Goal: Information Seeking & Learning: Find specific fact

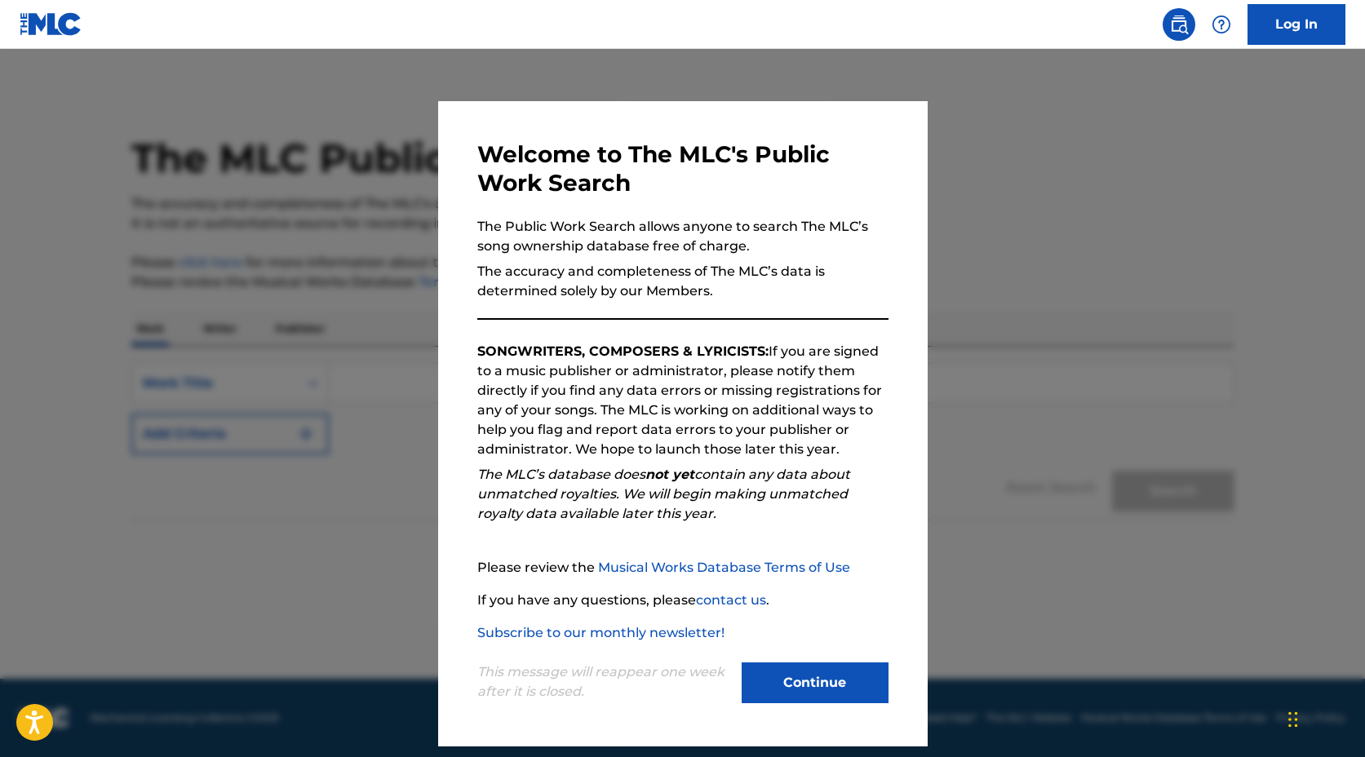
click at [810, 686] on button "Continue" at bounding box center [814, 682] width 147 height 41
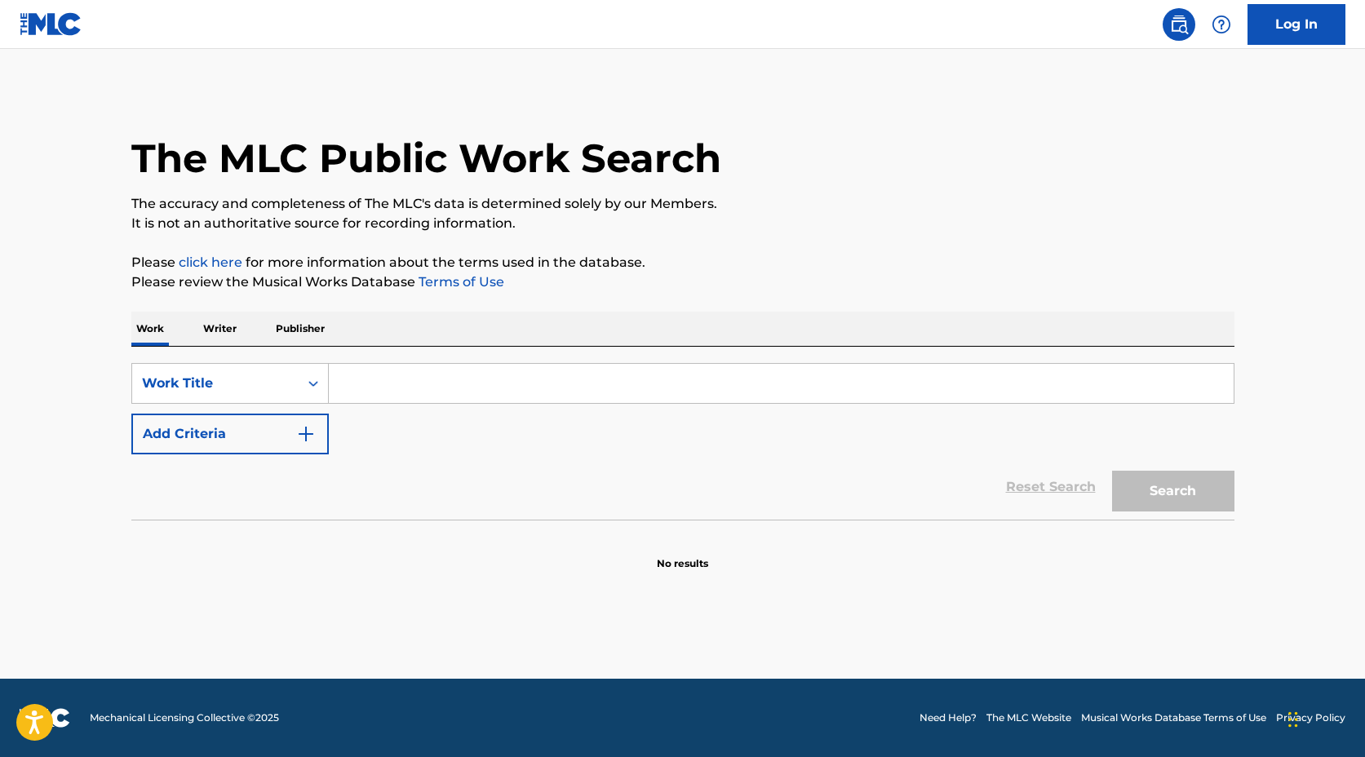
click at [221, 330] on p "Writer" at bounding box center [219, 329] width 43 height 34
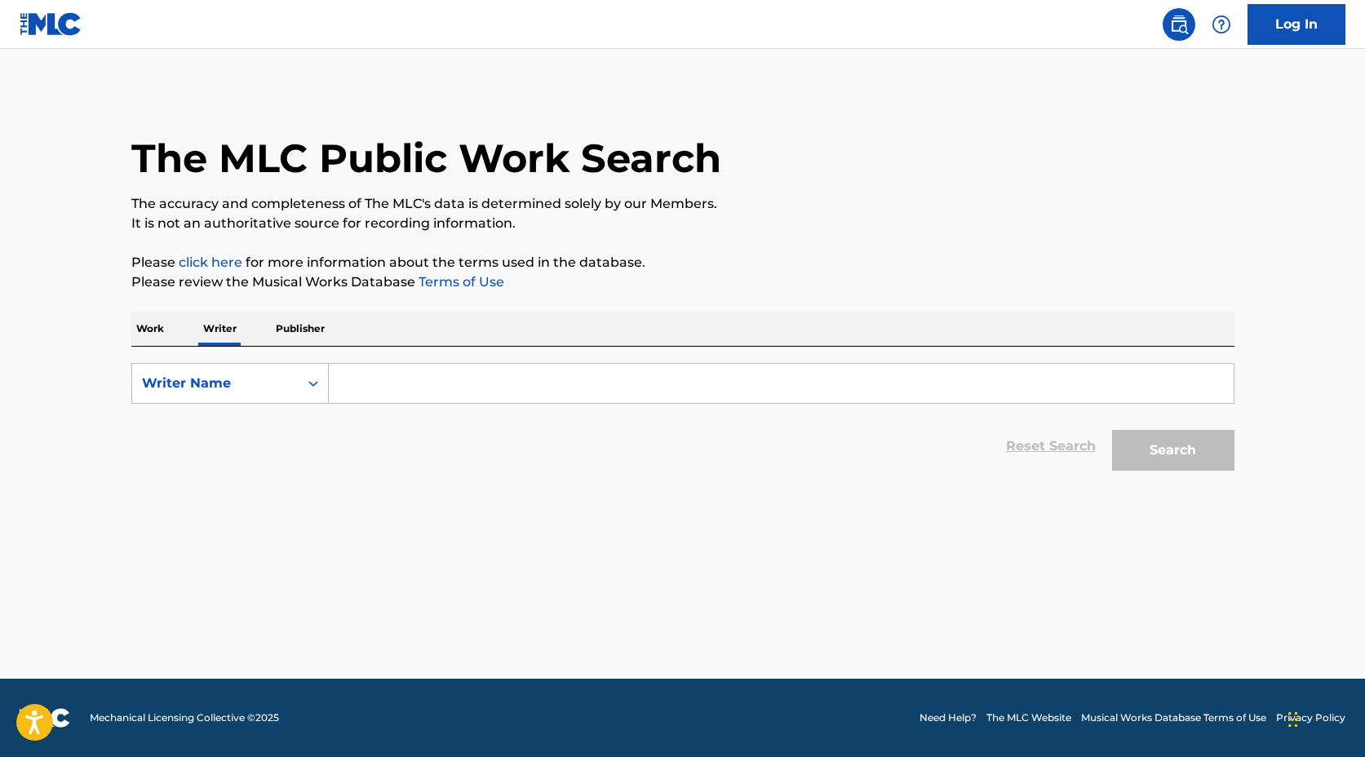
click at [402, 390] on input "Search Form" at bounding box center [781, 383] width 905 height 39
click at [1112, 430] on button "Search" at bounding box center [1173, 450] width 122 height 41
click at [1176, 452] on button "Search" at bounding box center [1173, 450] width 122 height 41
drag, startPoint x: 356, startPoint y: 388, endPoint x: 277, endPoint y: 394, distance: 78.5
click at [276, 394] on div "SearchWithCriteria8d3dbe3b-f32e-4f36-b00f-aad3c19dcdb3 Writer Name trubble" at bounding box center [682, 383] width 1103 height 41
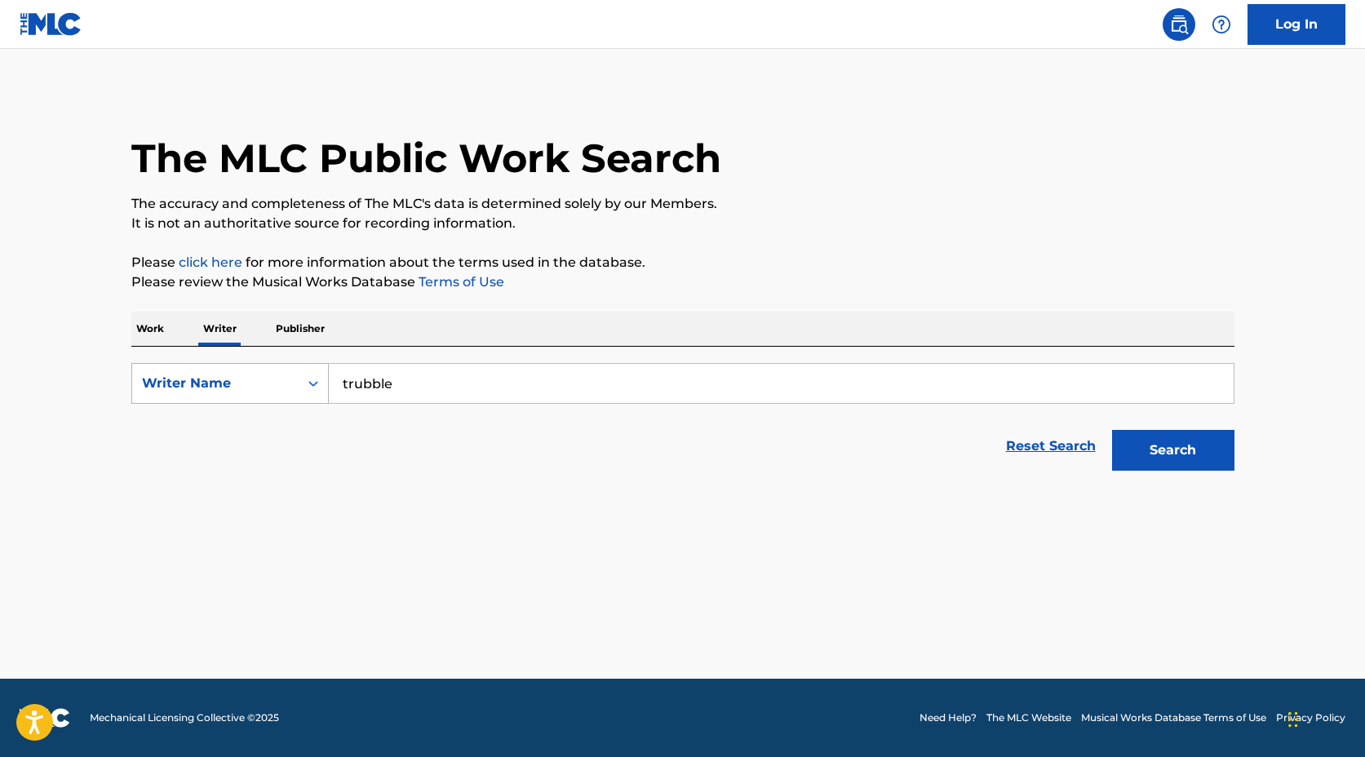
drag, startPoint x: 374, startPoint y: 384, endPoint x: 317, endPoint y: 383, distance: 57.1
click at [317, 383] on div "SearchWithCriteria8d3dbe3b-f32e-4f36-b00f-aad3c19dcdb3 Writer Name trubble" at bounding box center [682, 383] width 1103 height 41
type input "rach society"
click at [1112, 430] on button "Search" at bounding box center [1173, 450] width 122 height 41
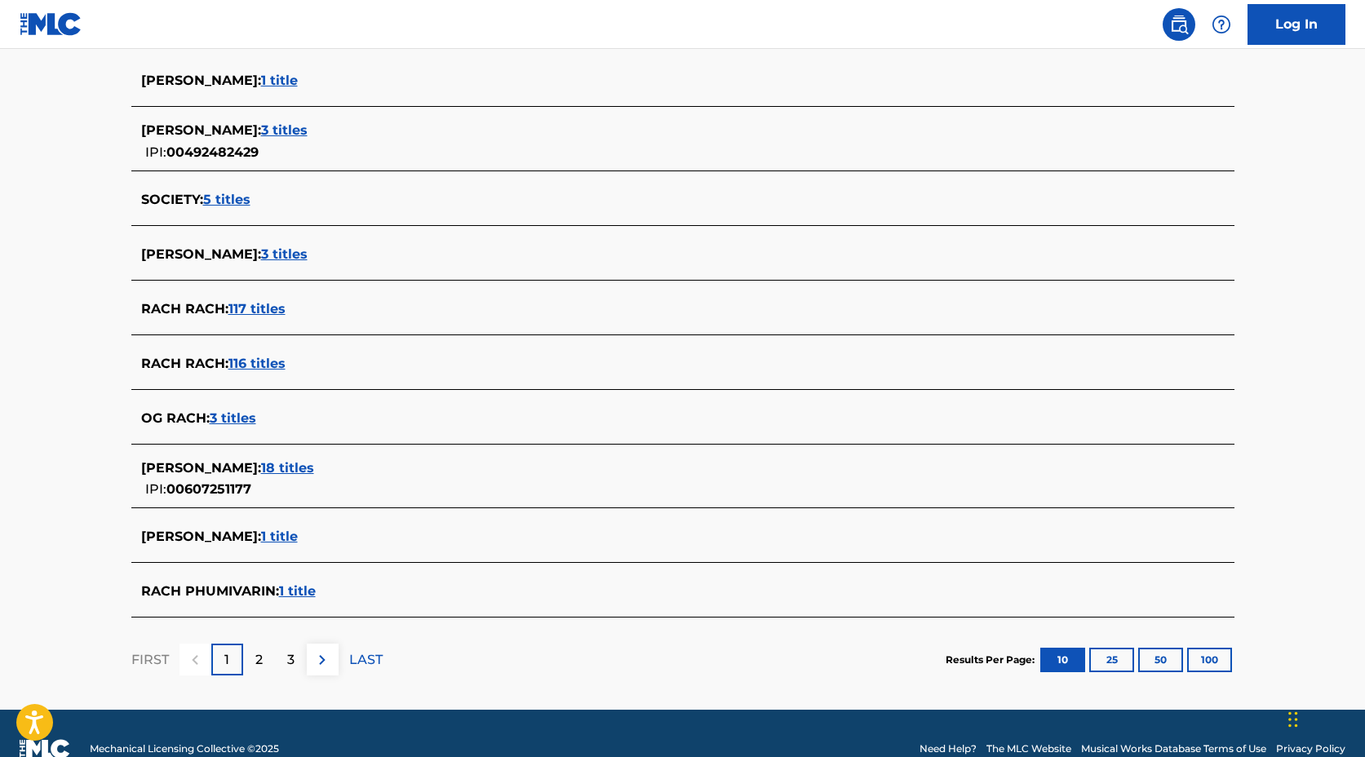
scroll to position [455, 0]
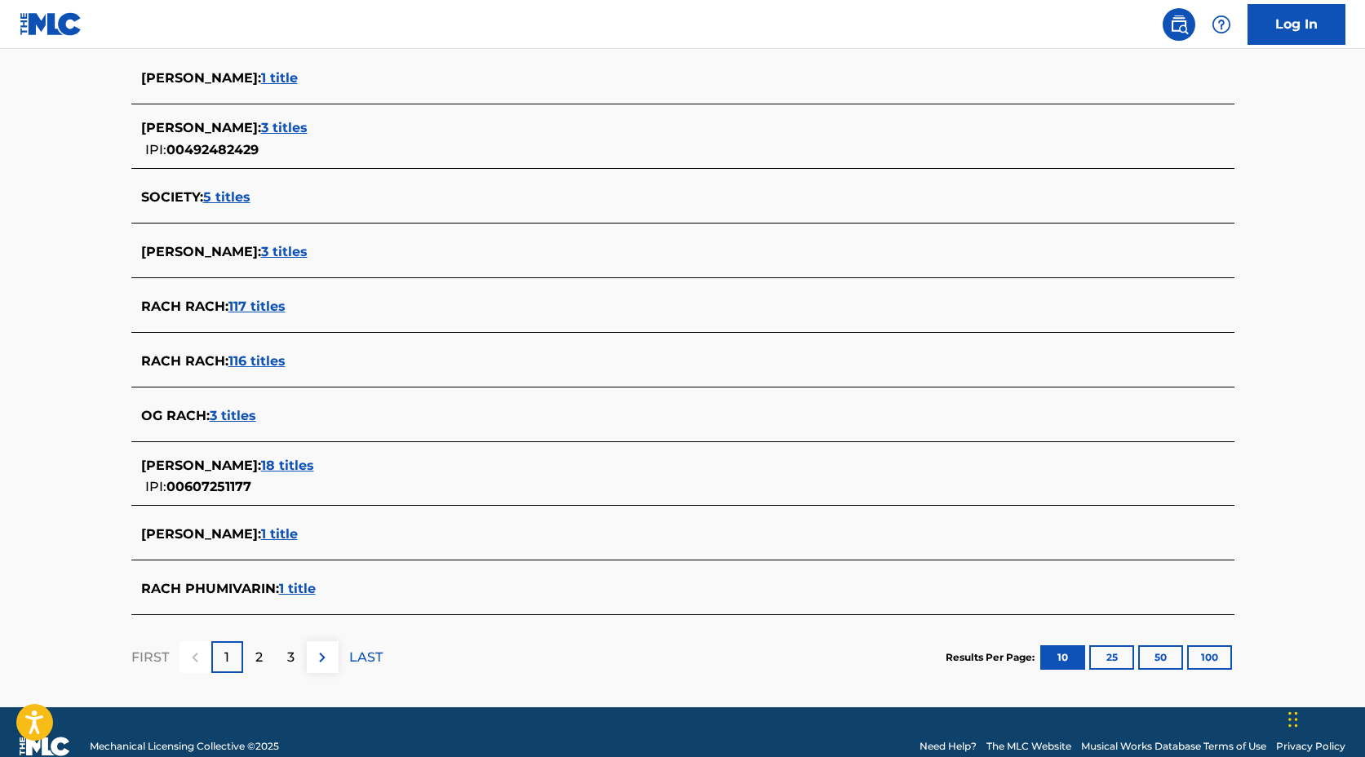
click at [256, 663] on p "2" at bounding box center [258, 658] width 7 height 20
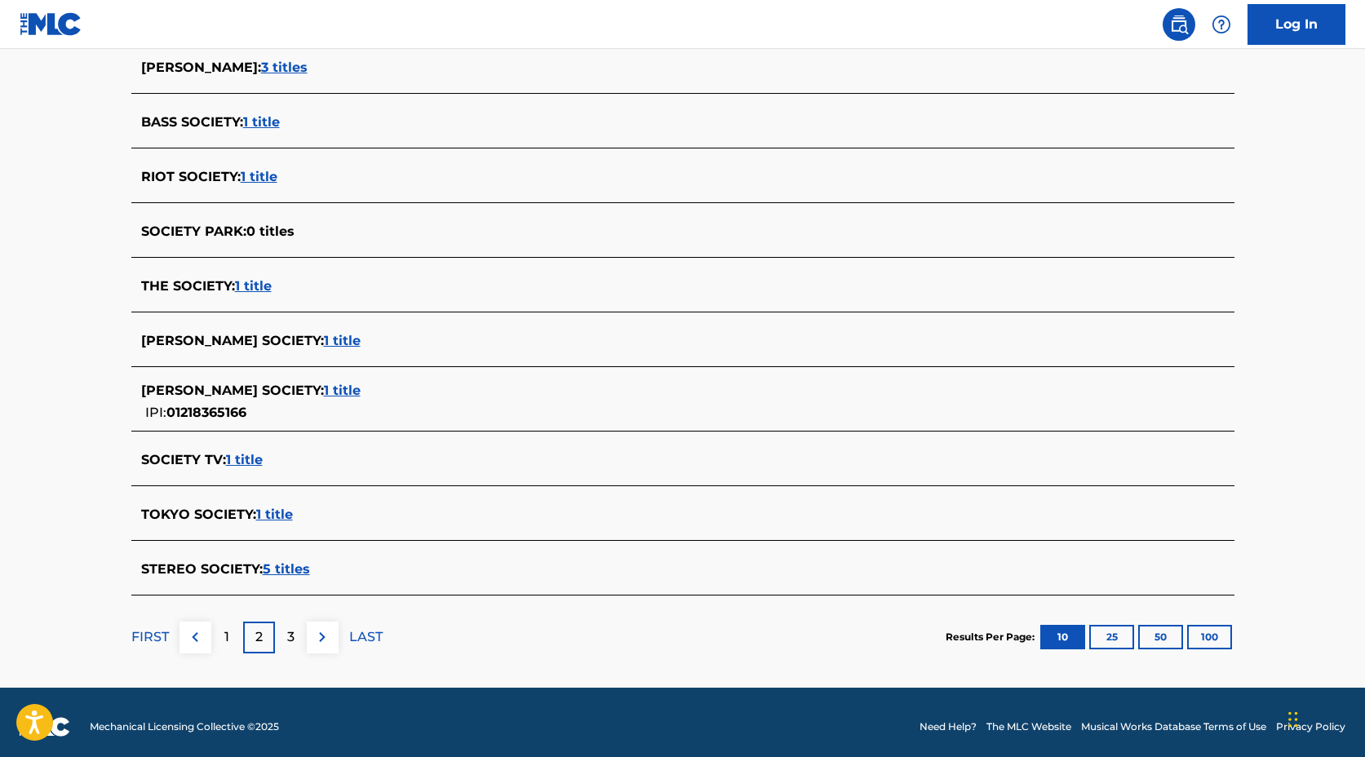
scroll to position [475, 0]
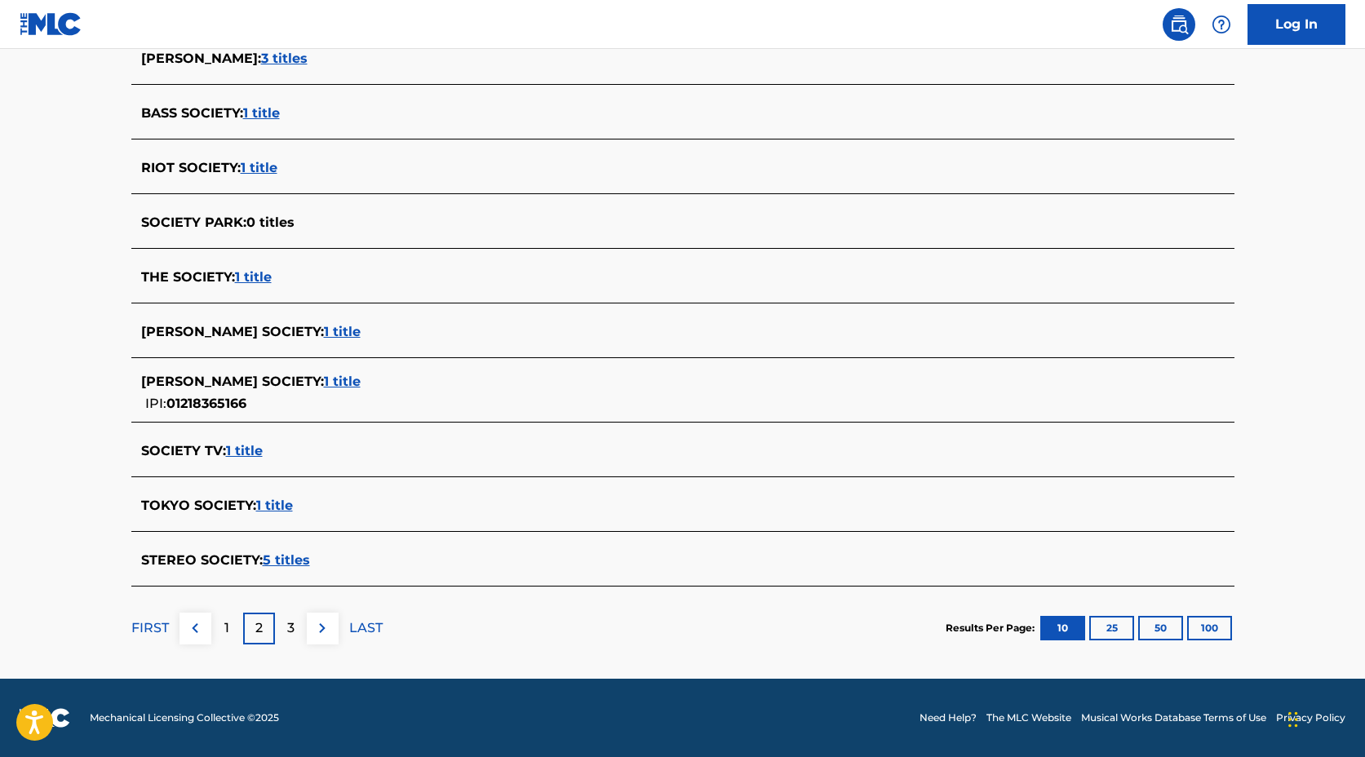
click at [289, 634] on p "3" at bounding box center [290, 628] width 7 height 20
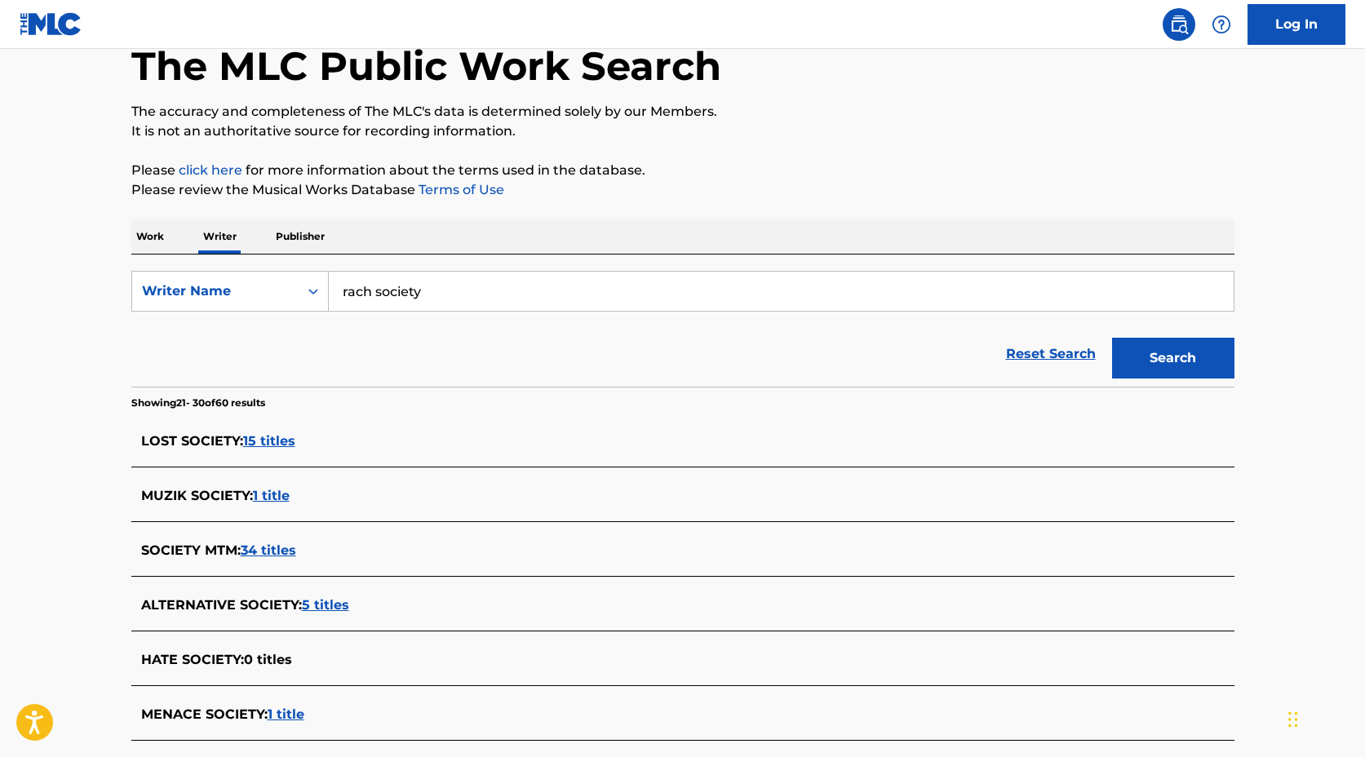
scroll to position [130, 0]
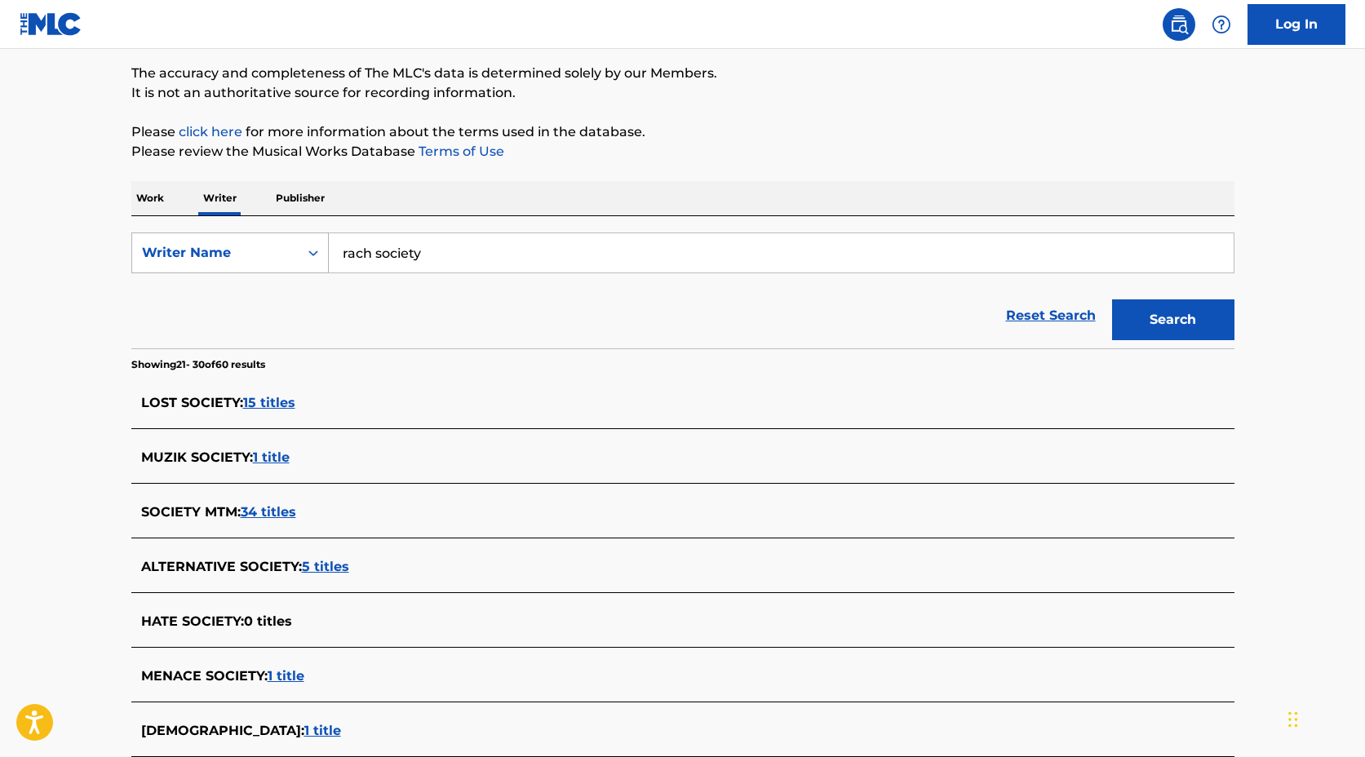
click at [314, 253] on icon "Search Form" at bounding box center [313, 253] width 16 height 16
click at [411, 299] on div "Reset Search Search" at bounding box center [682, 315] width 1103 height 65
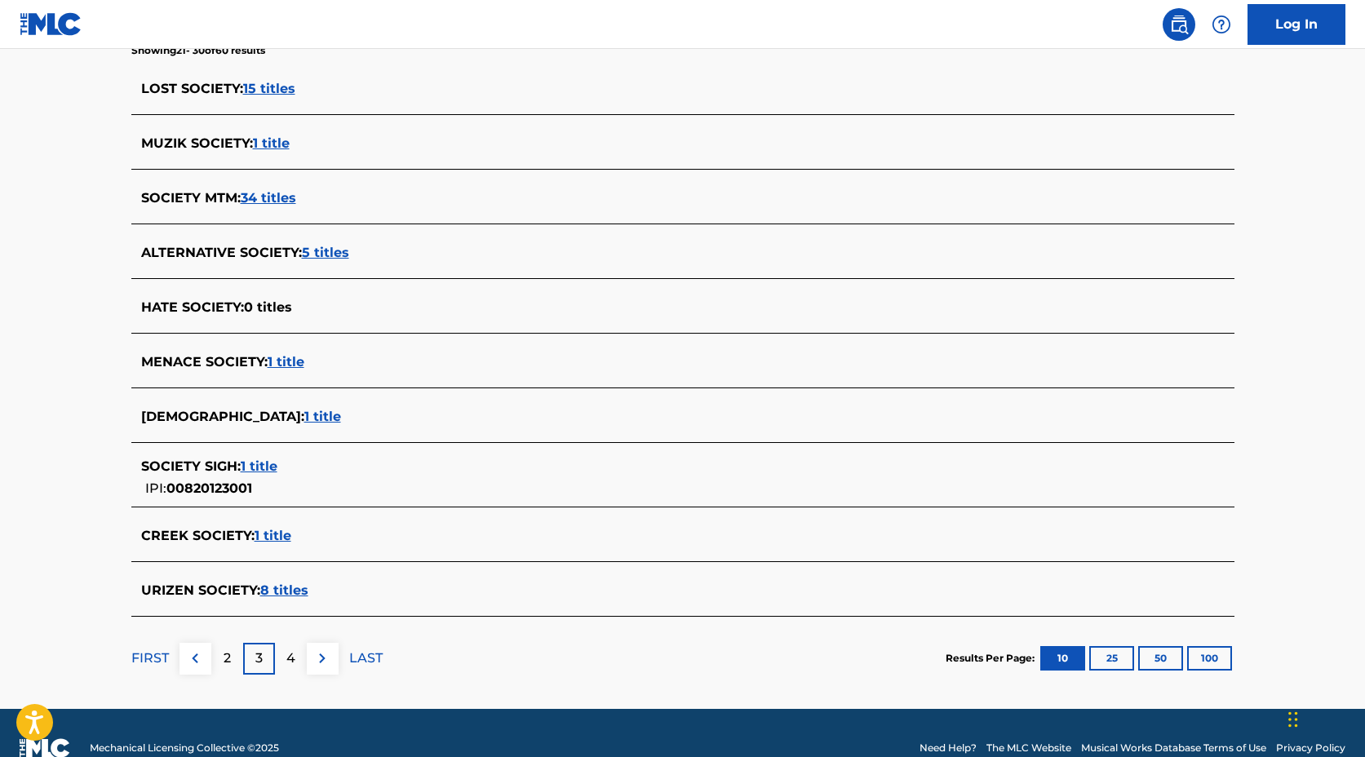
scroll to position [475, 0]
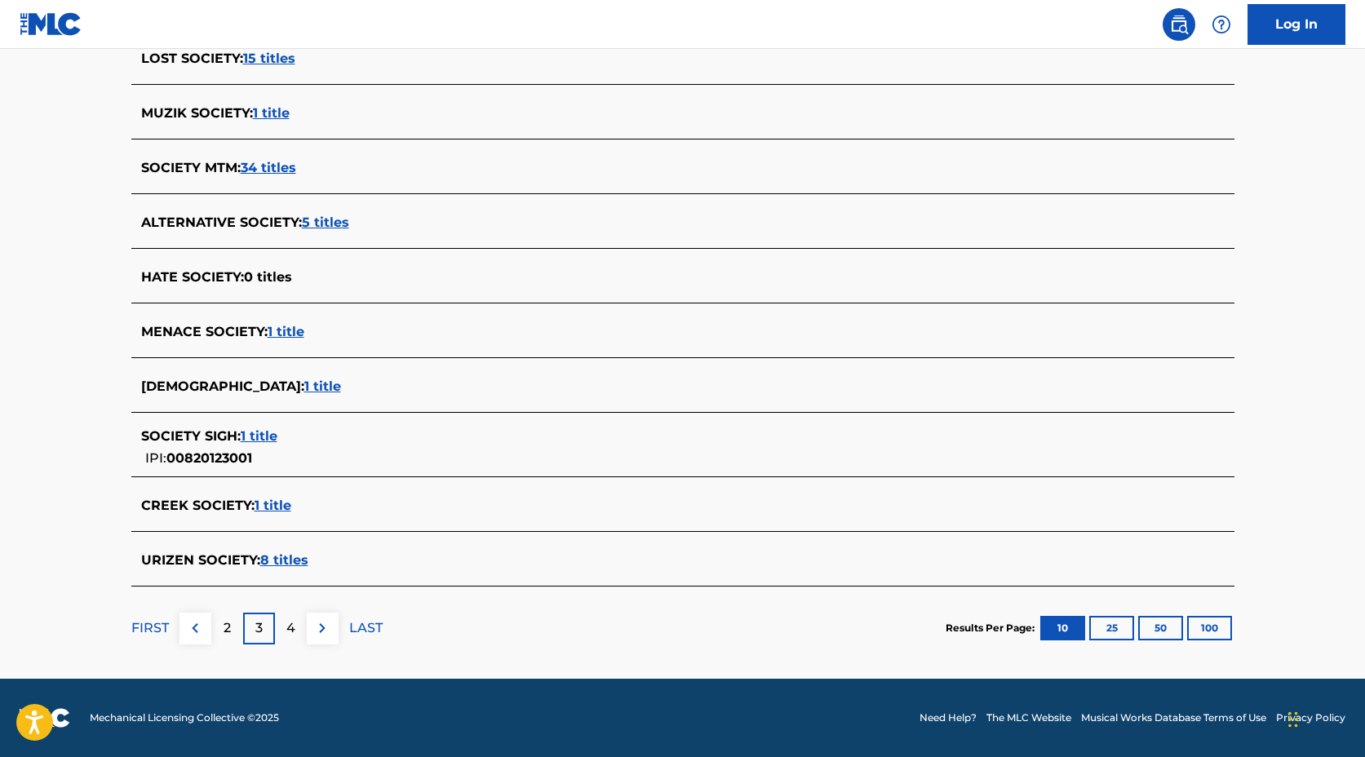
click at [286, 629] on p "4" at bounding box center [290, 628] width 9 height 20
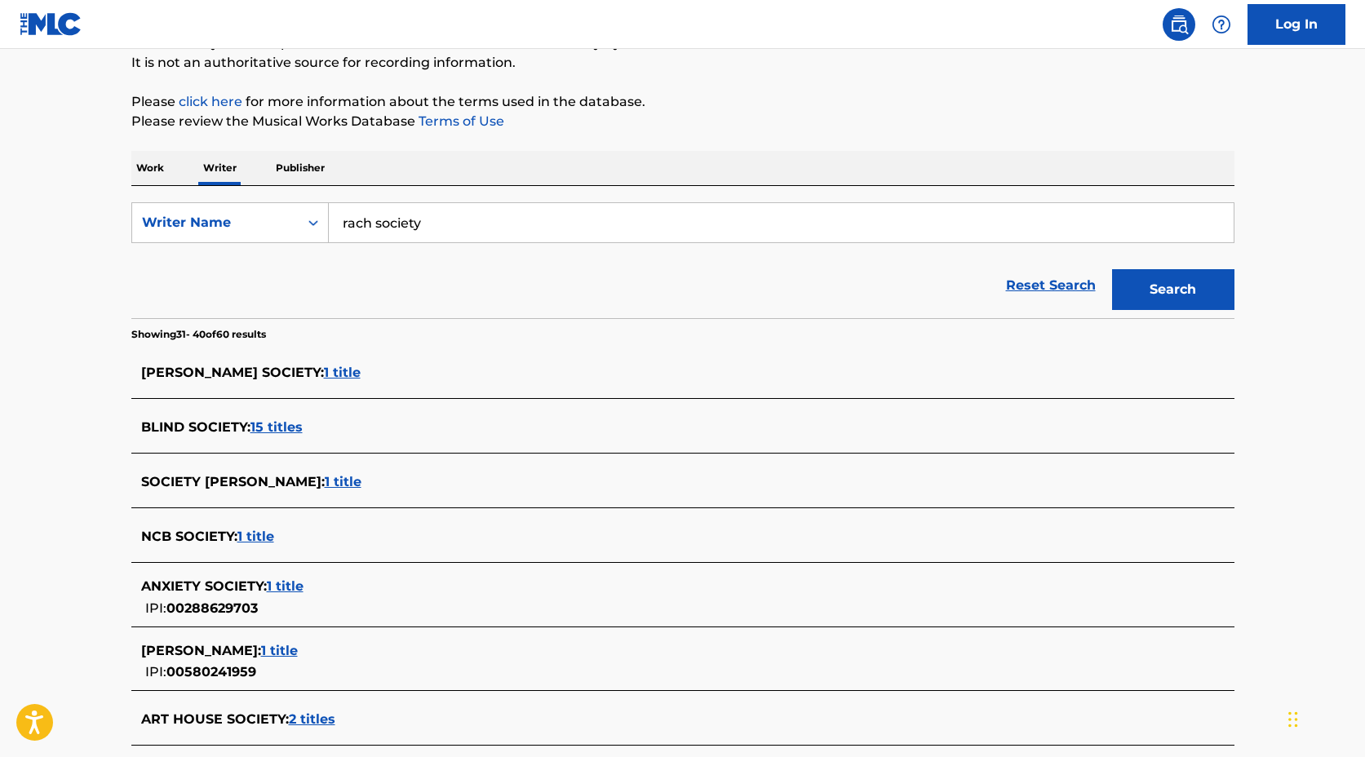
scroll to position [0, 0]
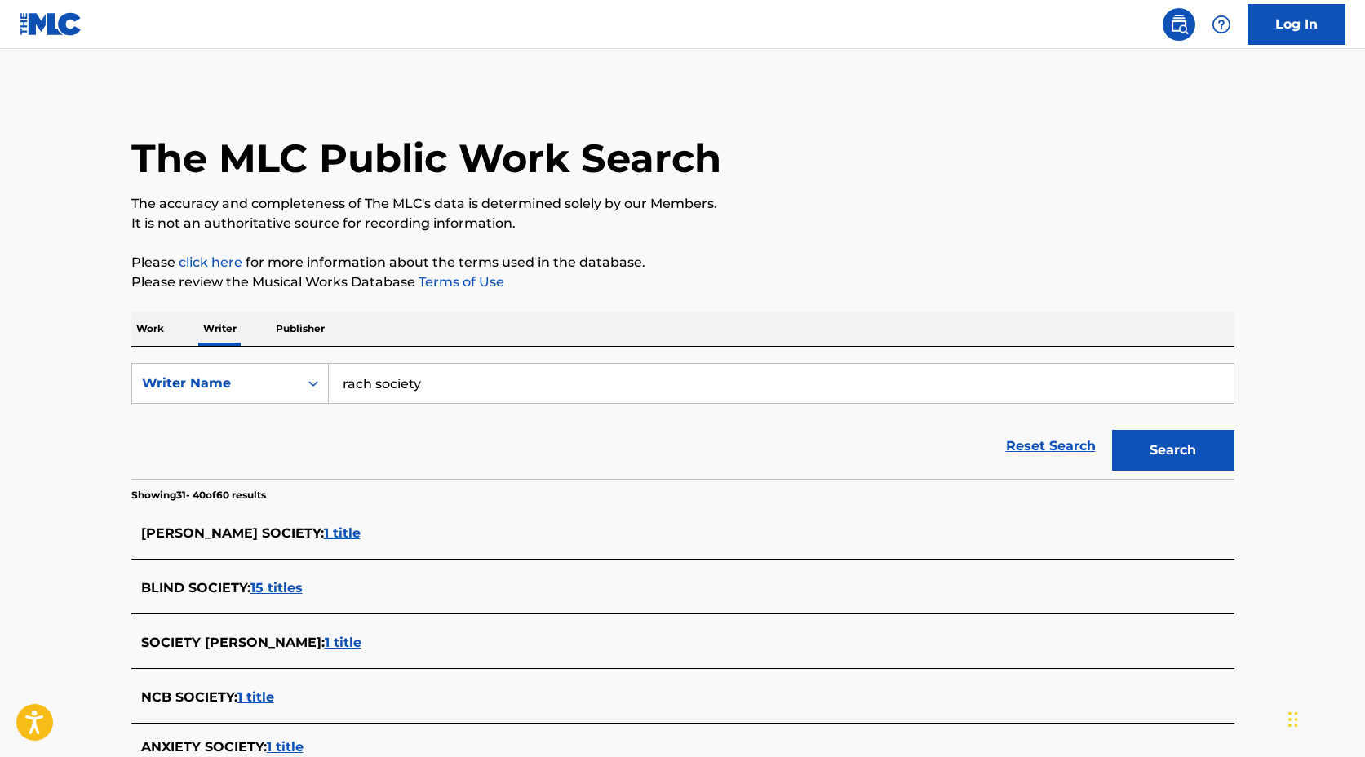
click at [291, 325] on p "Publisher" at bounding box center [300, 329] width 59 height 34
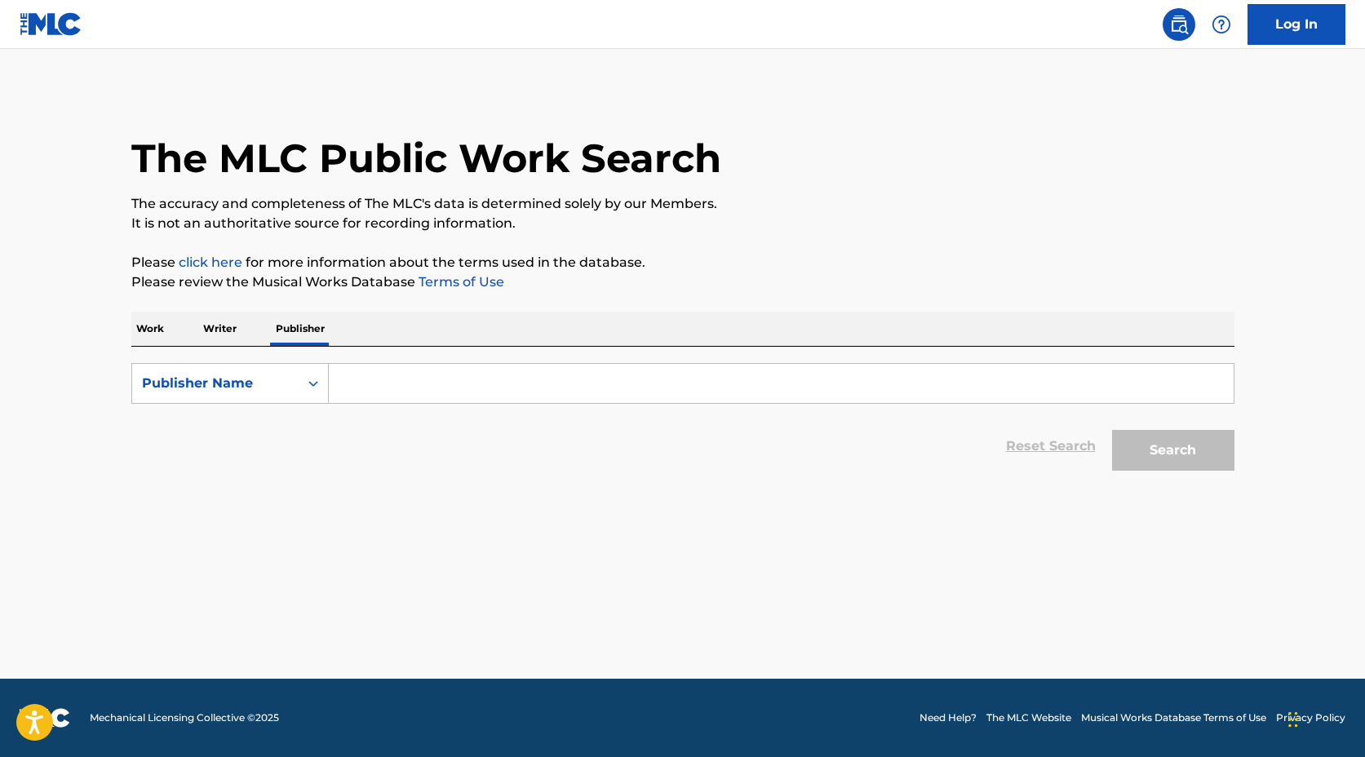
click at [367, 389] on input "Search Form" at bounding box center [781, 383] width 905 height 39
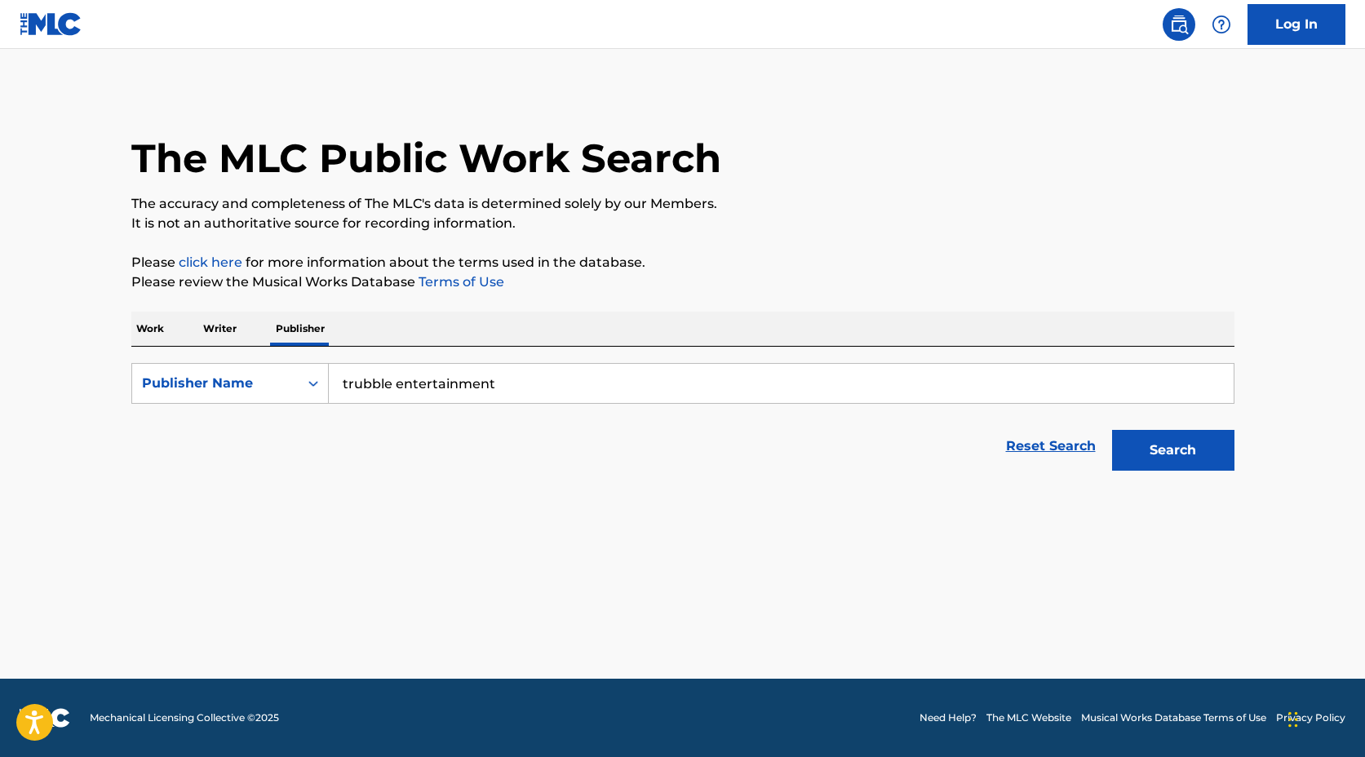
click at [1112, 430] on button "Search" at bounding box center [1173, 450] width 122 height 41
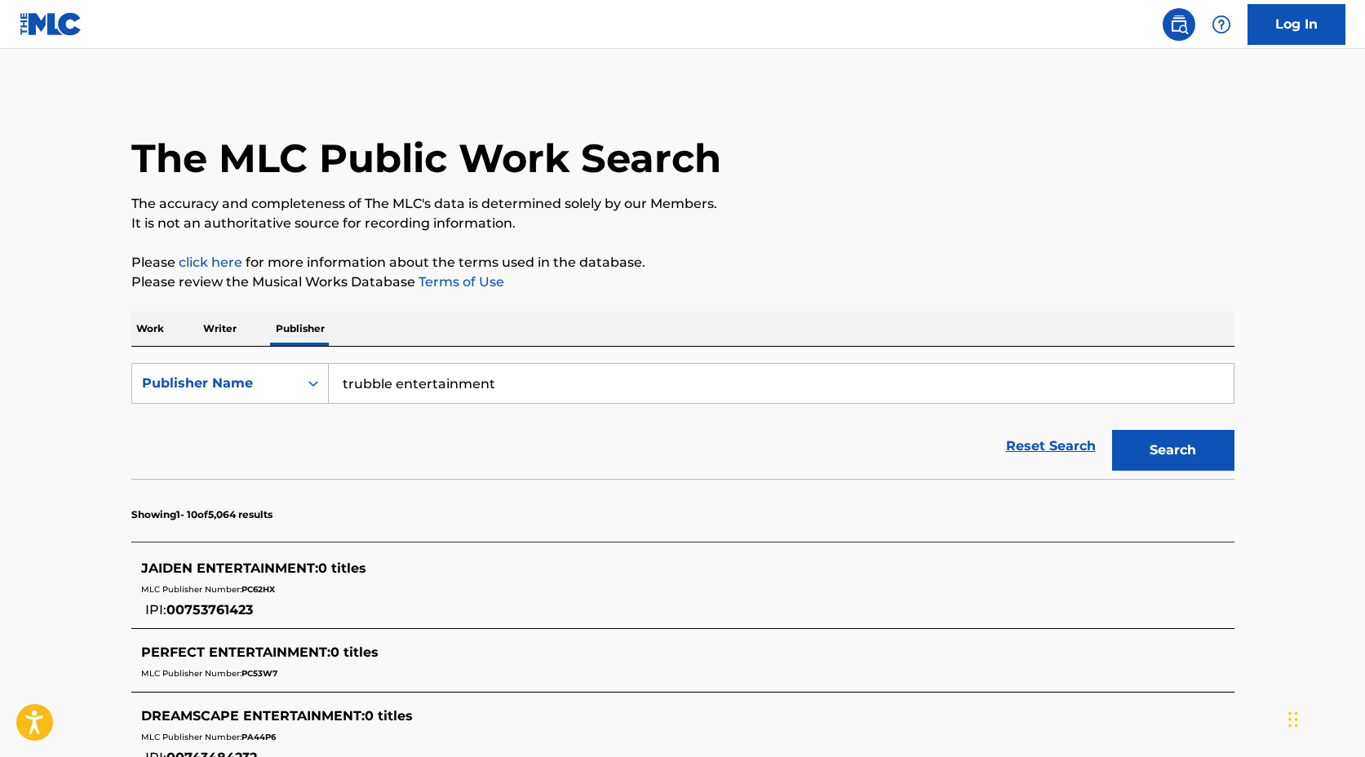
drag, startPoint x: 505, startPoint y: 378, endPoint x: 402, endPoint y: 382, distance: 102.8
click at [401, 383] on input "trubble entertainment" at bounding box center [781, 383] width 905 height 39
type input "trubble"
click at [1112, 430] on button "Search" at bounding box center [1173, 450] width 122 height 41
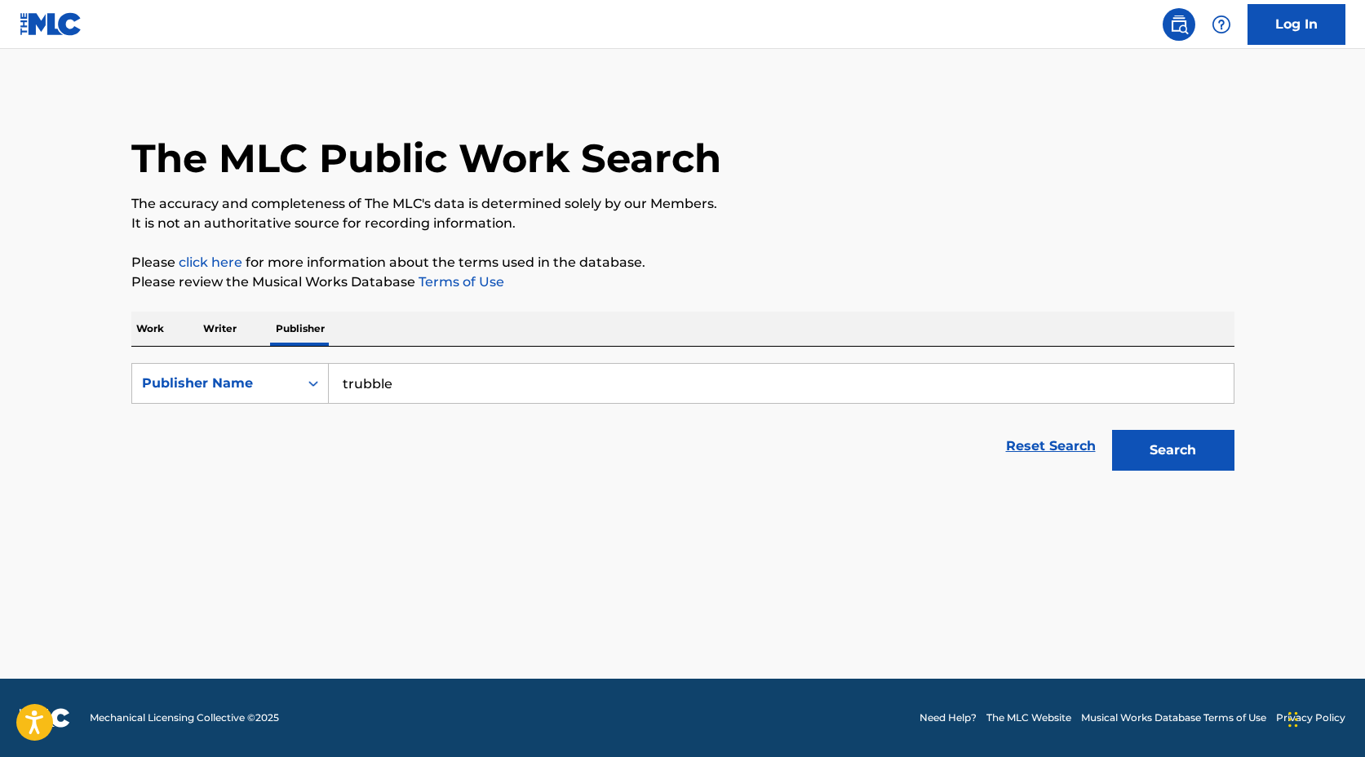
click at [137, 330] on p "Work" at bounding box center [150, 329] width 38 height 34
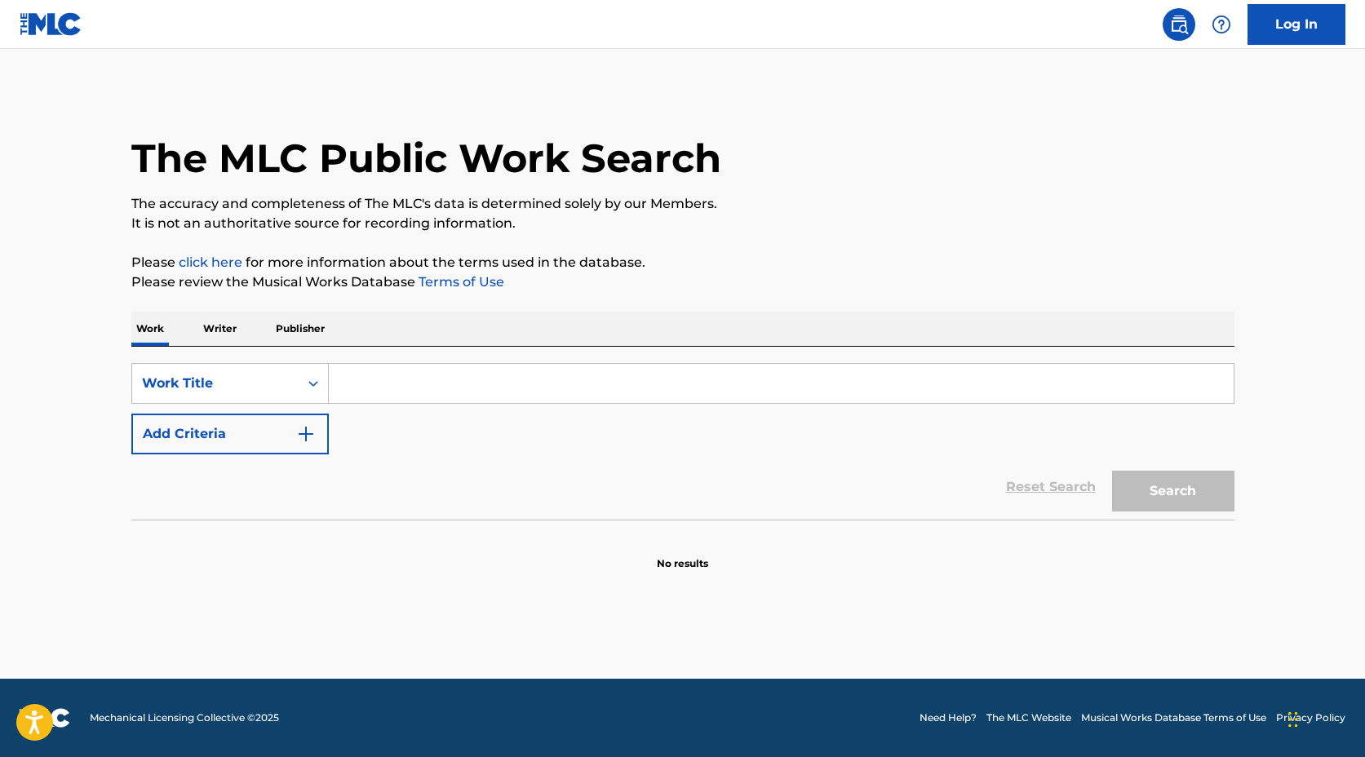
click at [387, 380] on input "Search Form" at bounding box center [781, 383] width 905 height 39
drag, startPoint x: 447, startPoint y: 383, endPoint x: 391, endPoint y: 390, distance: 56.8
click at [391, 390] on input "trubblesume" at bounding box center [781, 383] width 905 height 39
drag, startPoint x: 438, startPoint y: 383, endPoint x: 395, endPoint y: 387, distance: 43.4
click at [395, 387] on input "trubblesume" at bounding box center [781, 383] width 905 height 39
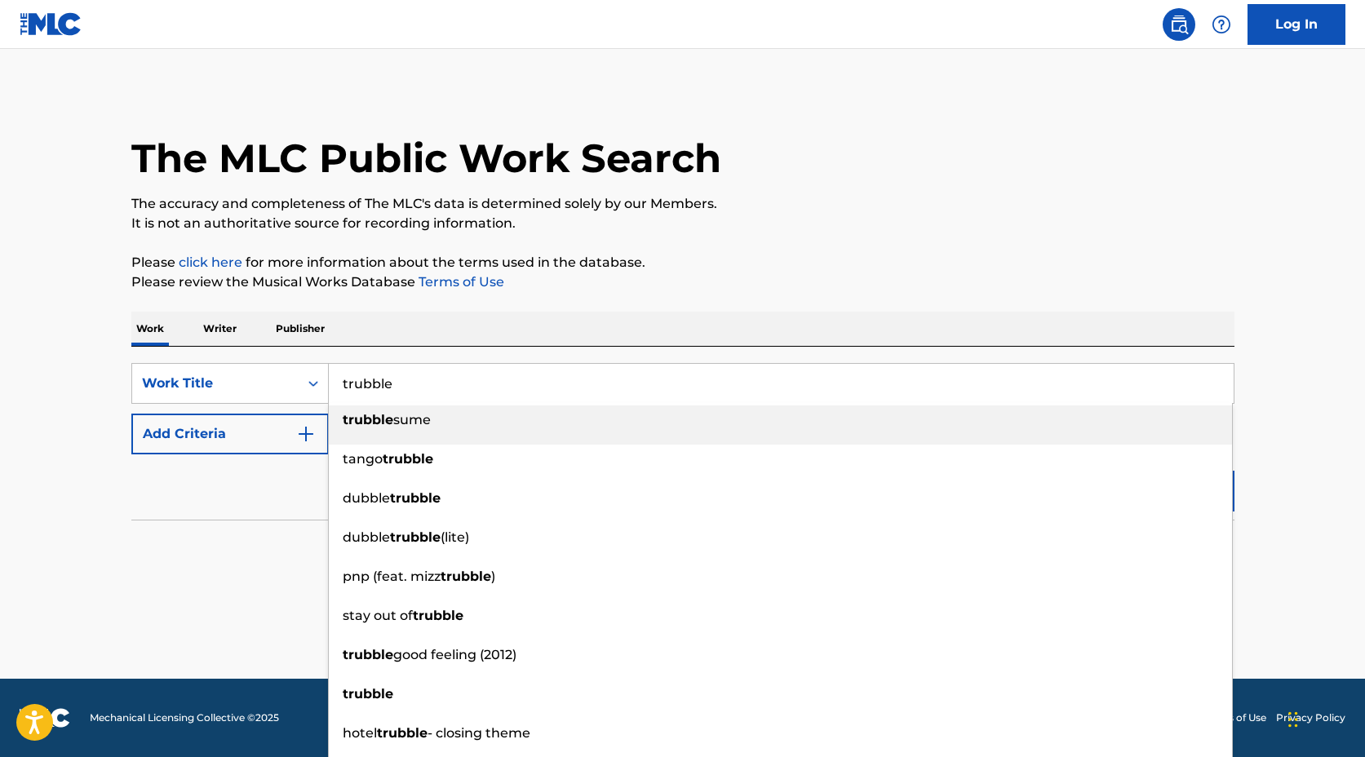
scroll to position [31, 0]
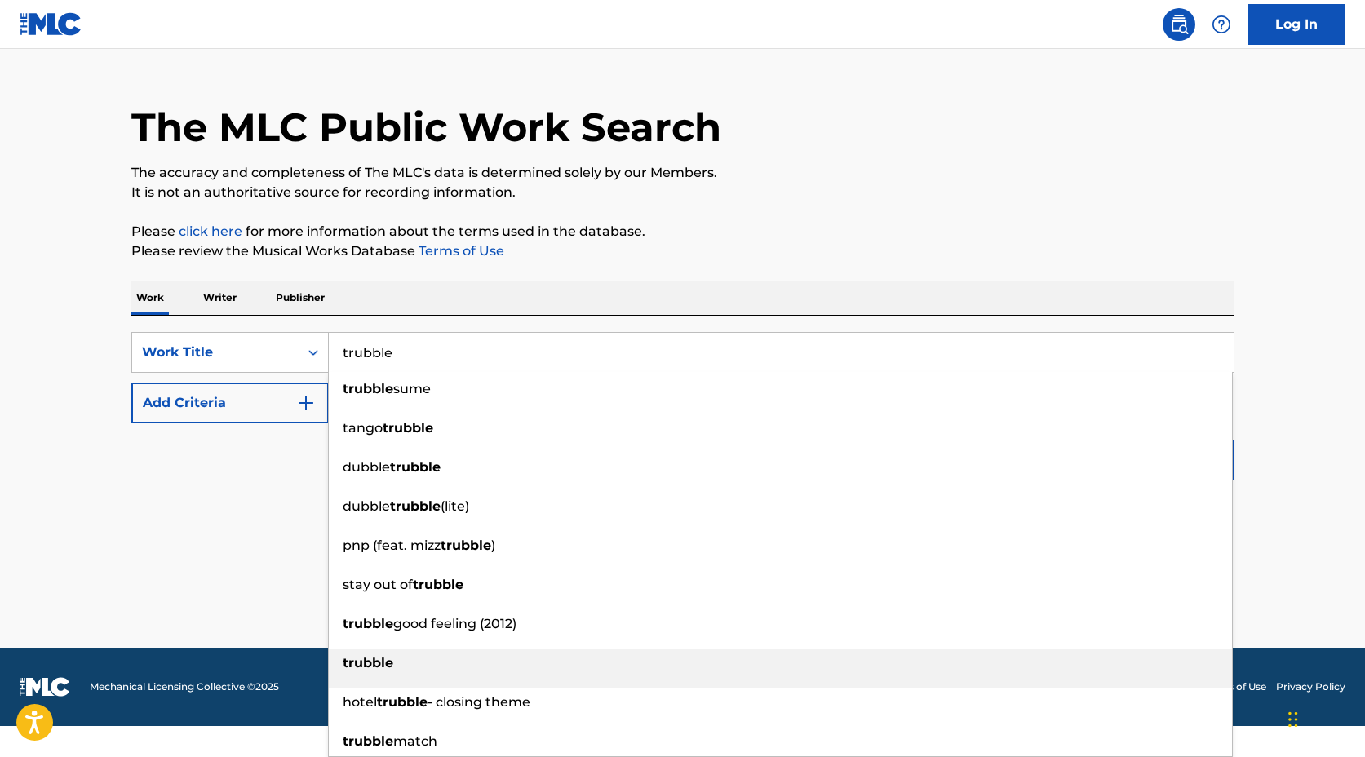
type input "trubble"
click at [389, 669] on strong "trubble" at bounding box center [368, 662] width 51 height 15
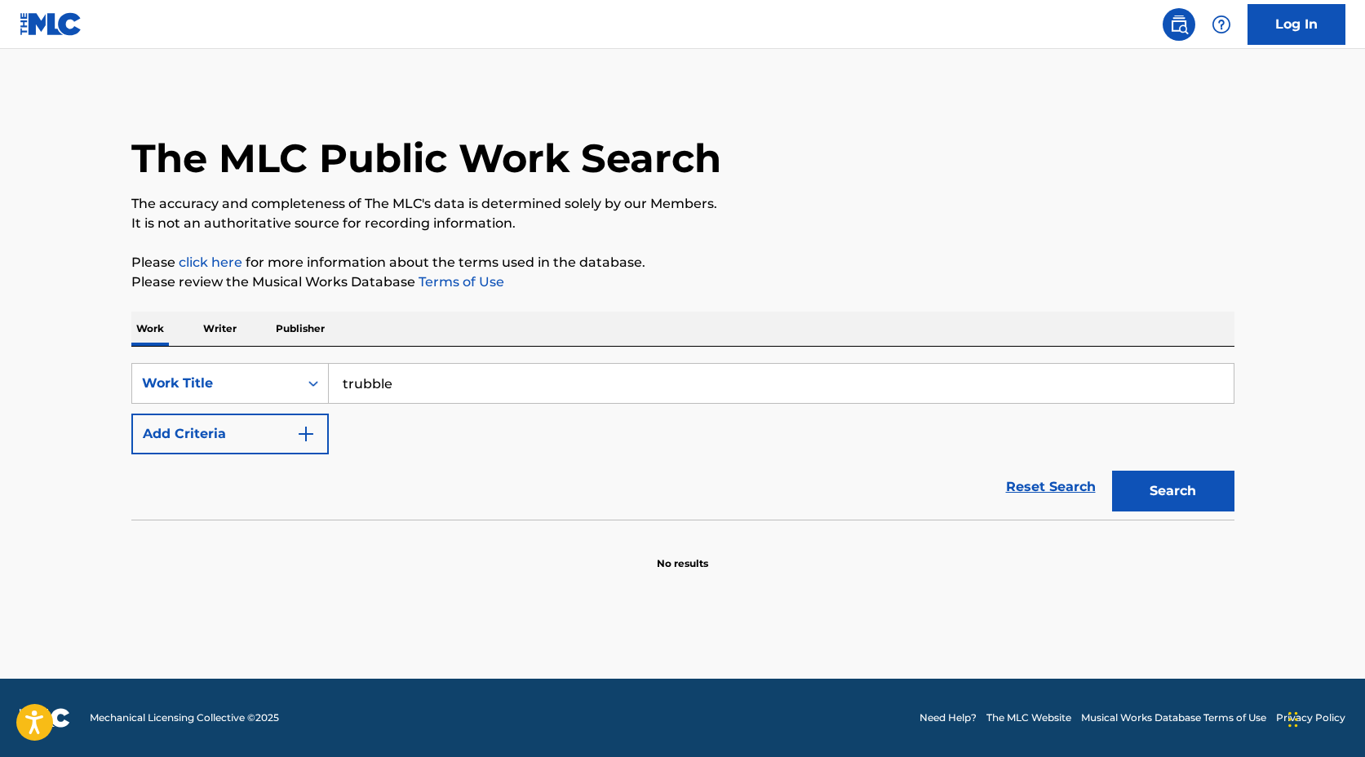
click at [1192, 490] on button "Search" at bounding box center [1173, 491] width 122 height 41
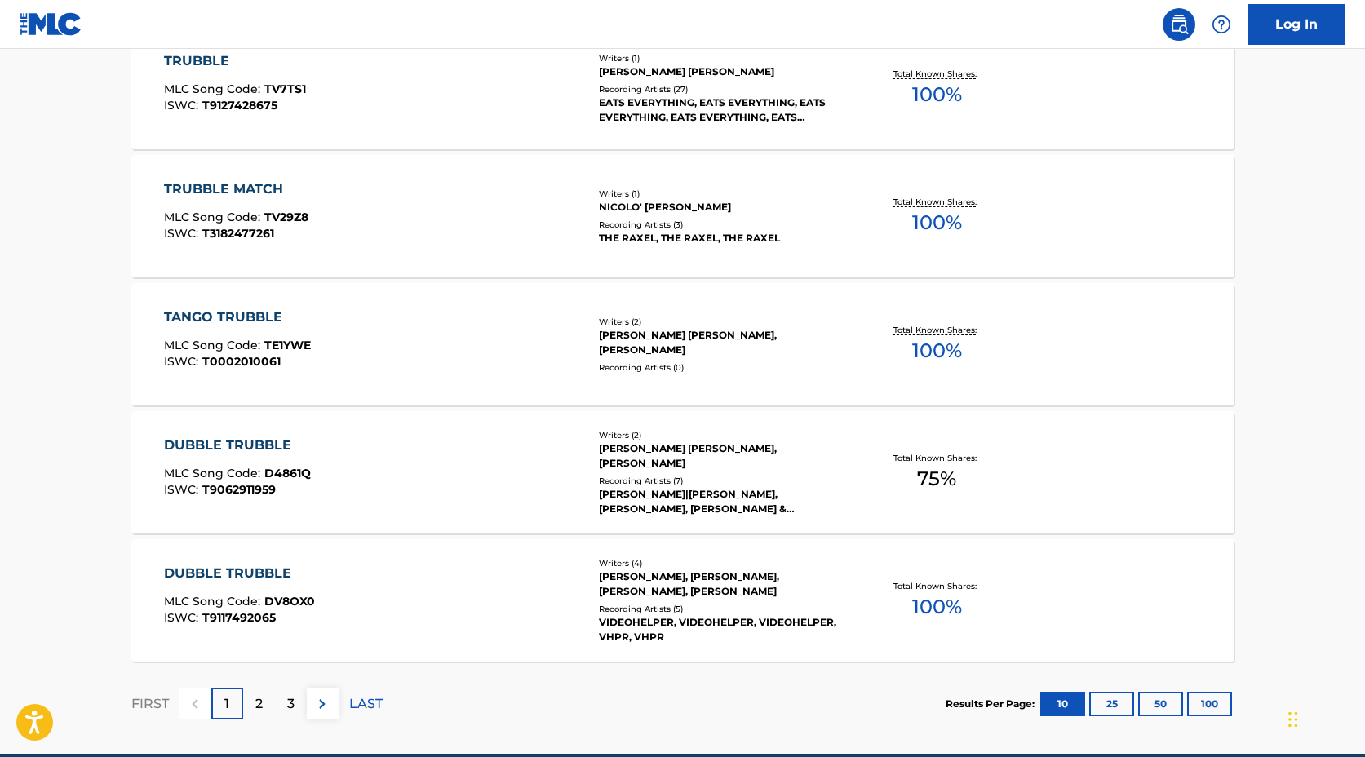
scroll to position [1240, 0]
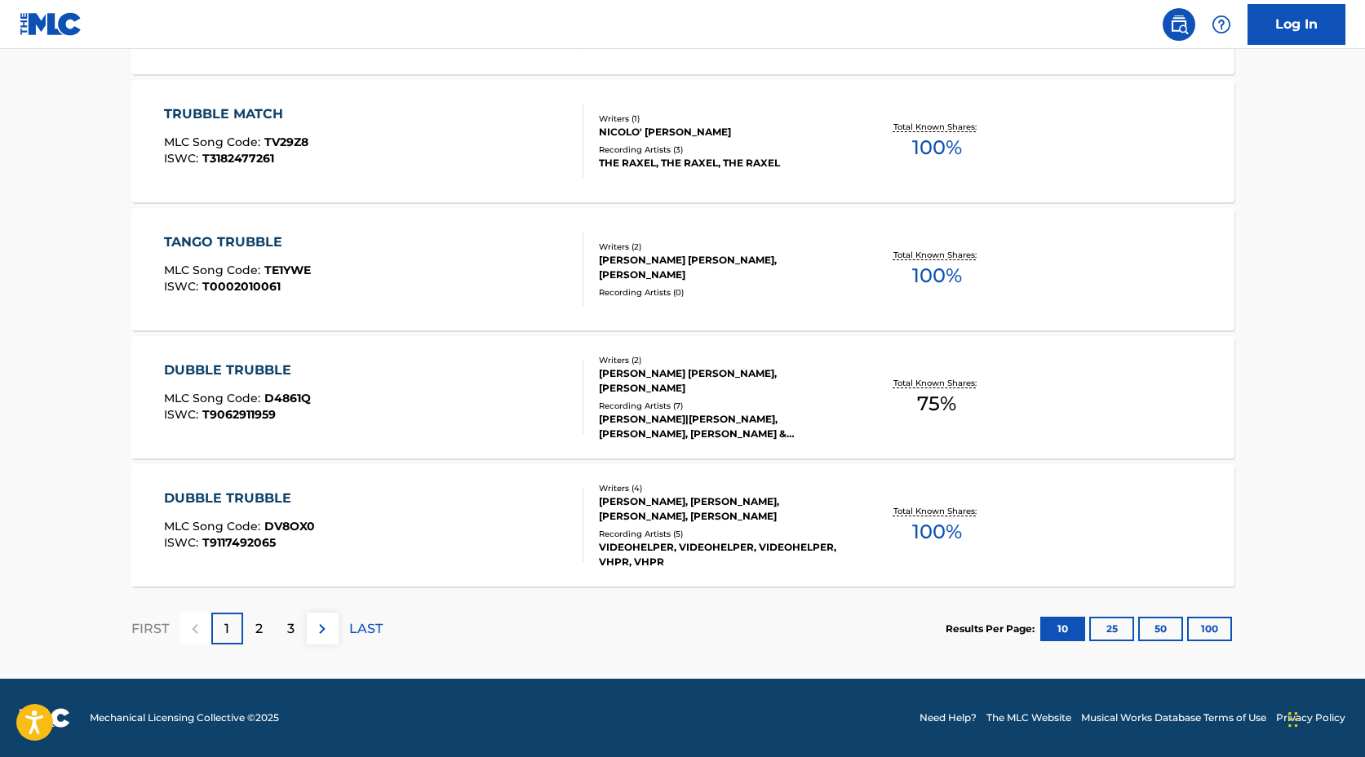
click at [268, 634] on div "2" at bounding box center [259, 629] width 32 height 32
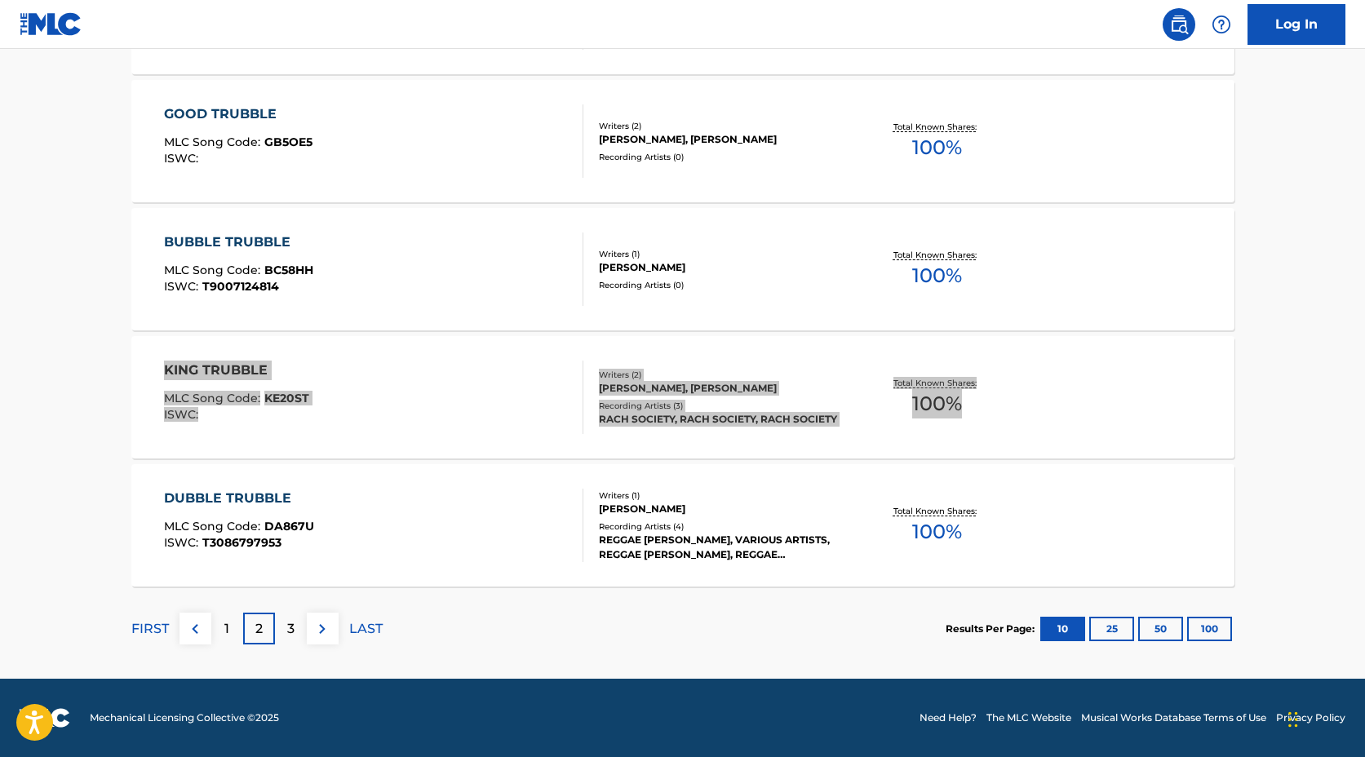
drag, startPoint x: 241, startPoint y: 365, endPoint x: 1104, endPoint y: 37, distance: 923.1
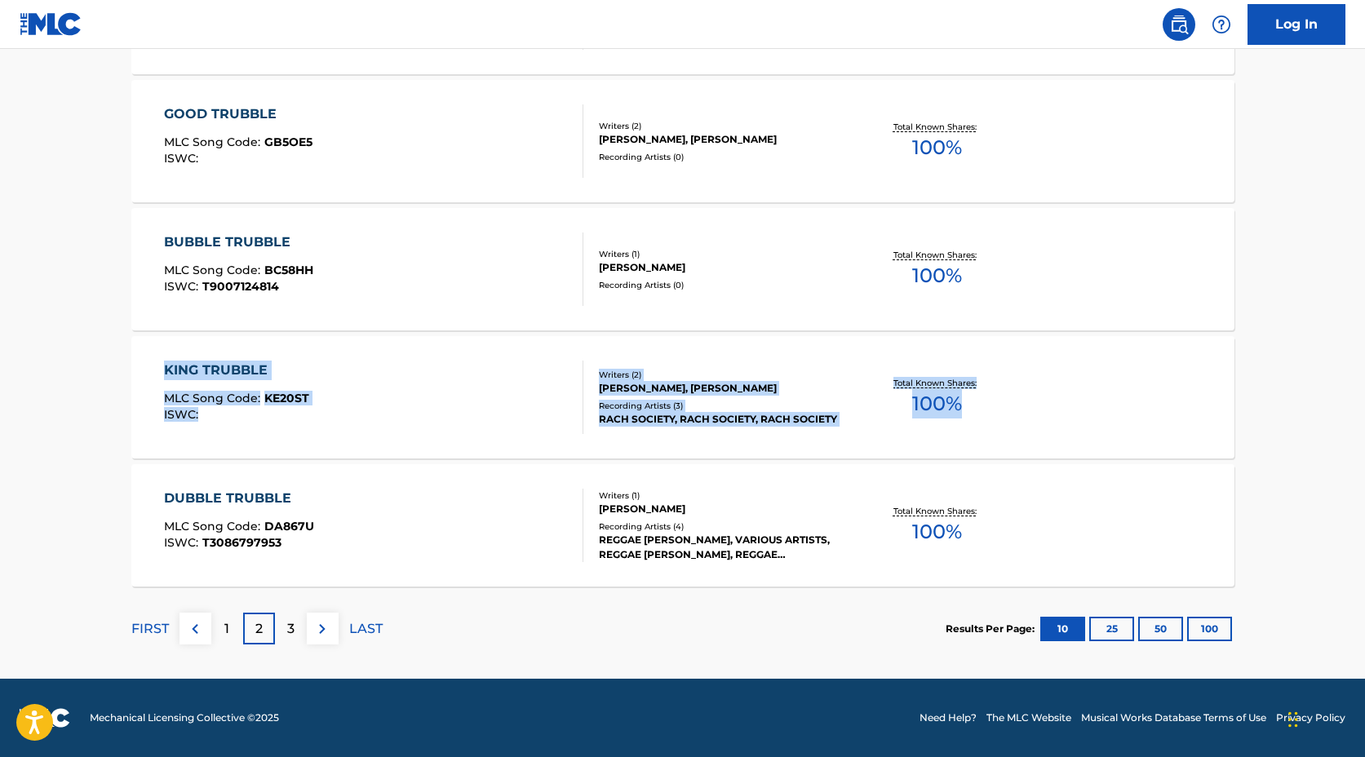
click at [1212, 408] on div "KING TRUBBLE MLC Song Code : KE20ST ISWC : Writers ( 2 ) [PERSON_NAME], [PERSON…" at bounding box center [682, 397] width 1103 height 122
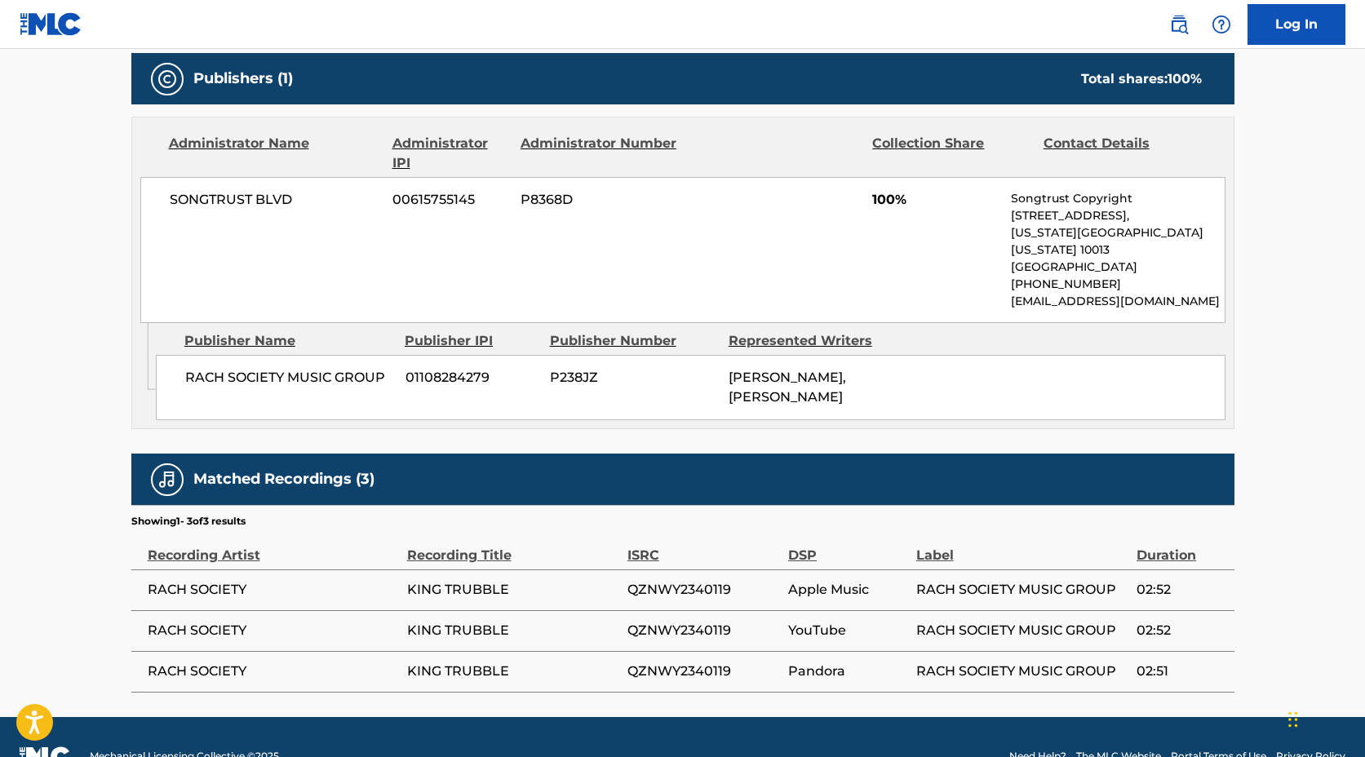
scroll to position [741, 0]
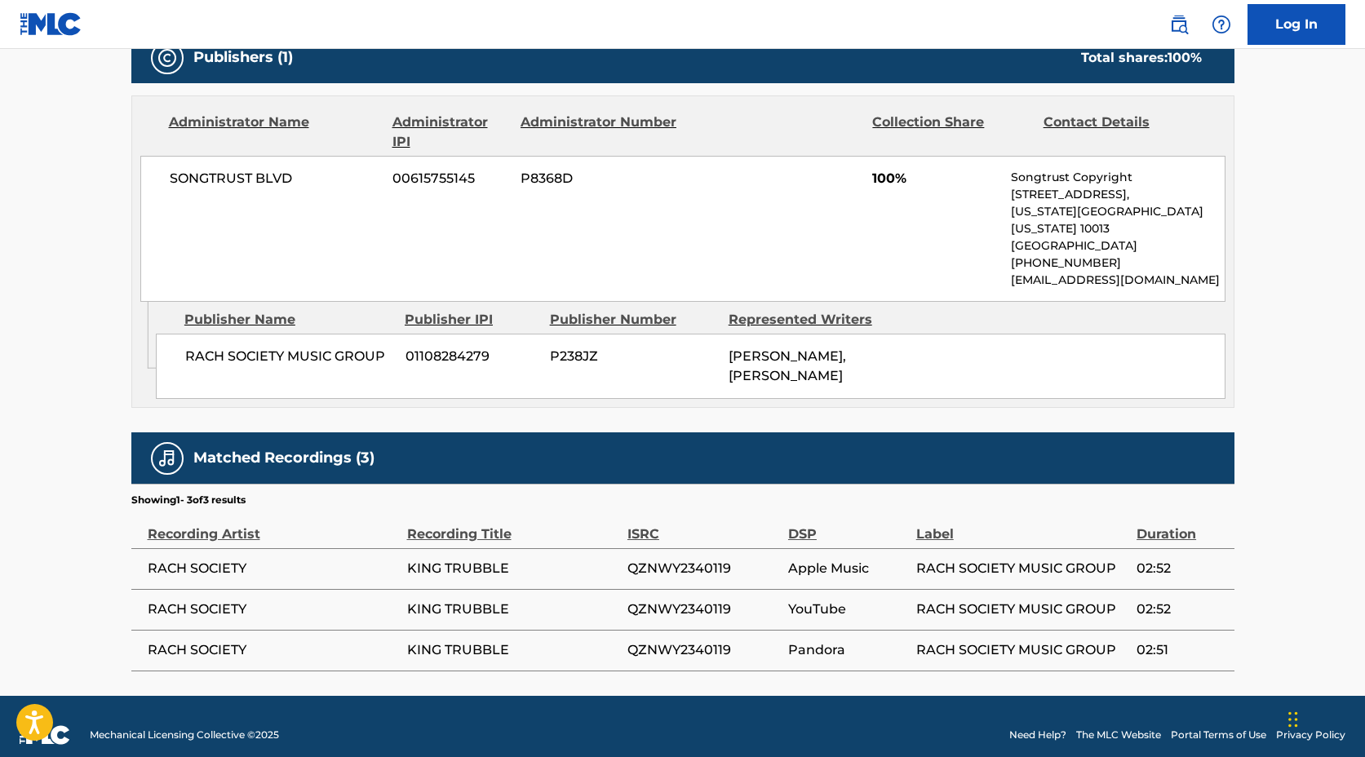
scroll to position [1240, 0]
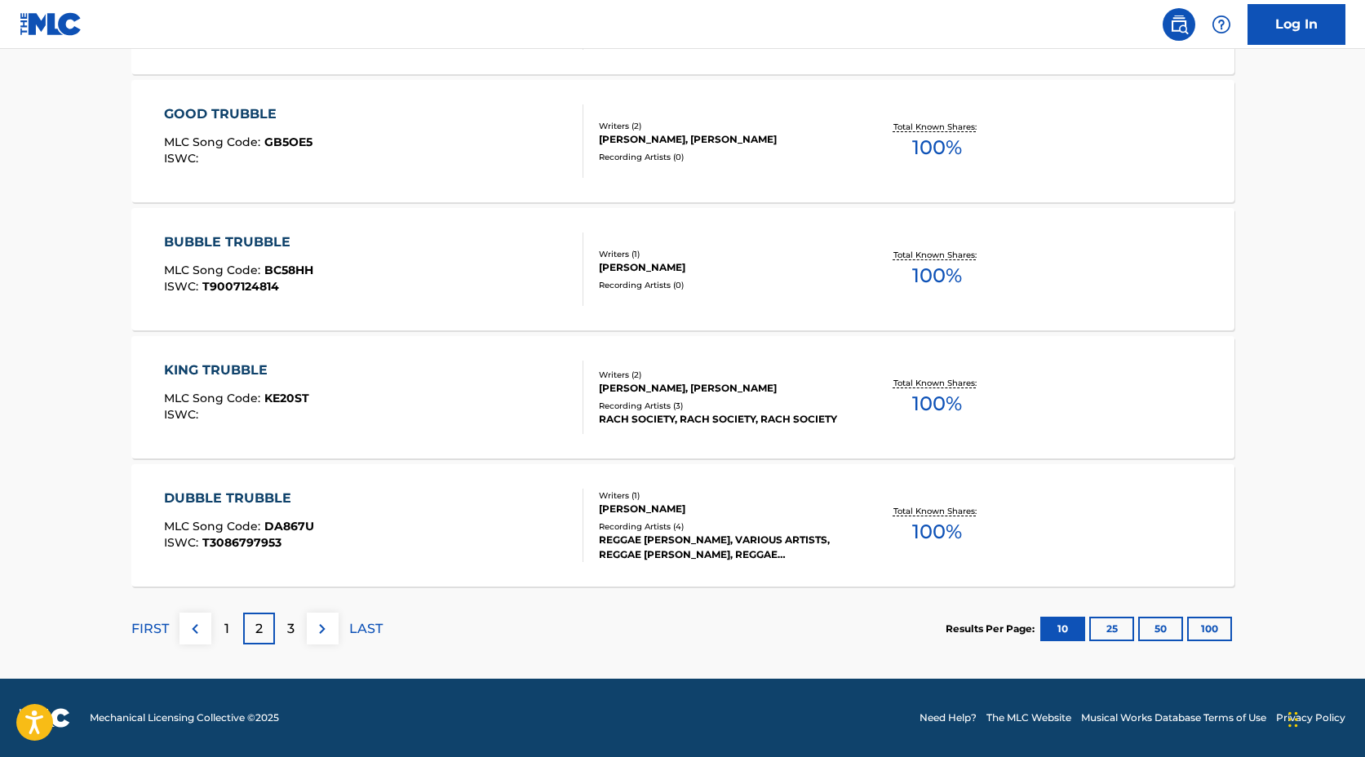
click at [287, 634] on p "3" at bounding box center [290, 629] width 7 height 20
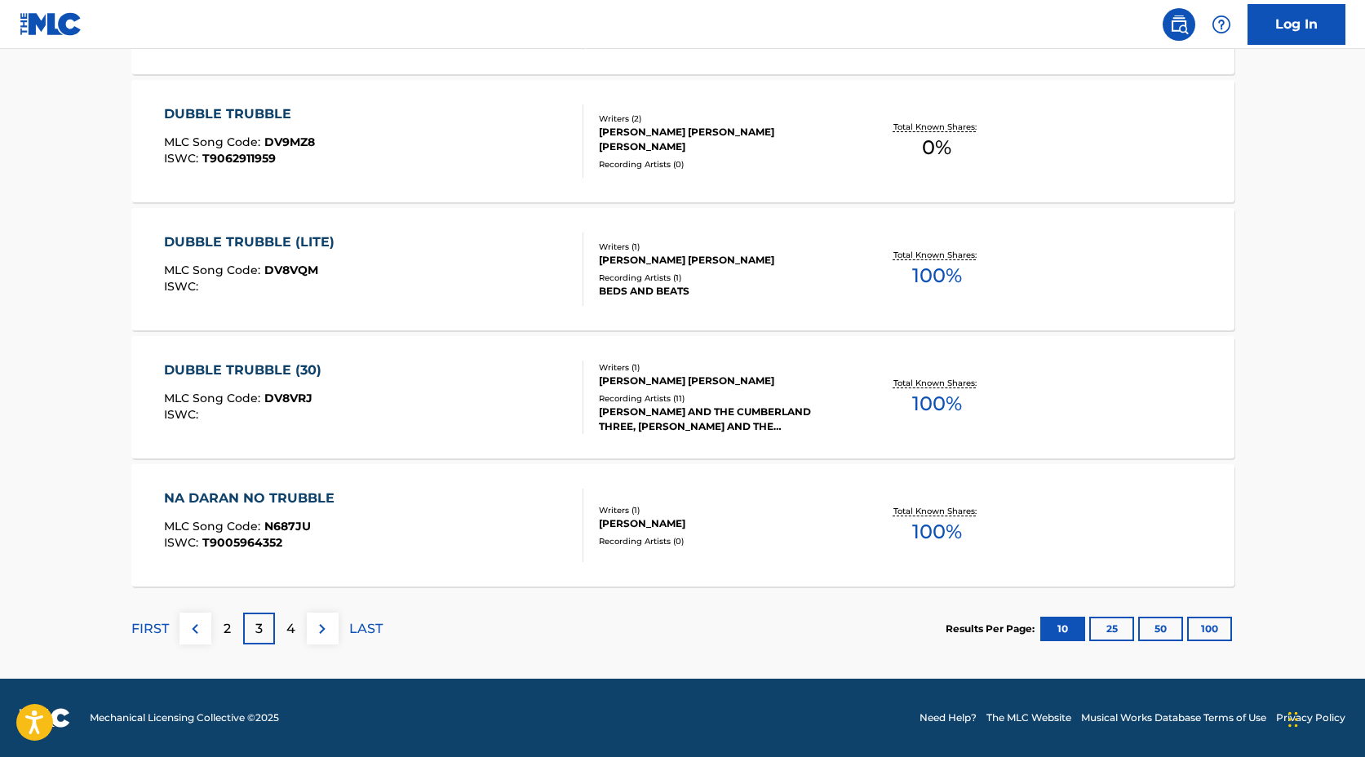
click at [290, 635] on p "4" at bounding box center [290, 629] width 9 height 20
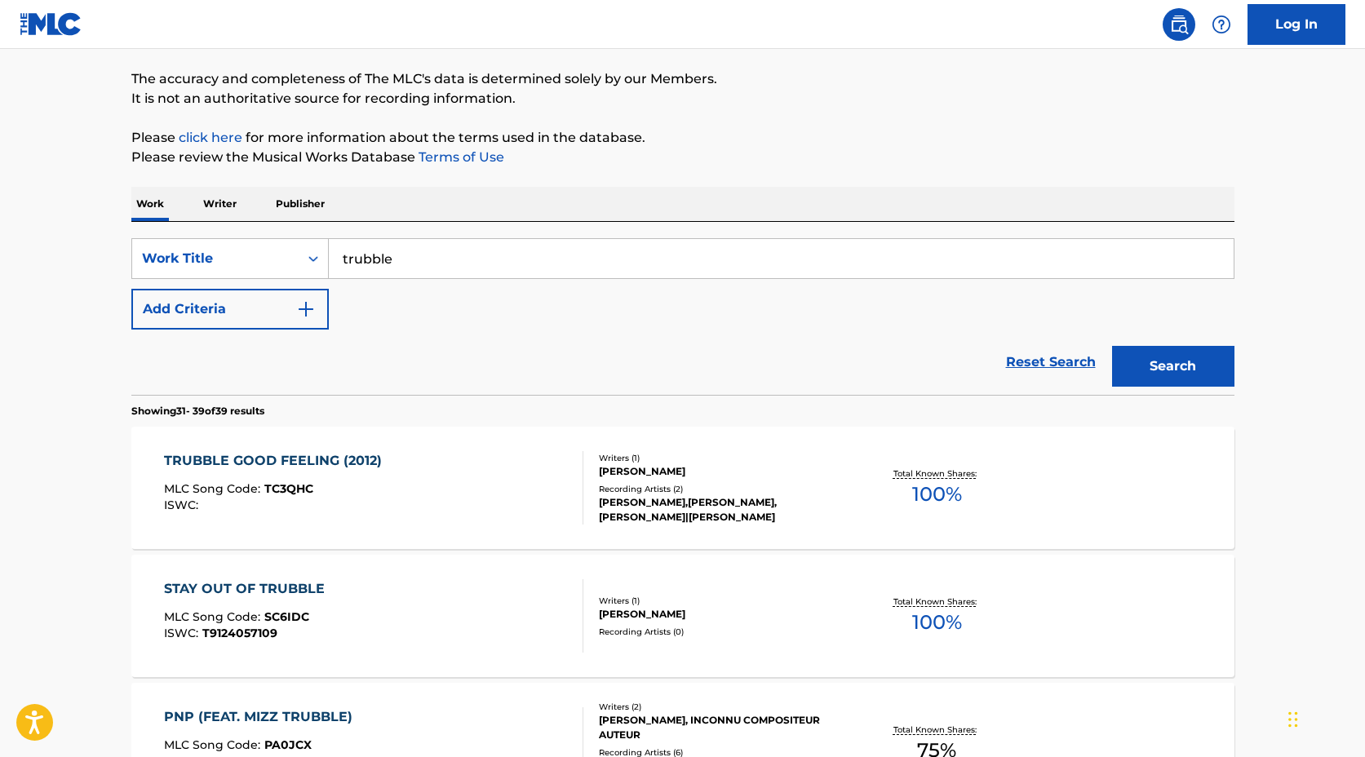
scroll to position [0, 0]
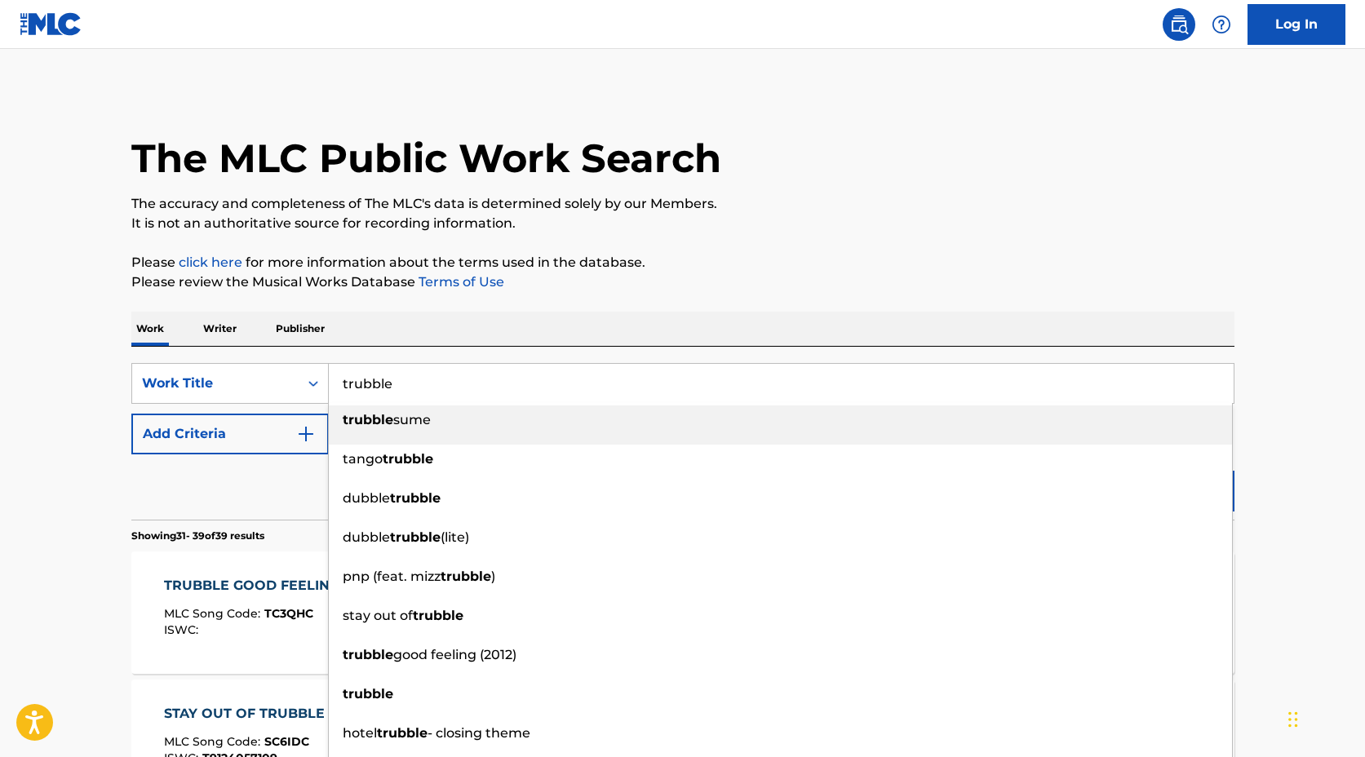
drag, startPoint x: 398, startPoint y: 376, endPoint x: 347, endPoint y: 377, distance: 51.4
click at [335, 377] on input "trubble" at bounding box center [781, 383] width 905 height 39
drag, startPoint x: 403, startPoint y: 380, endPoint x: 329, endPoint y: 379, distance: 74.2
click at [326, 380] on div "SearchWithCriteriab56f6154-155b-4854-9c40-066bc24a76ca Work Title trubble trubb…" at bounding box center [682, 383] width 1103 height 41
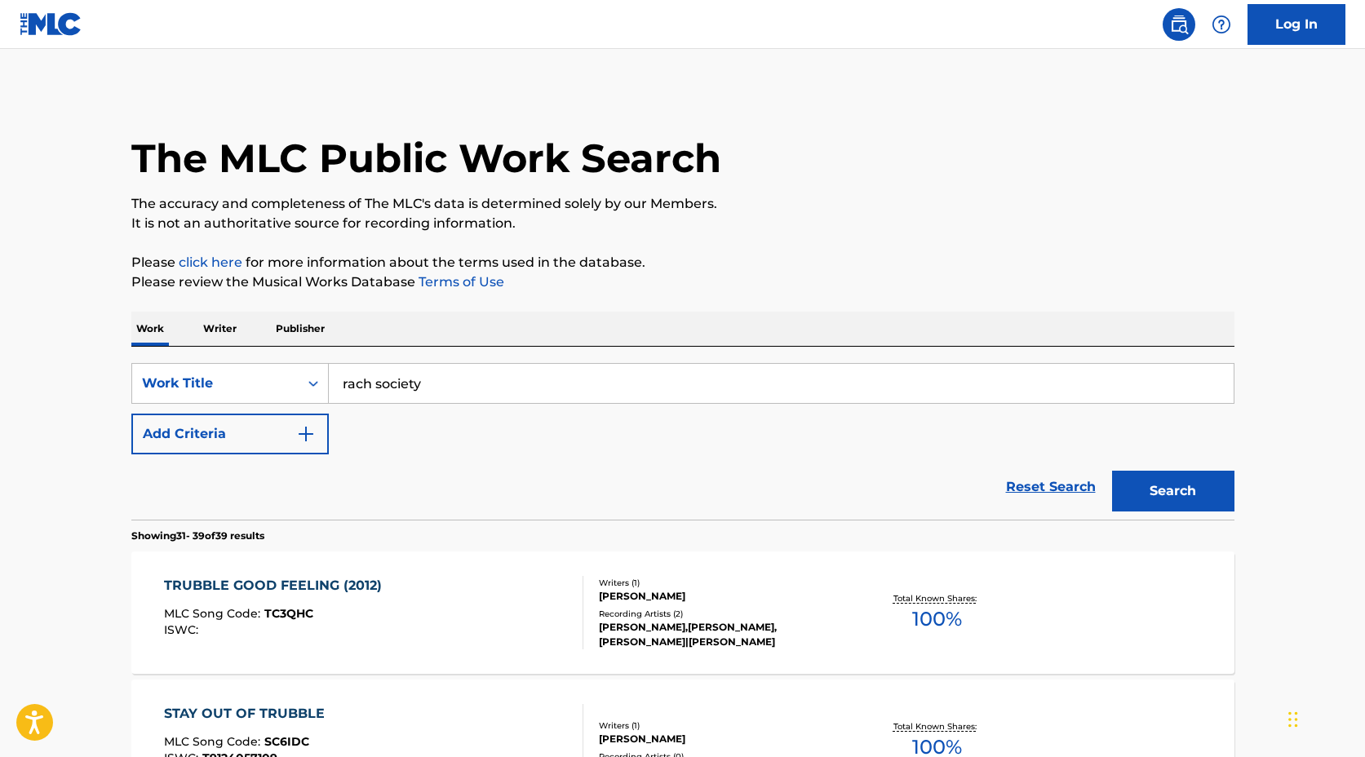
type input "rach society"
click at [1112, 471] on button "Search" at bounding box center [1173, 491] width 122 height 41
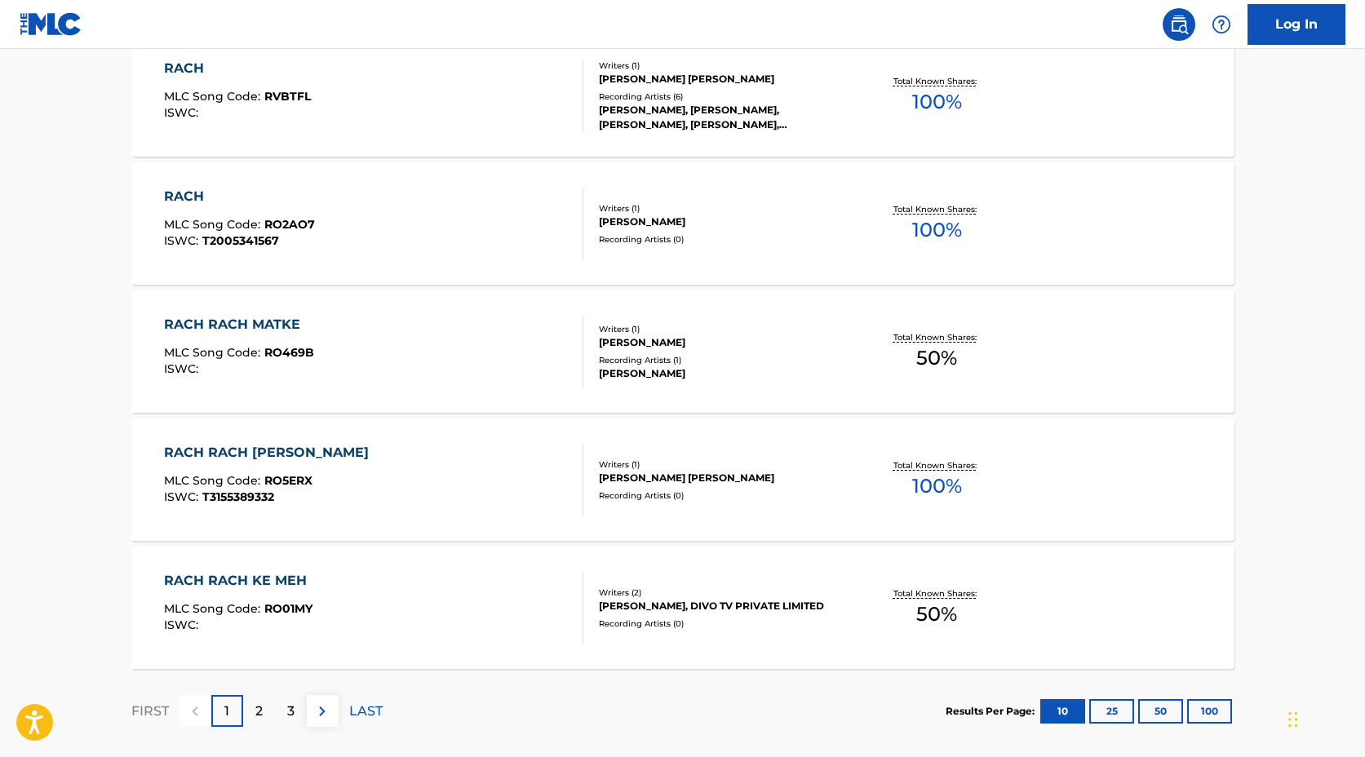
scroll to position [1240, 0]
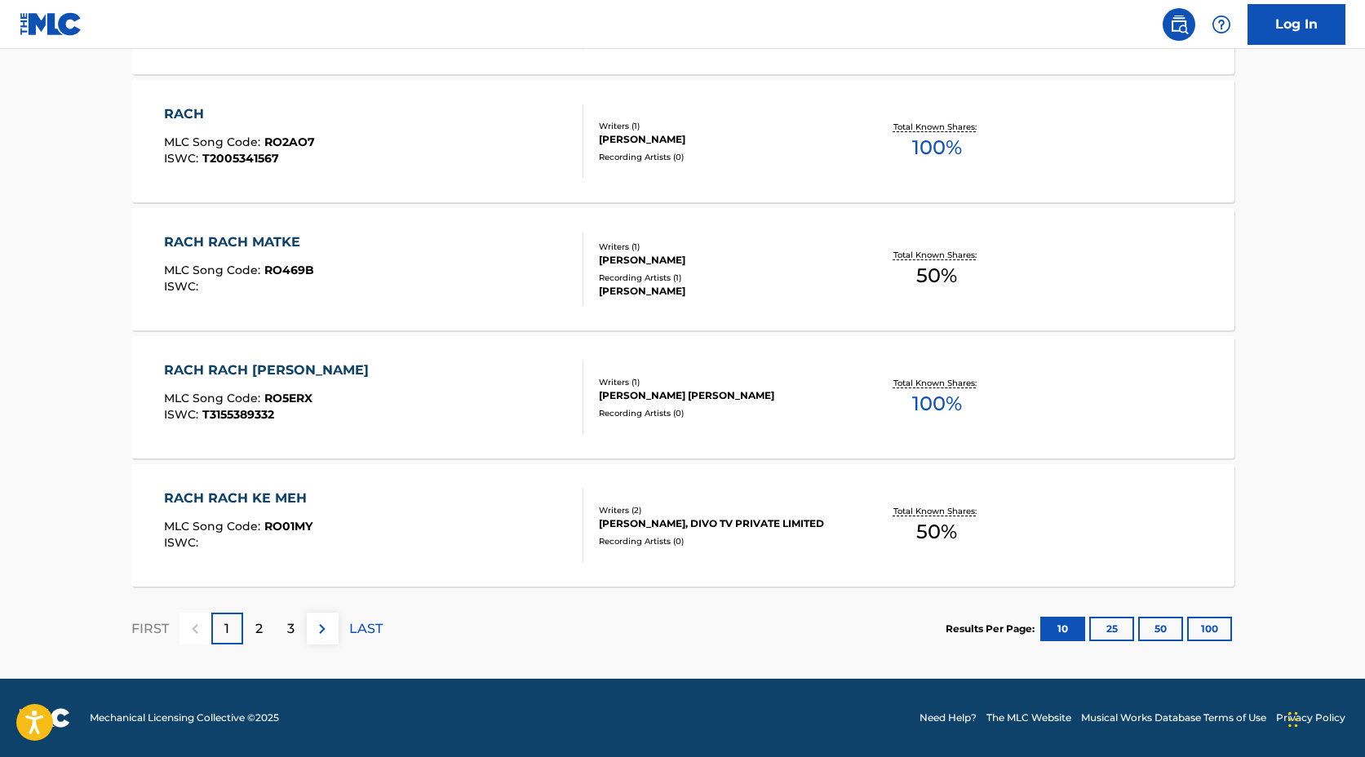
click at [257, 633] on p "2" at bounding box center [258, 629] width 7 height 20
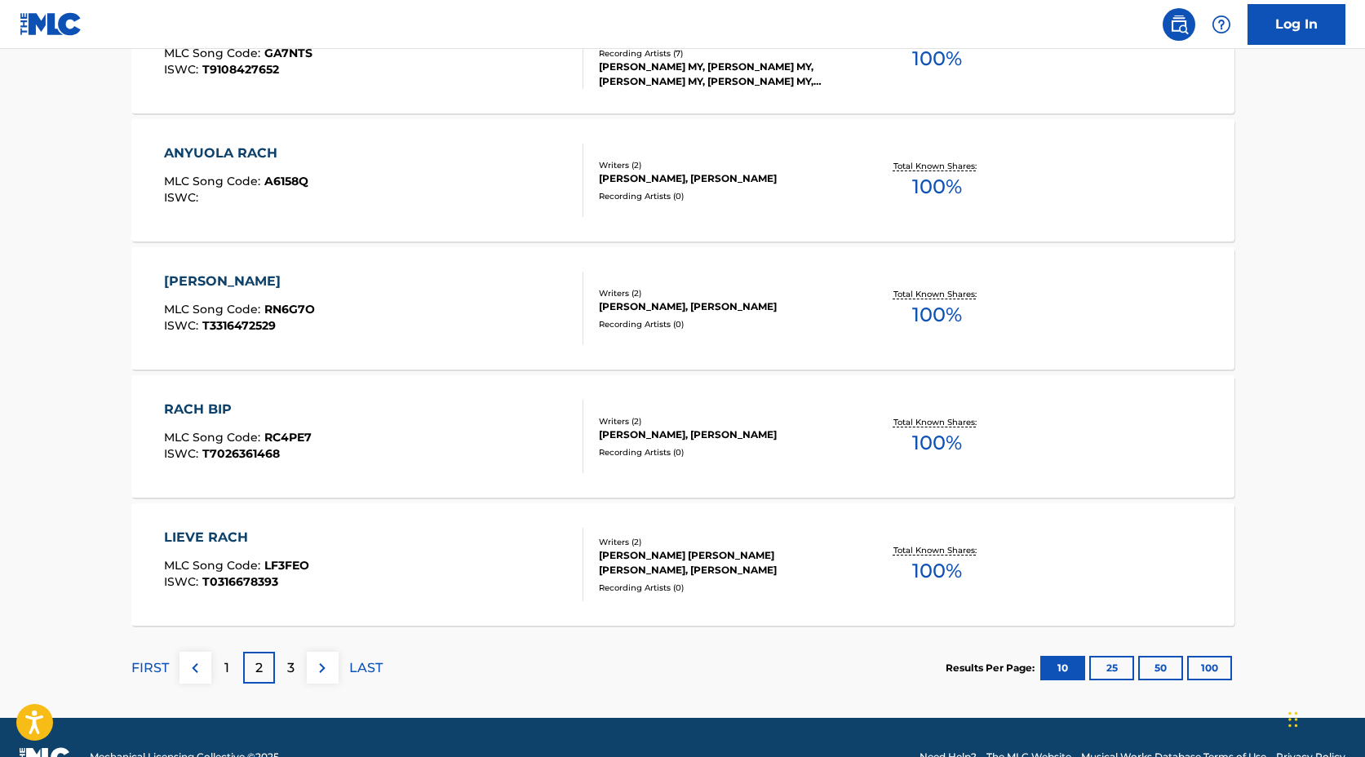
scroll to position [1203, 0]
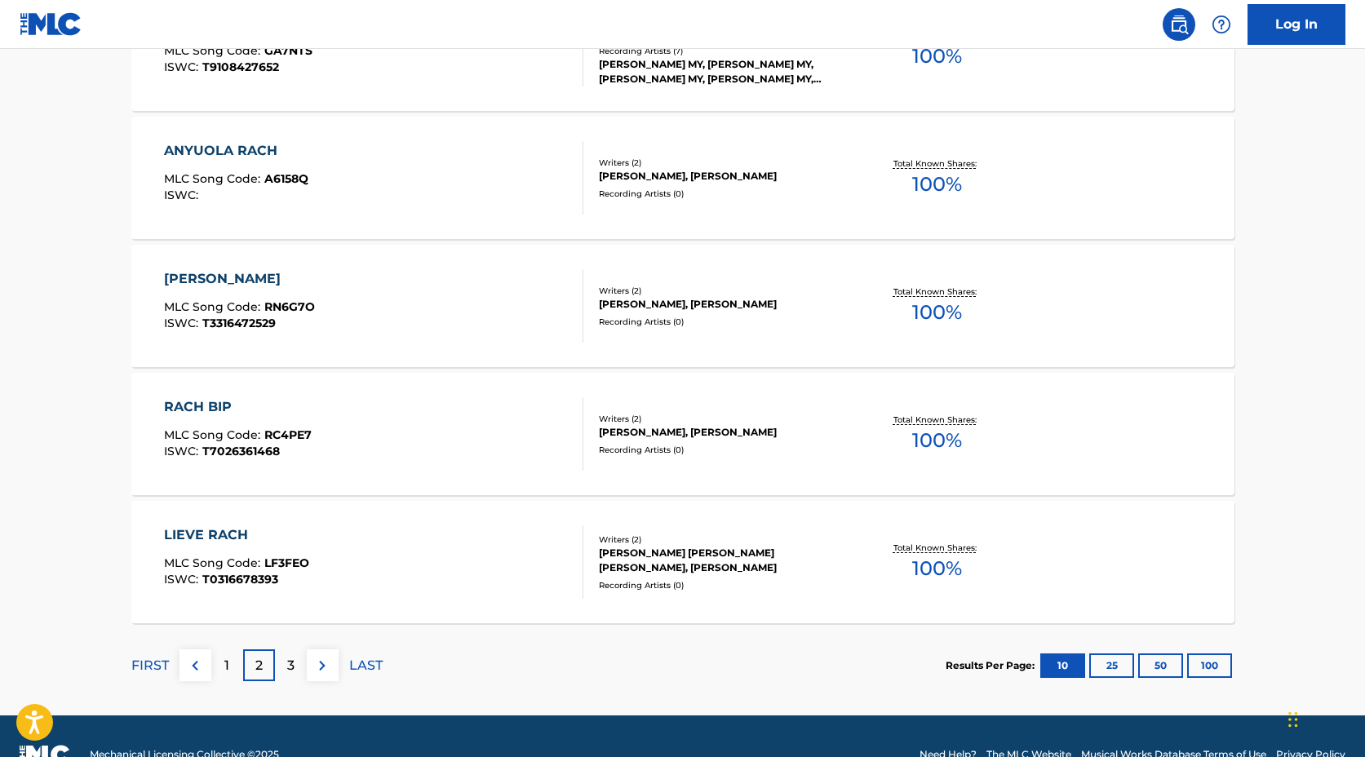
click at [289, 663] on p "3" at bounding box center [290, 666] width 7 height 20
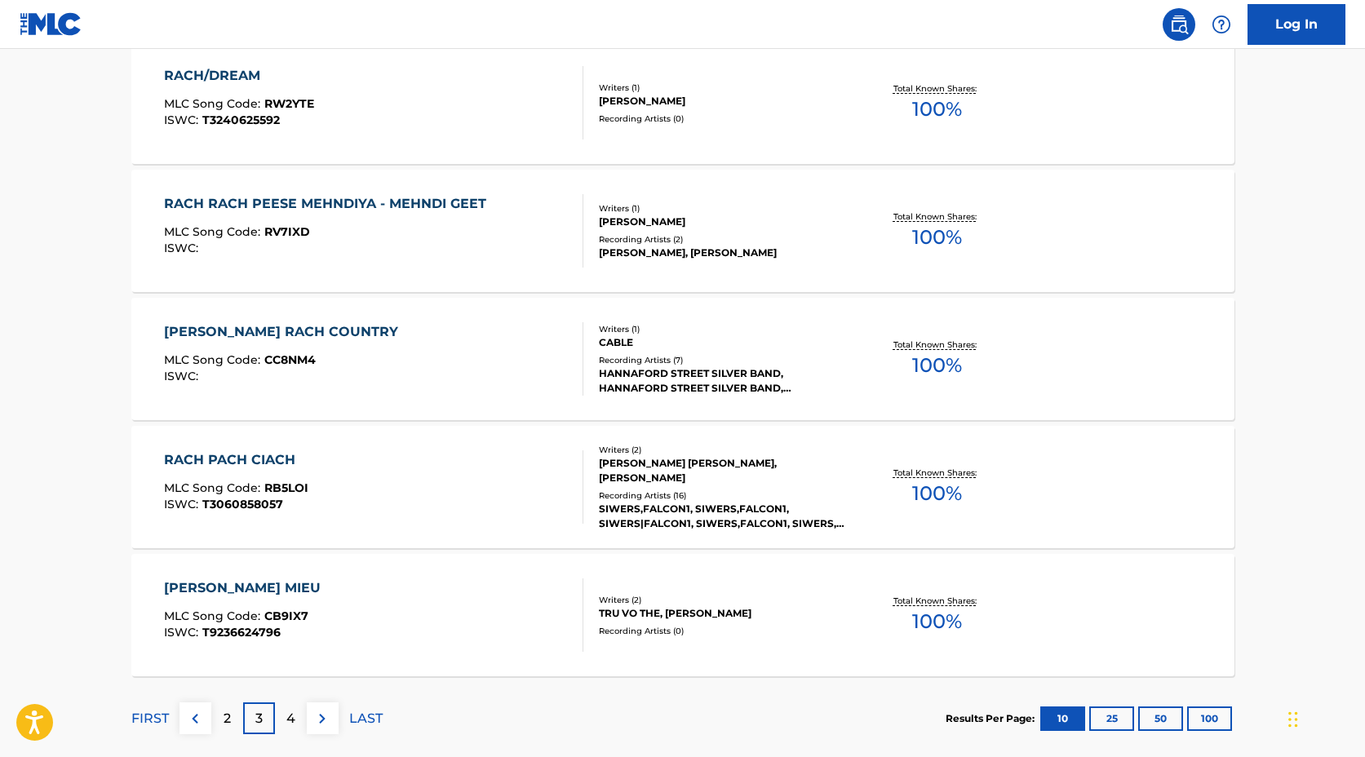
scroll to position [1240, 0]
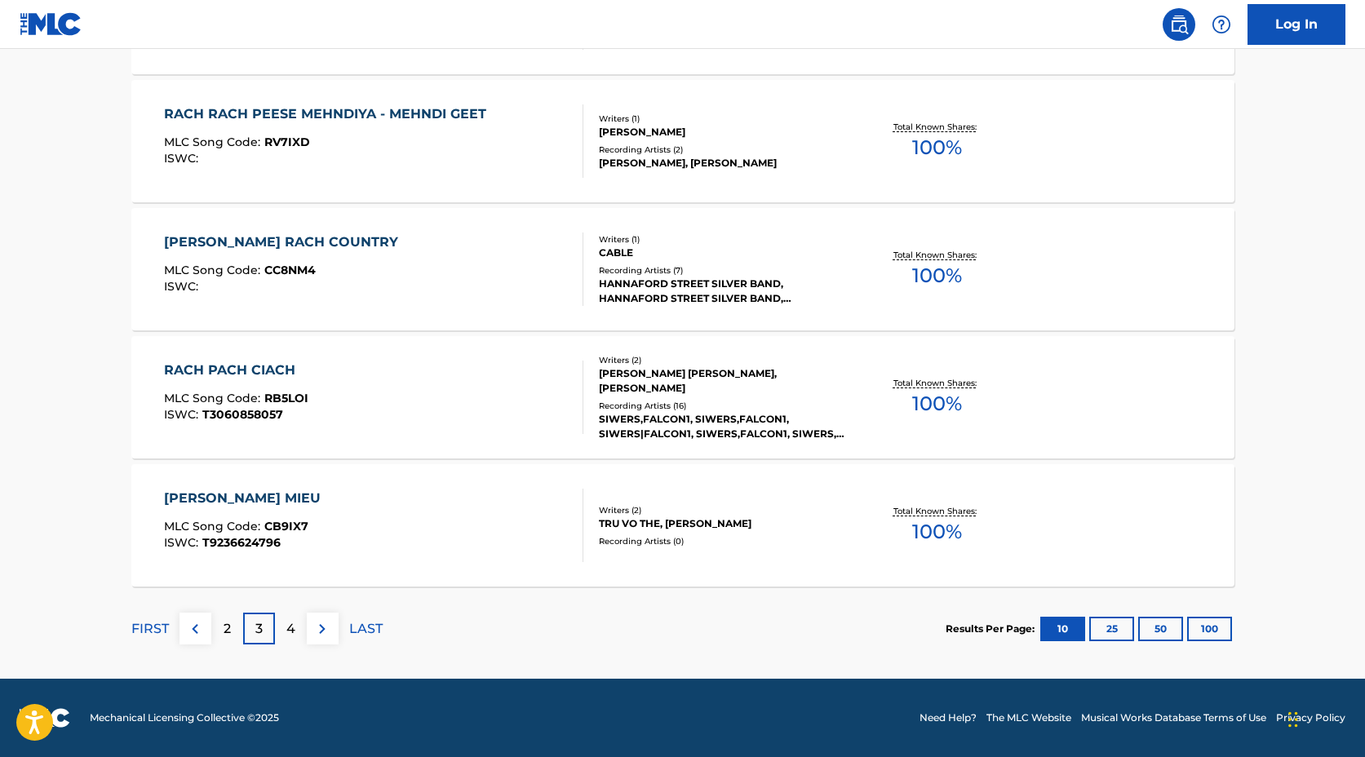
drag, startPoint x: 290, startPoint y: 635, endPoint x: 304, endPoint y: 633, distance: 14.9
click at [290, 635] on p "4" at bounding box center [290, 629] width 9 height 20
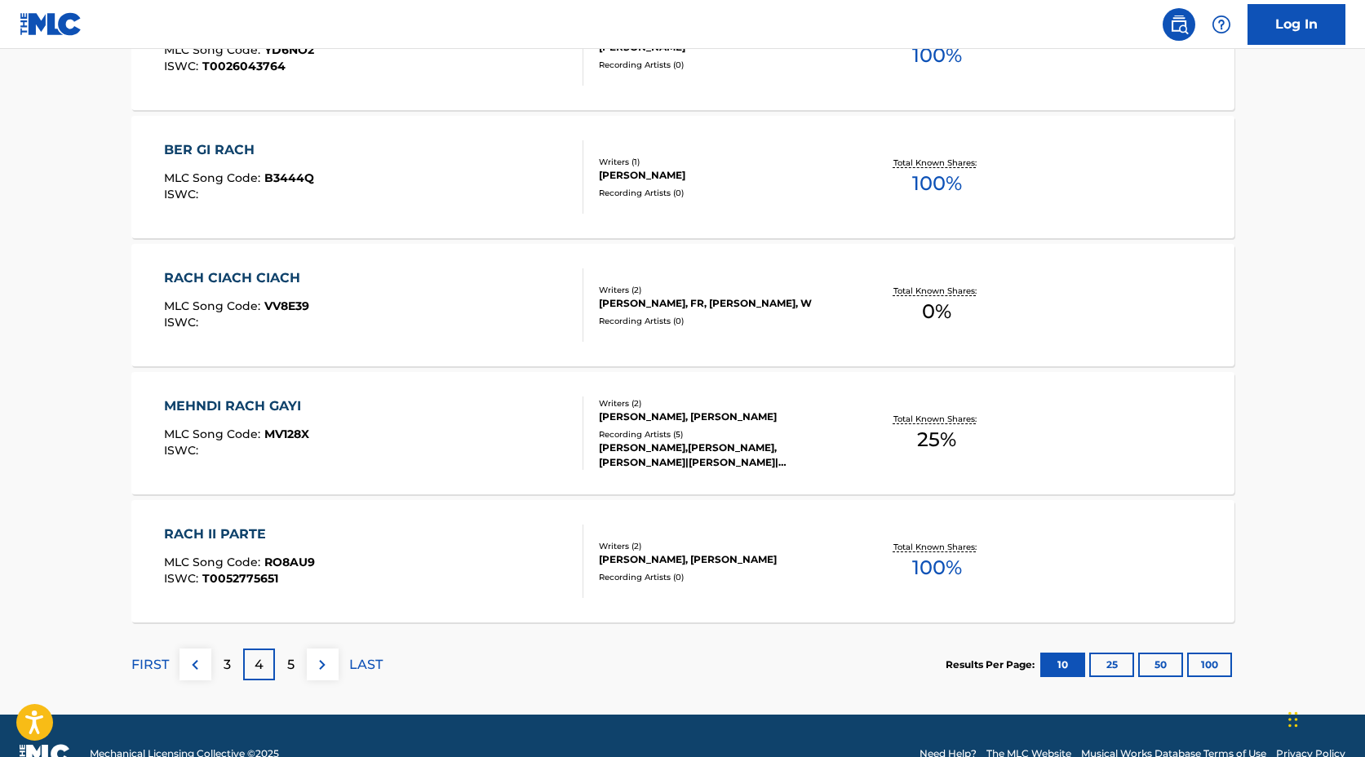
scroll to position [1210, 0]
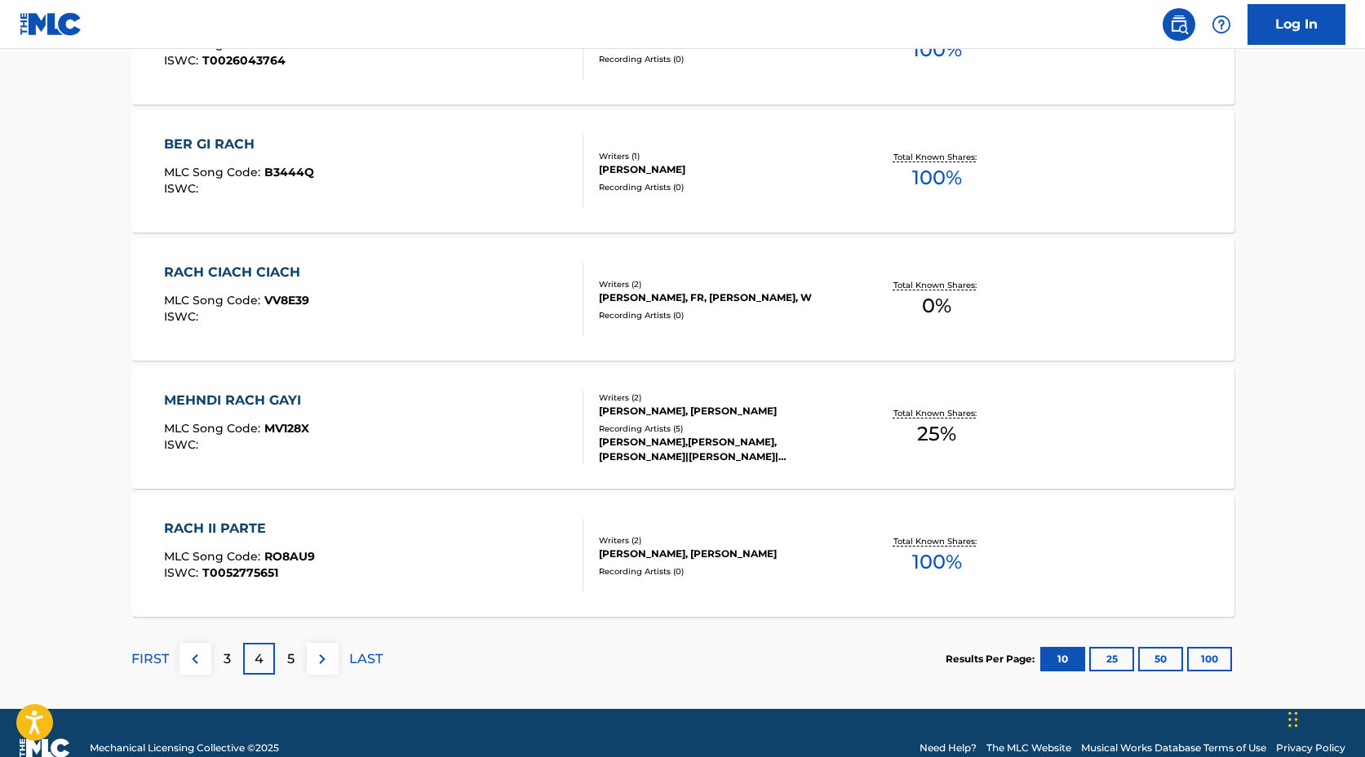
drag, startPoint x: 291, startPoint y: 661, endPoint x: 316, endPoint y: 657, distance: 24.8
click at [292, 661] on p "5" at bounding box center [290, 659] width 7 height 20
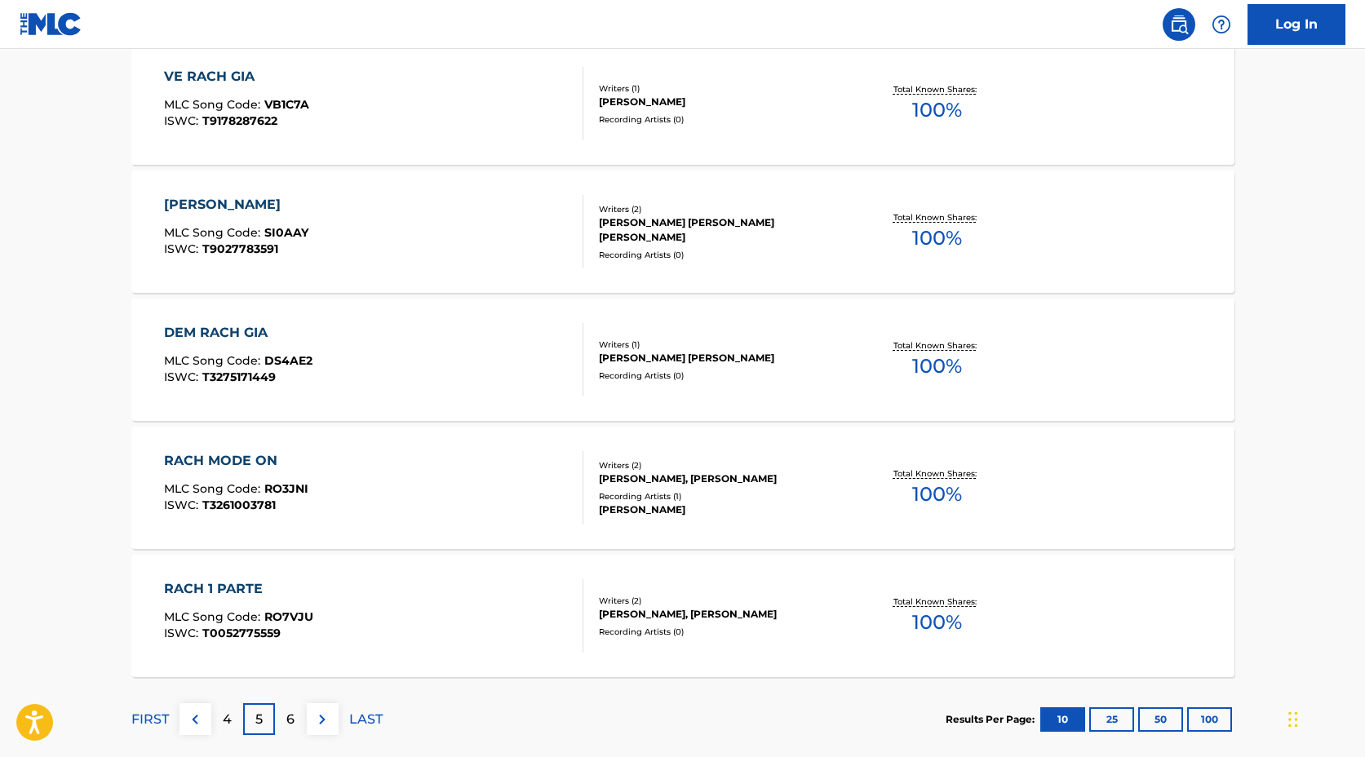
scroll to position [1240, 0]
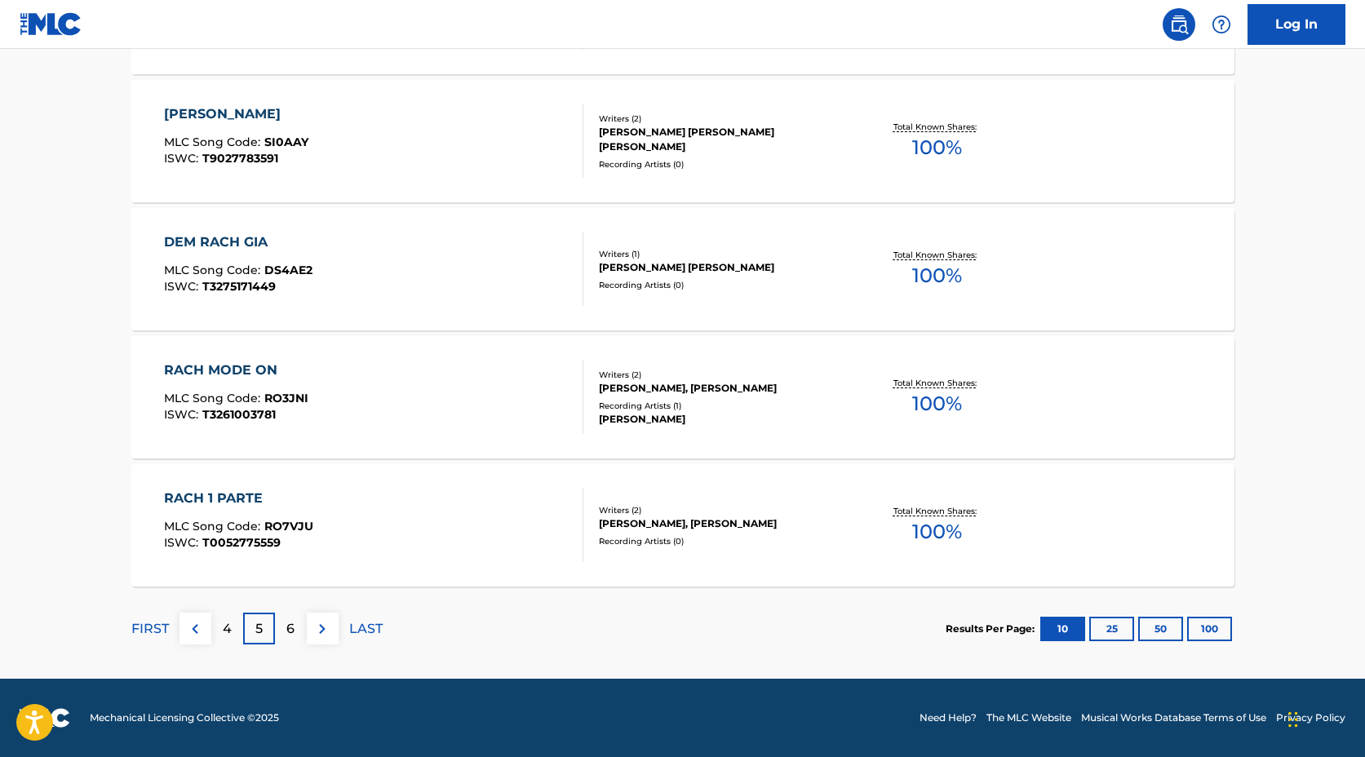
click at [286, 633] on p "6" at bounding box center [290, 629] width 8 height 20
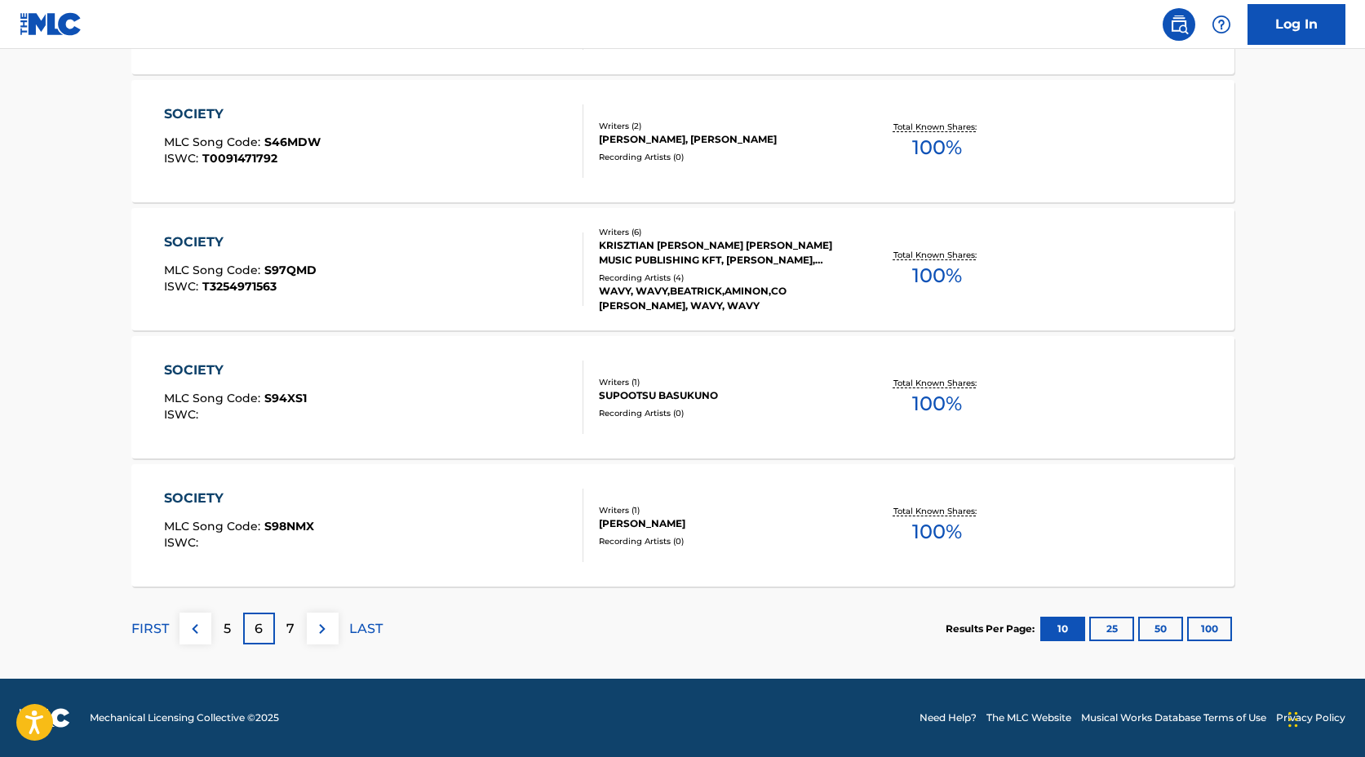
click at [281, 630] on div "7" at bounding box center [291, 629] width 32 height 32
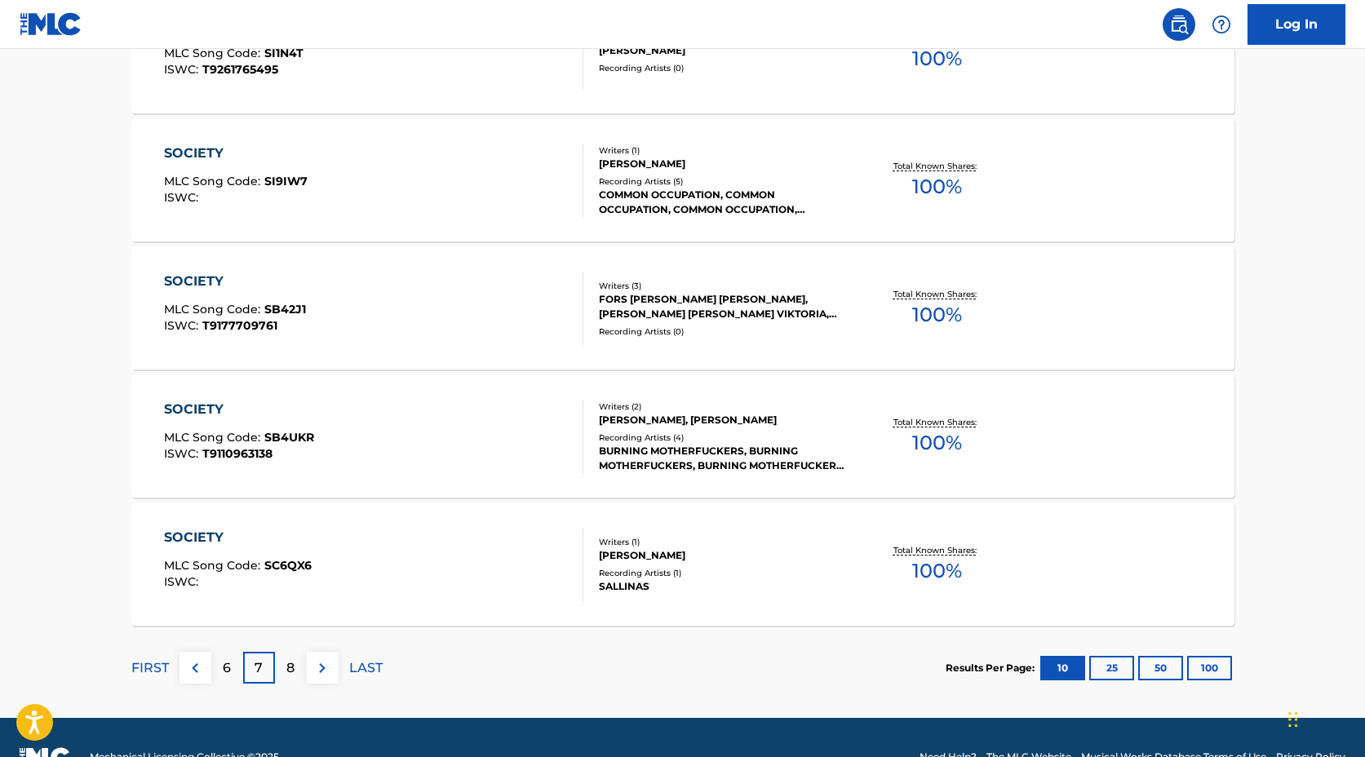
scroll to position [1213, 0]
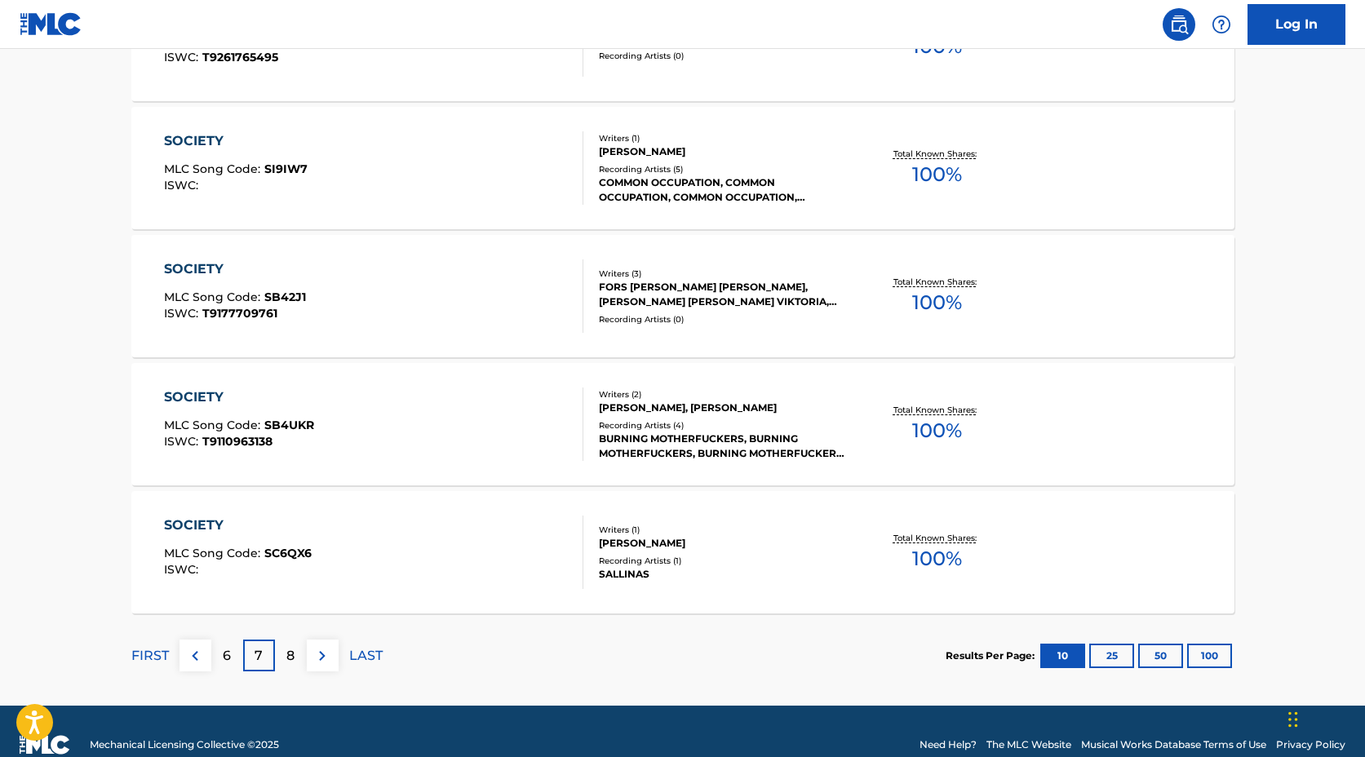
click at [290, 667] on div "8" at bounding box center [291, 655] width 32 height 32
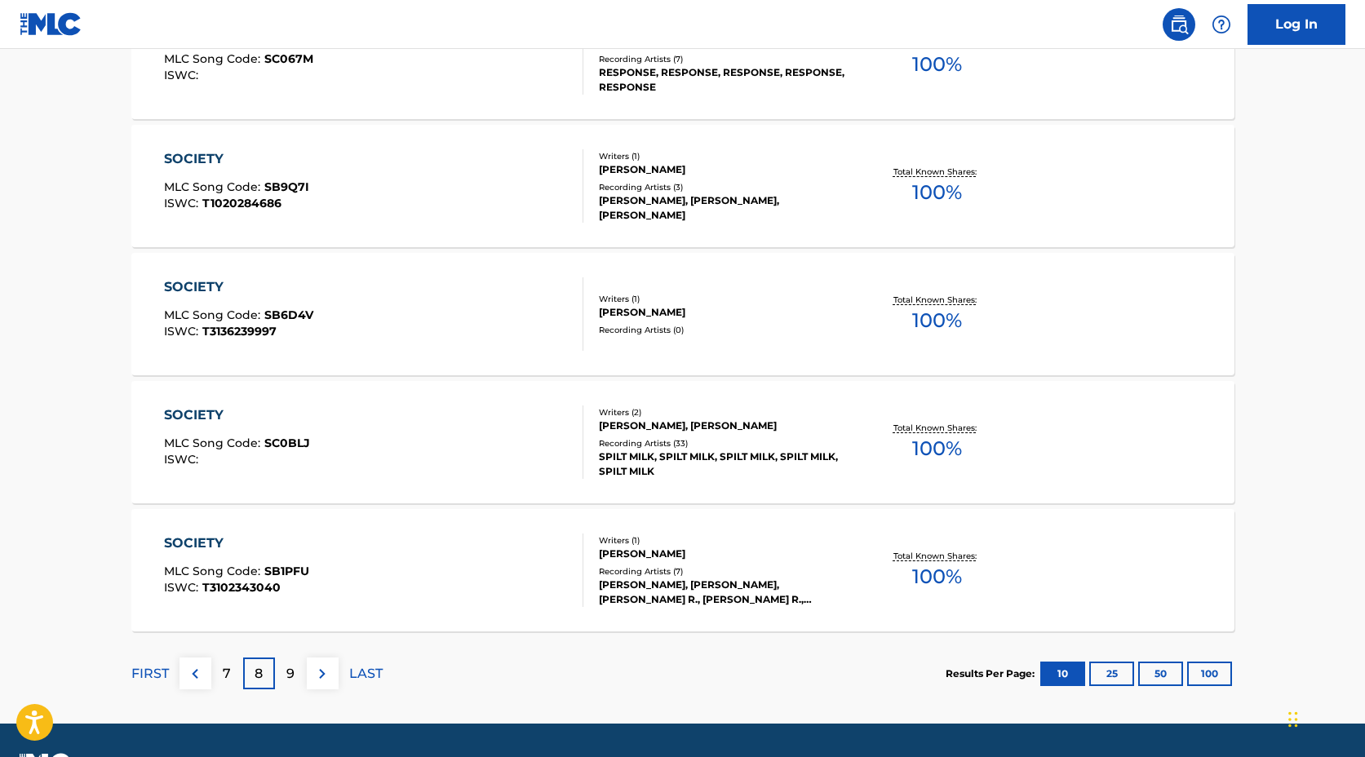
scroll to position [1193, 0]
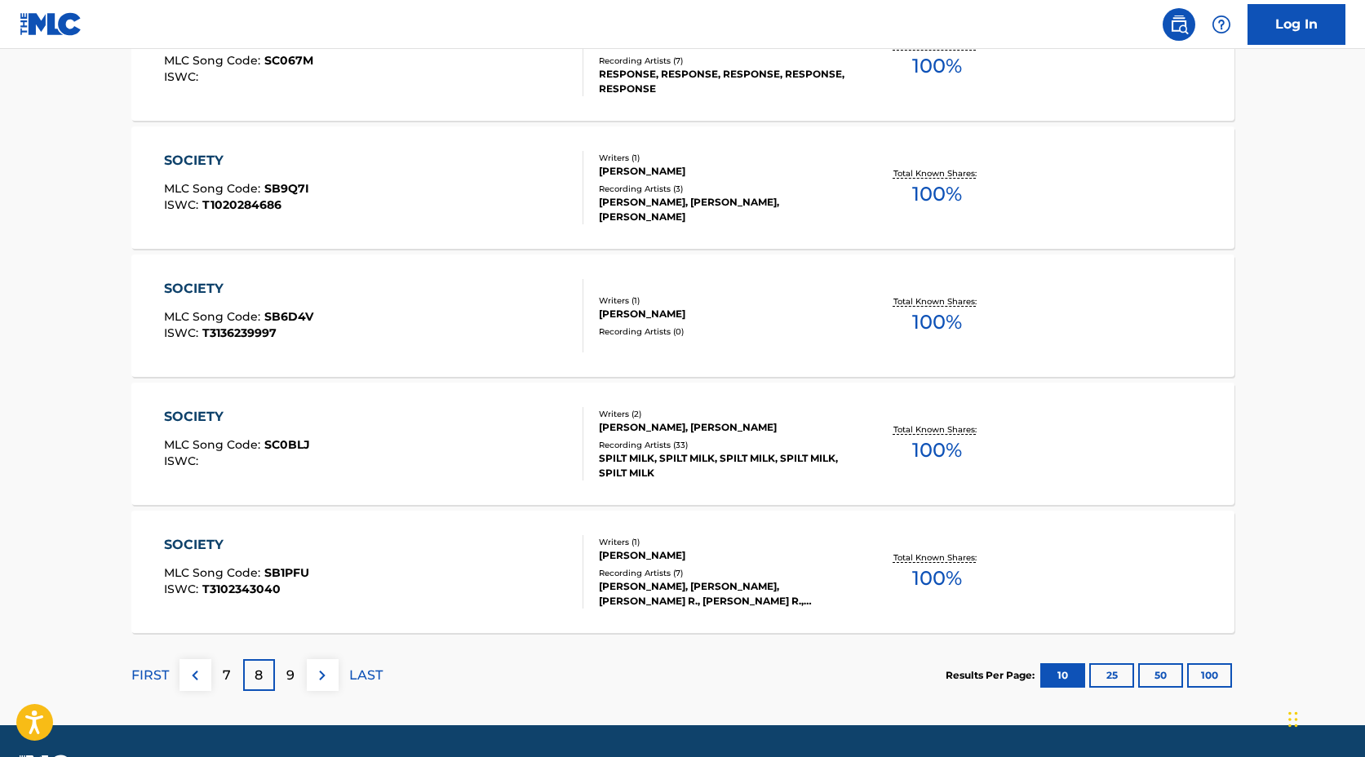
click at [283, 672] on div "9" at bounding box center [291, 675] width 32 height 32
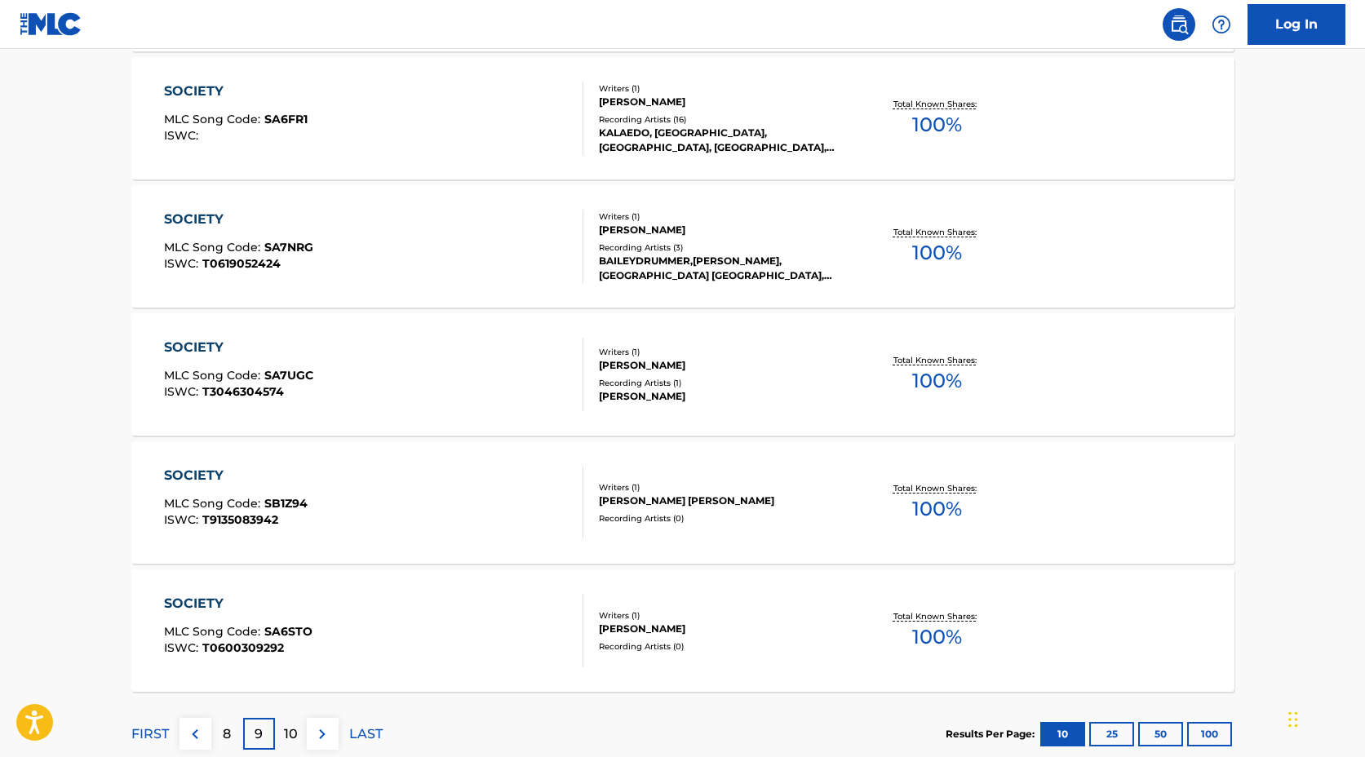
scroll to position [1240, 0]
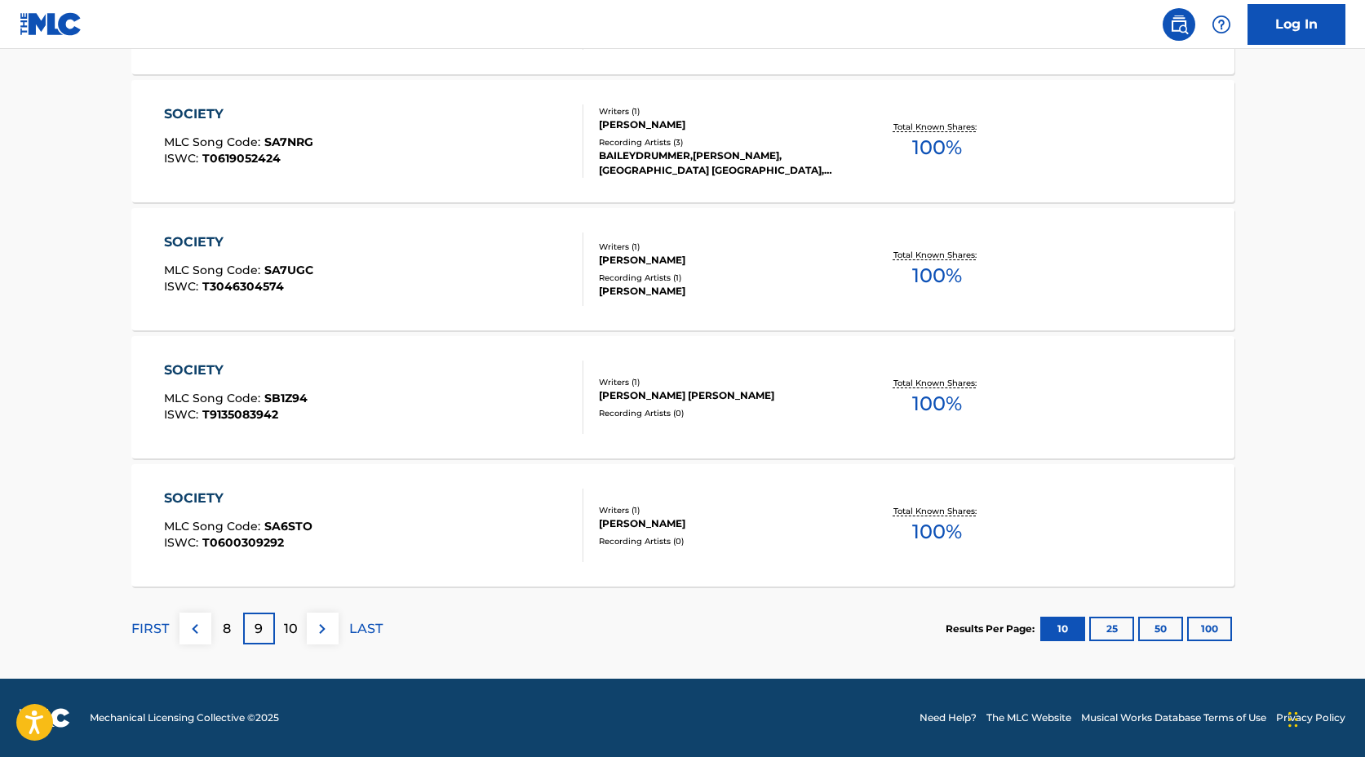
click at [292, 637] on p "10" at bounding box center [291, 629] width 14 height 20
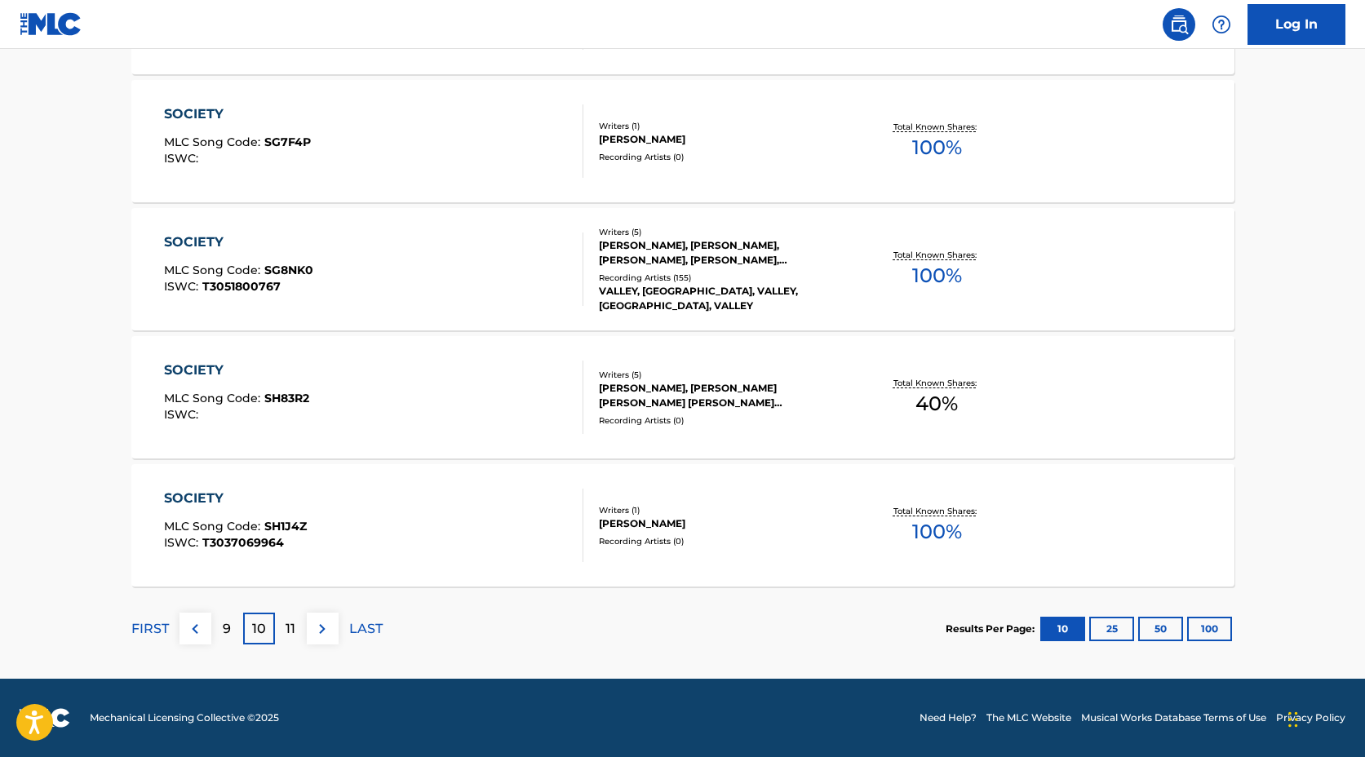
click at [282, 627] on div "11" at bounding box center [291, 629] width 32 height 32
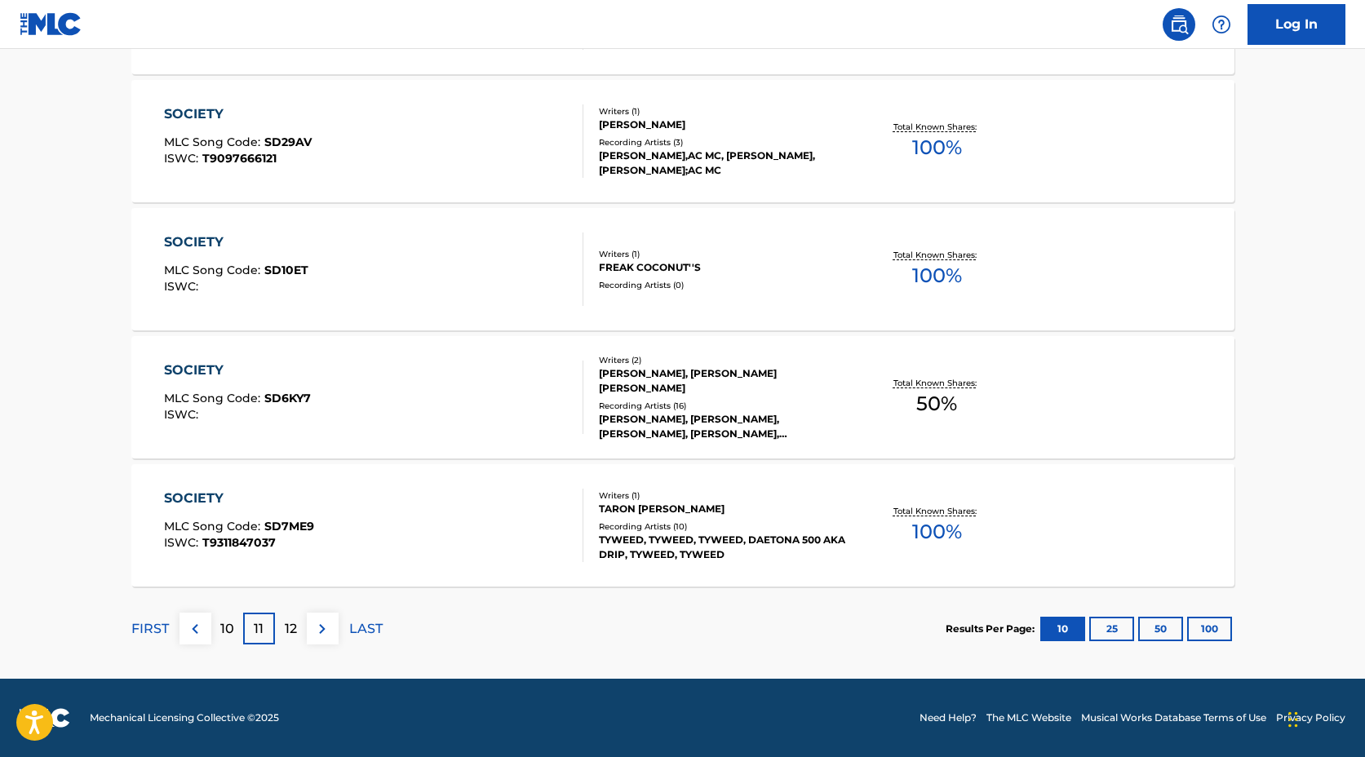
click at [285, 639] on div "12" at bounding box center [291, 629] width 32 height 32
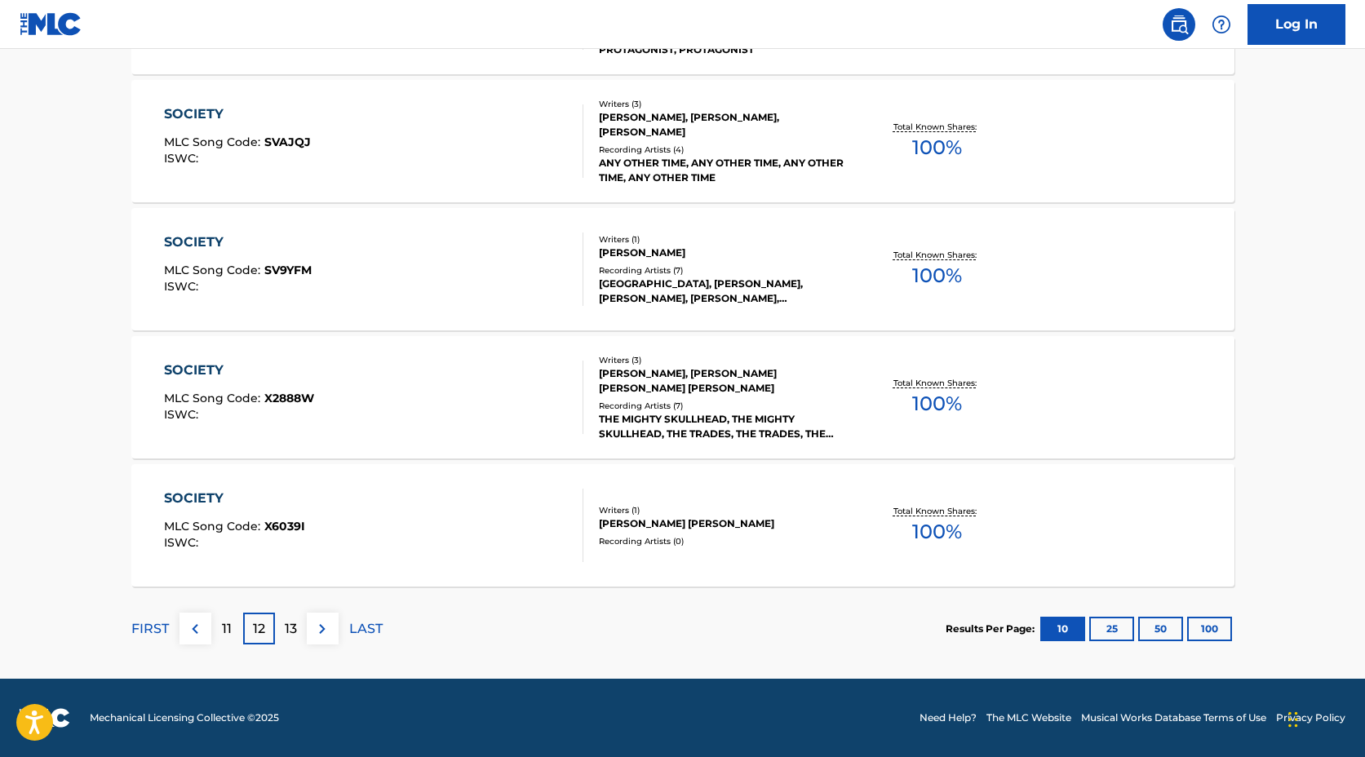
click at [291, 630] on p "13" at bounding box center [291, 629] width 12 height 20
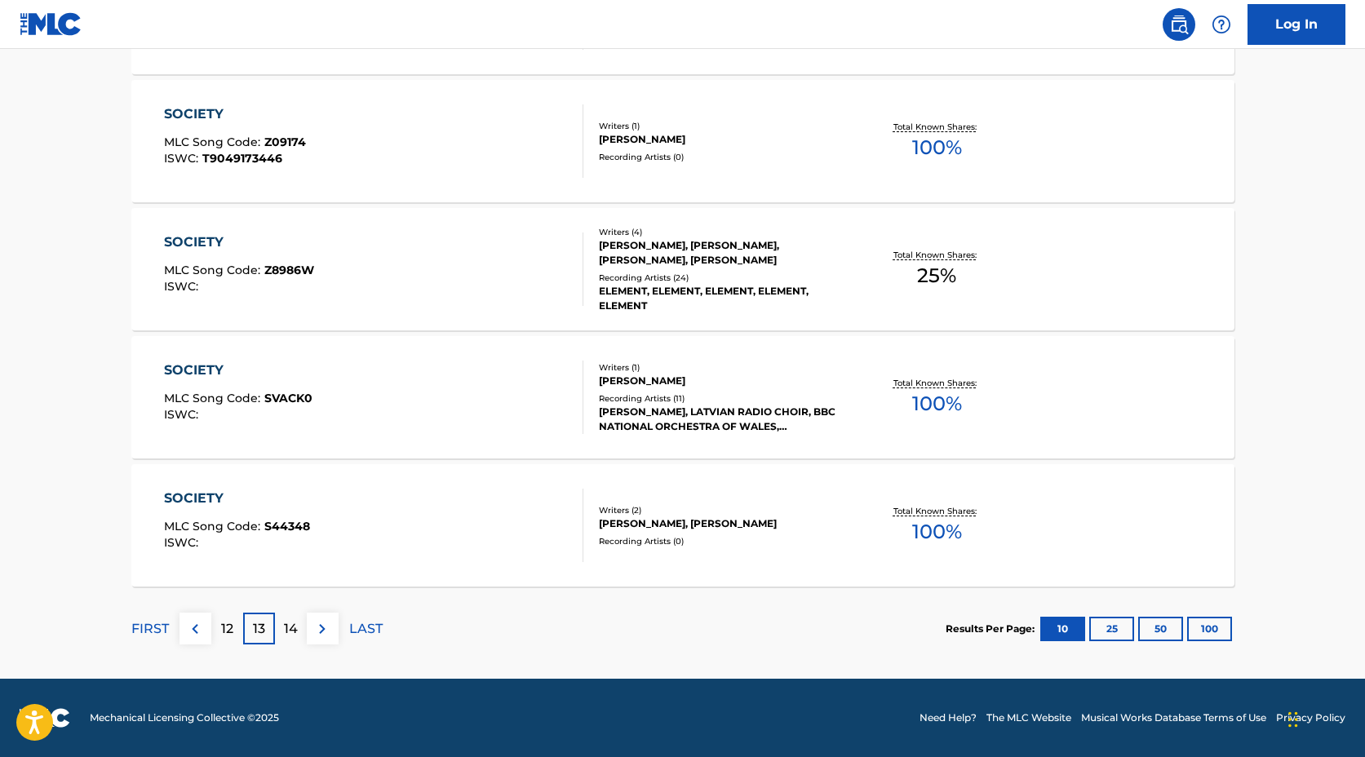
click at [294, 627] on p "14" at bounding box center [291, 629] width 14 height 20
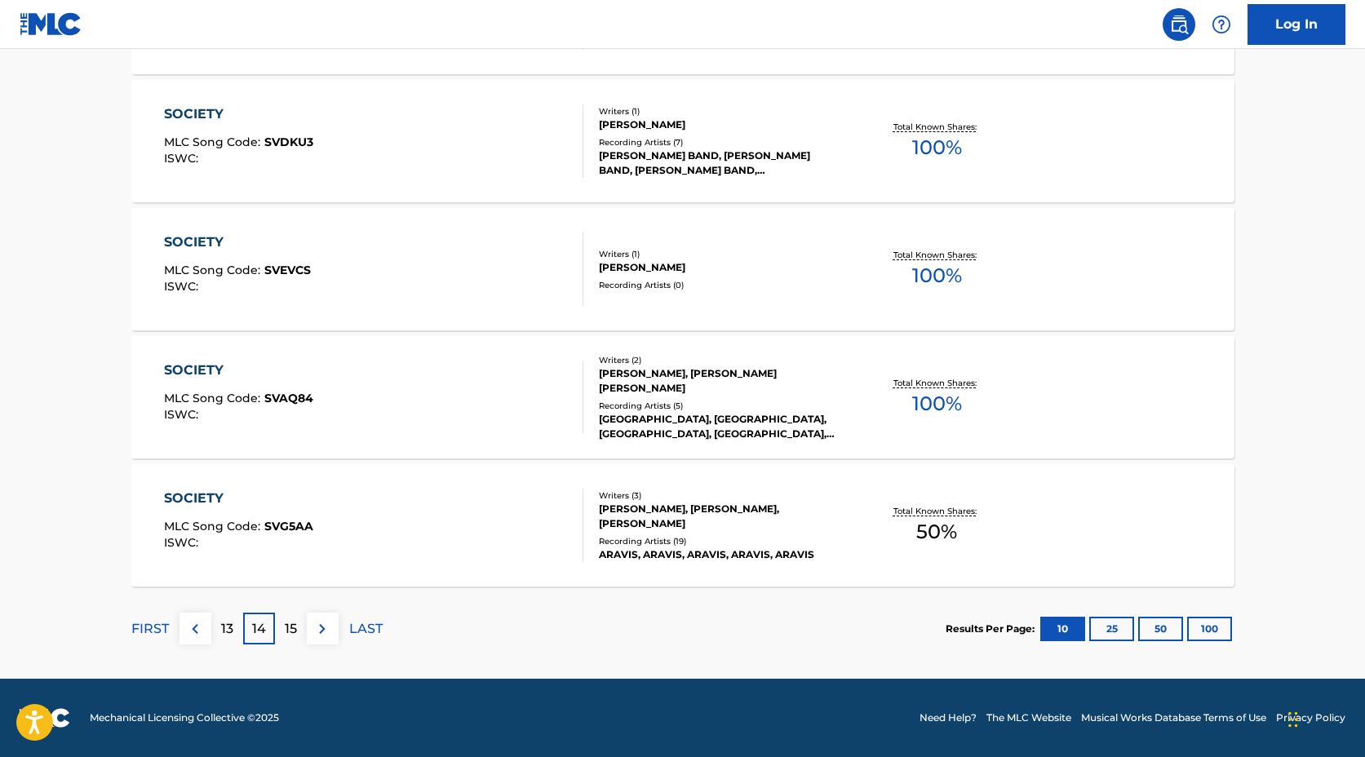
click at [285, 629] on p "15" at bounding box center [291, 629] width 12 height 20
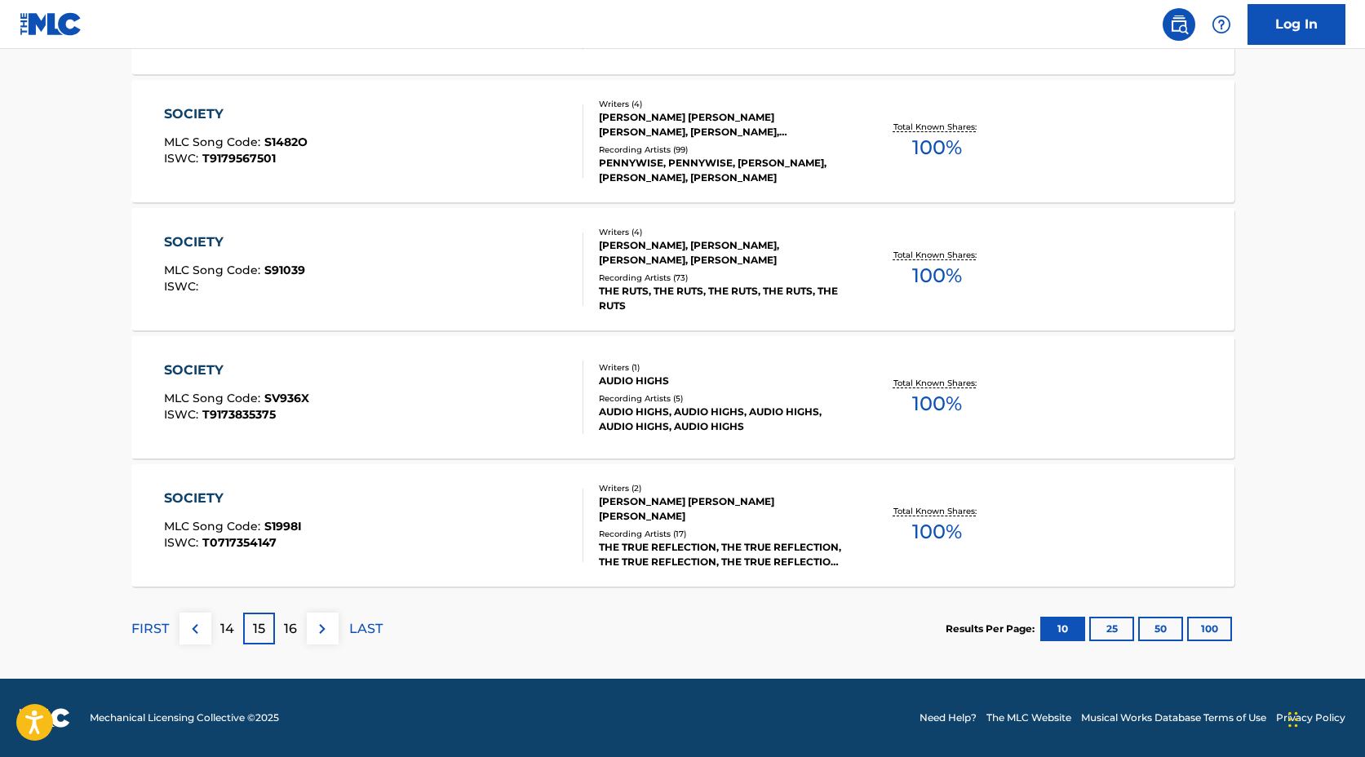
click at [289, 630] on p "16" at bounding box center [290, 629] width 13 height 20
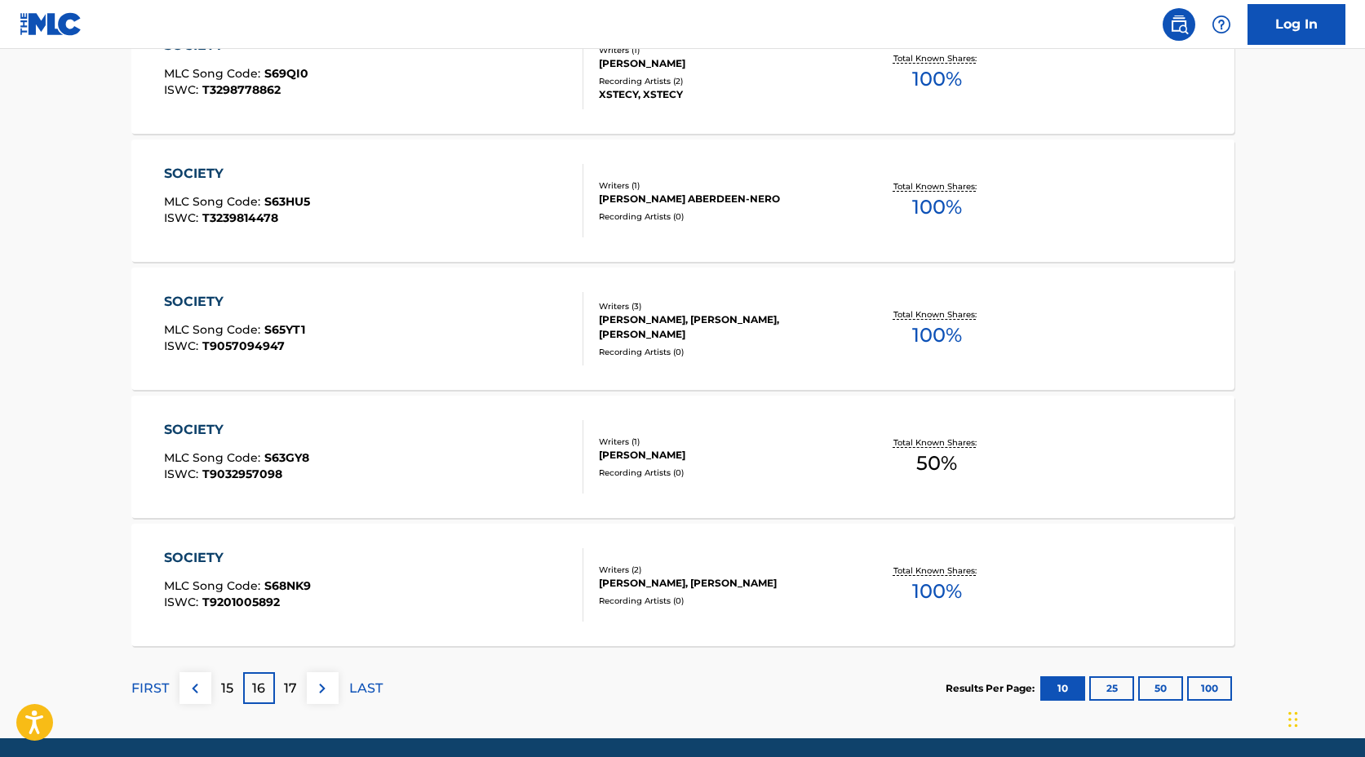
scroll to position [1186, 0]
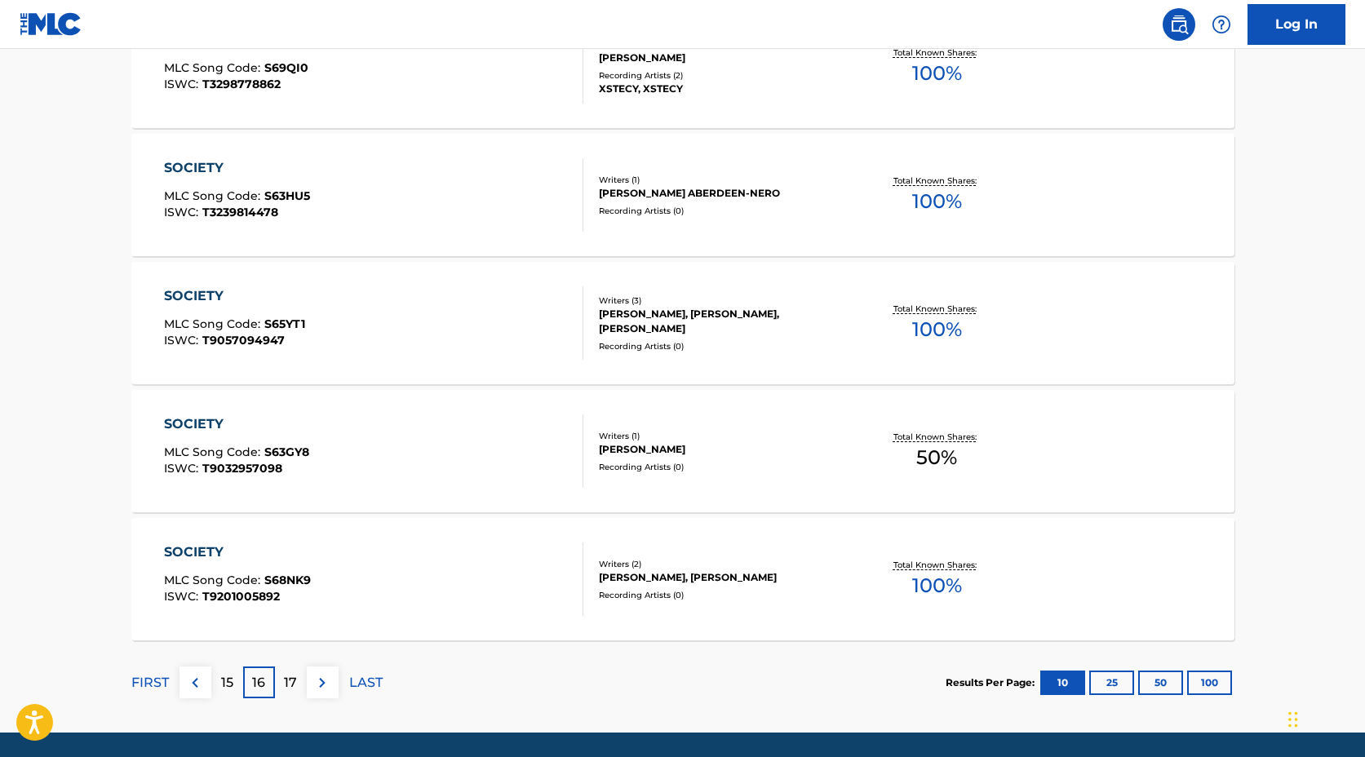
click at [285, 683] on p "17" at bounding box center [290, 683] width 13 height 20
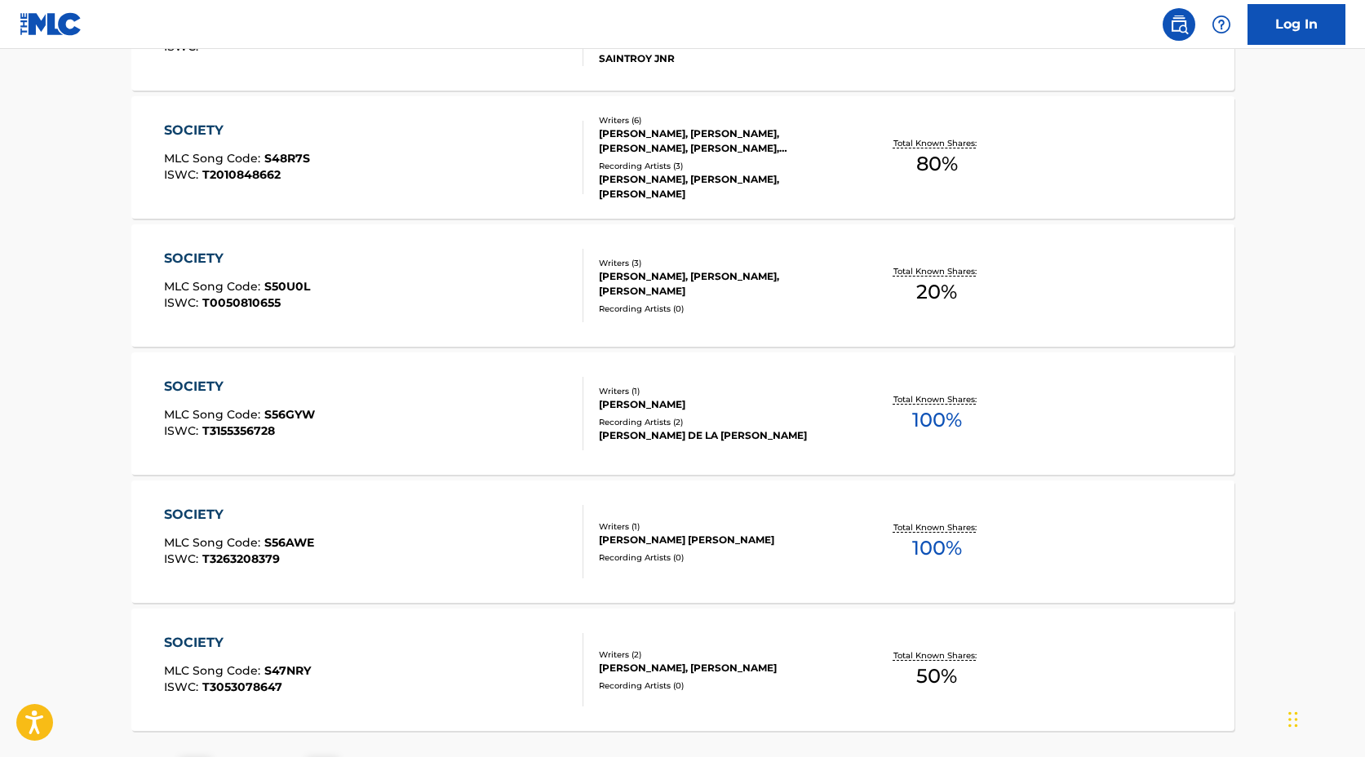
scroll to position [1240, 0]
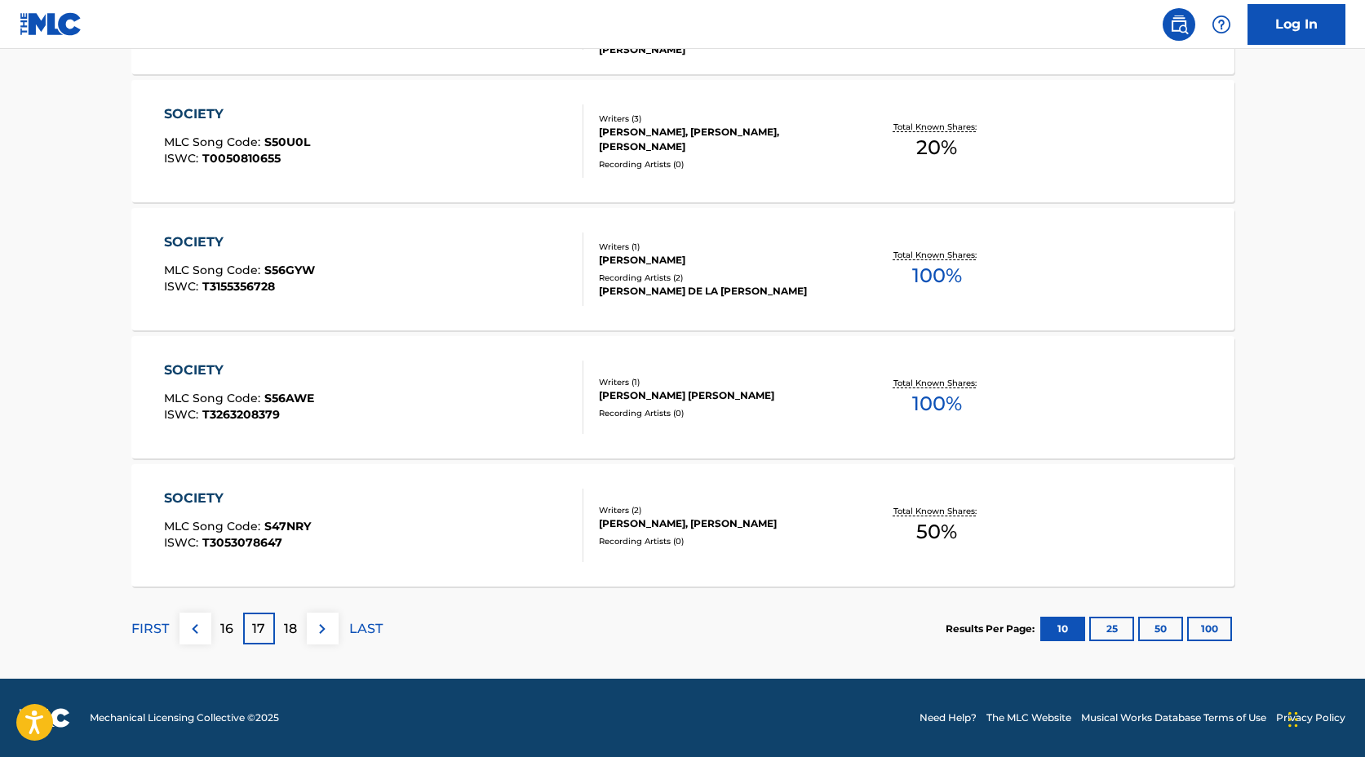
click at [1220, 628] on button "100" at bounding box center [1209, 629] width 45 height 24
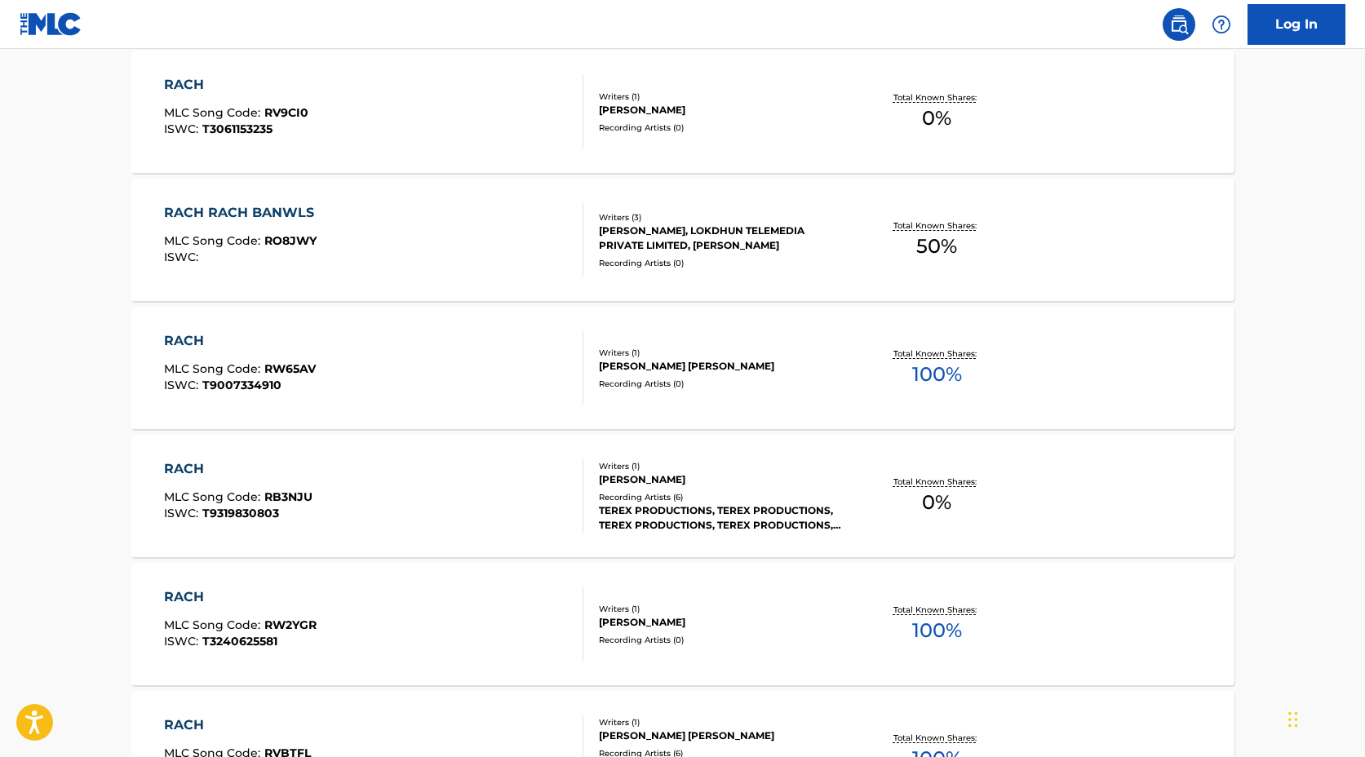
scroll to position [0, 0]
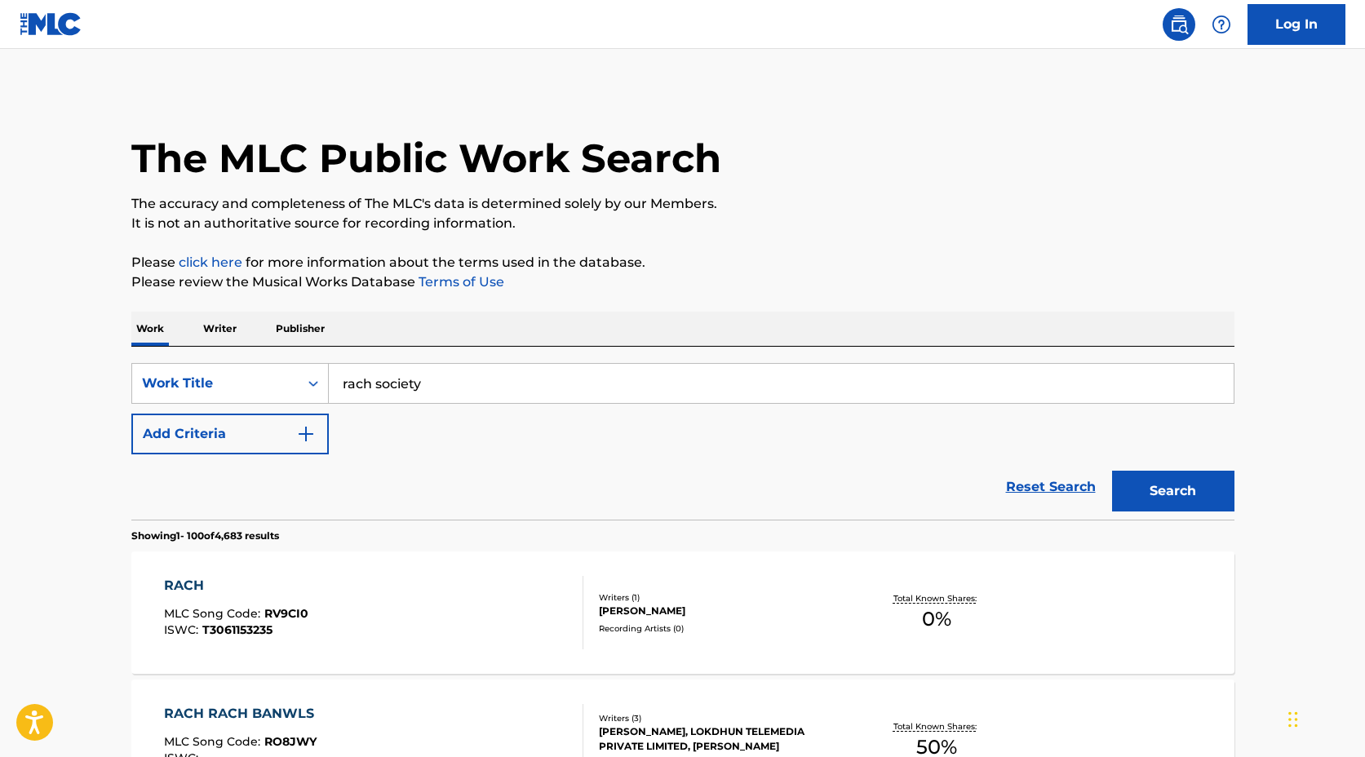
click at [226, 332] on p "Writer" at bounding box center [219, 329] width 43 height 34
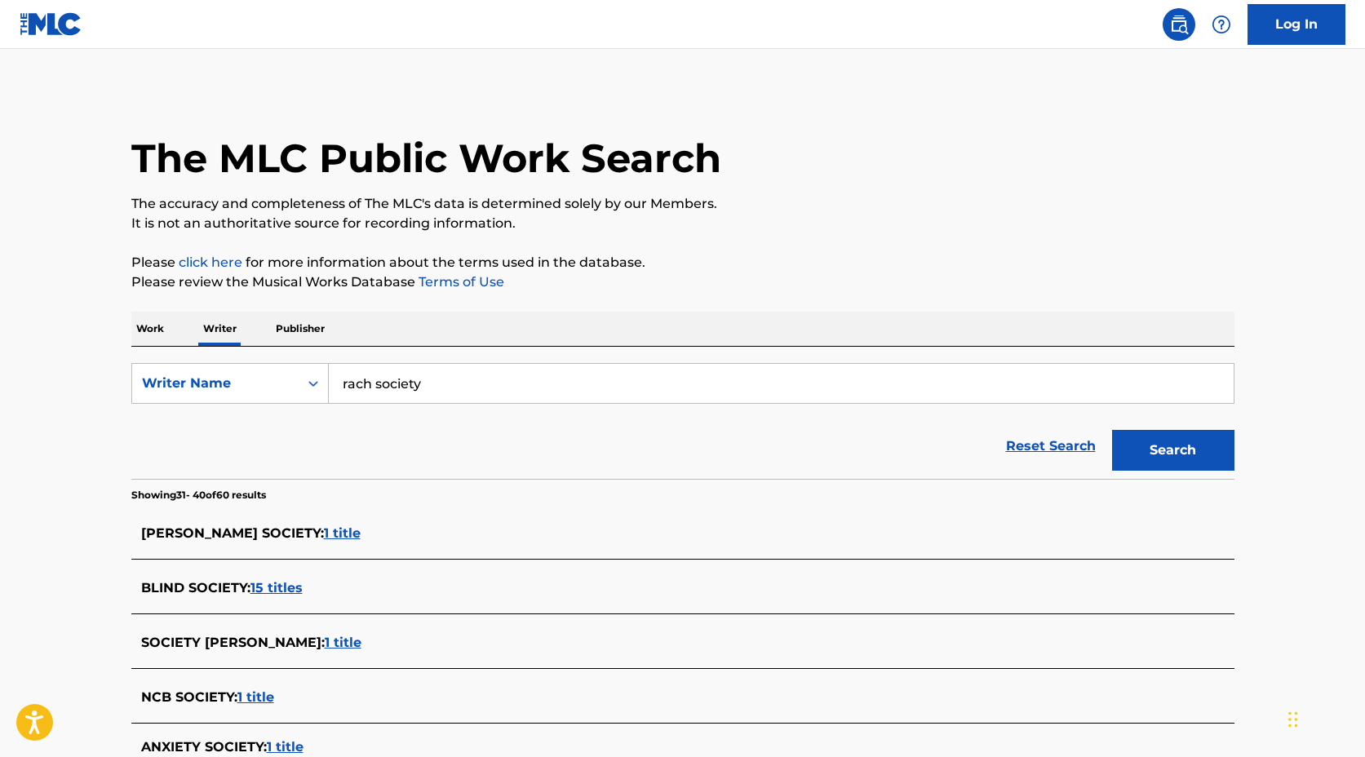
drag, startPoint x: 1209, startPoint y: 451, endPoint x: 1184, endPoint y: 453, distance: 24.5
click at [1209, 451] on button "Search" at bounding box center [1173, 450] width 122 height 41
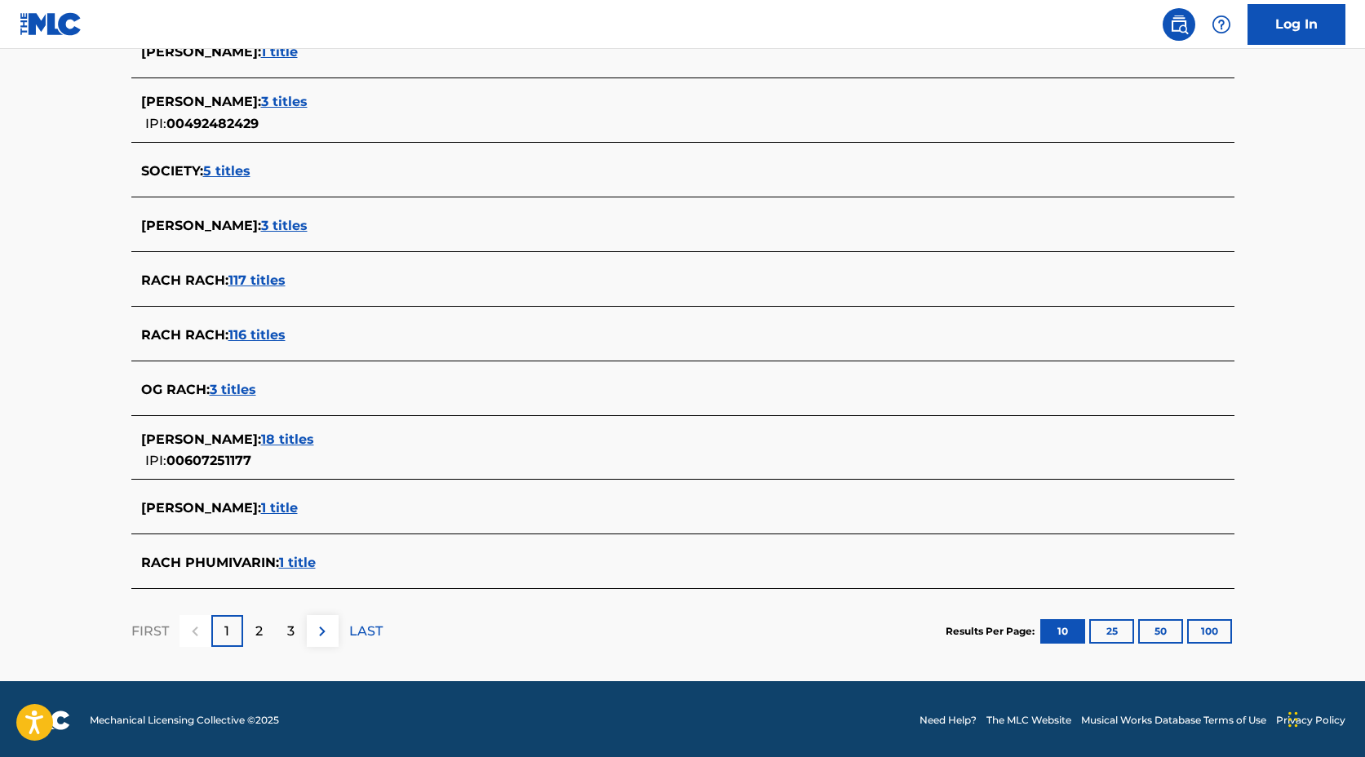
scroll to position [484, 0]
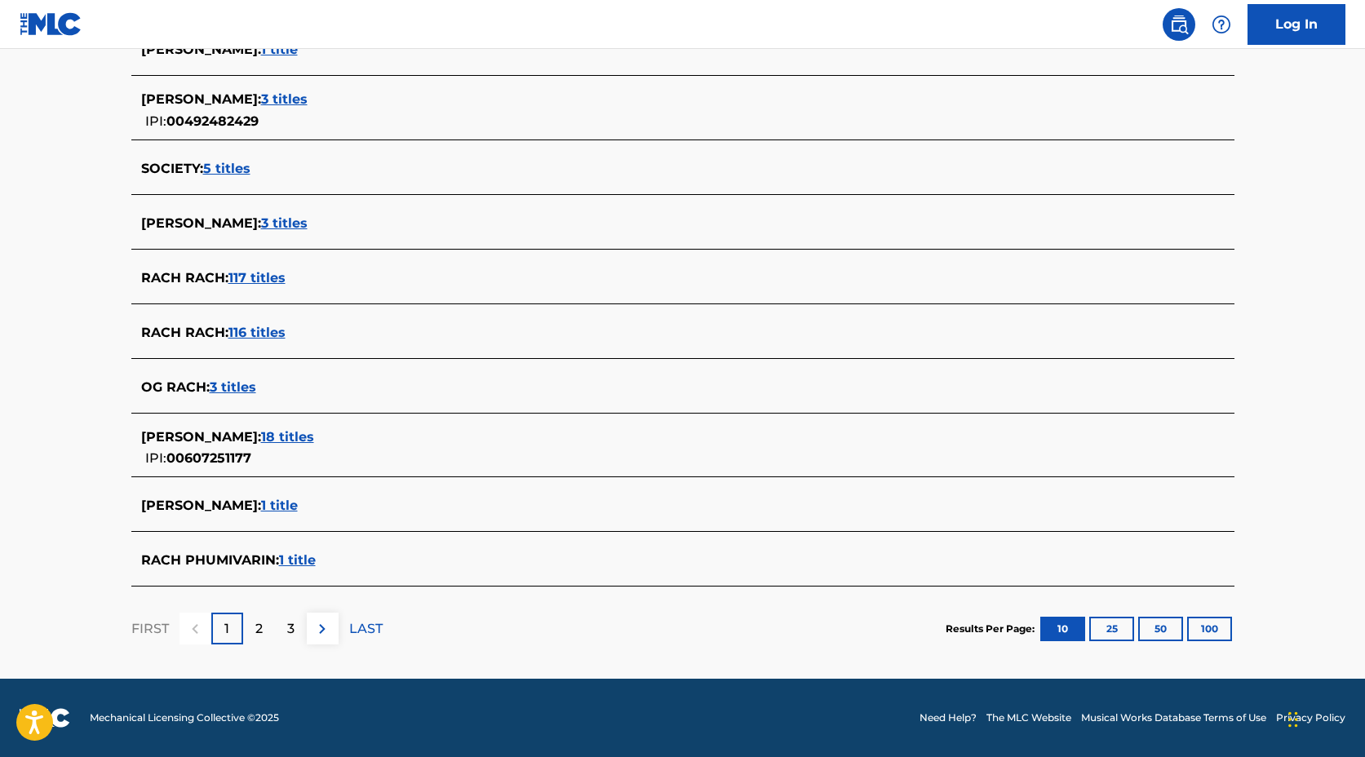
click at [1200, 629] on button "100" at bounding box center [1209, 629] width 45 height 24
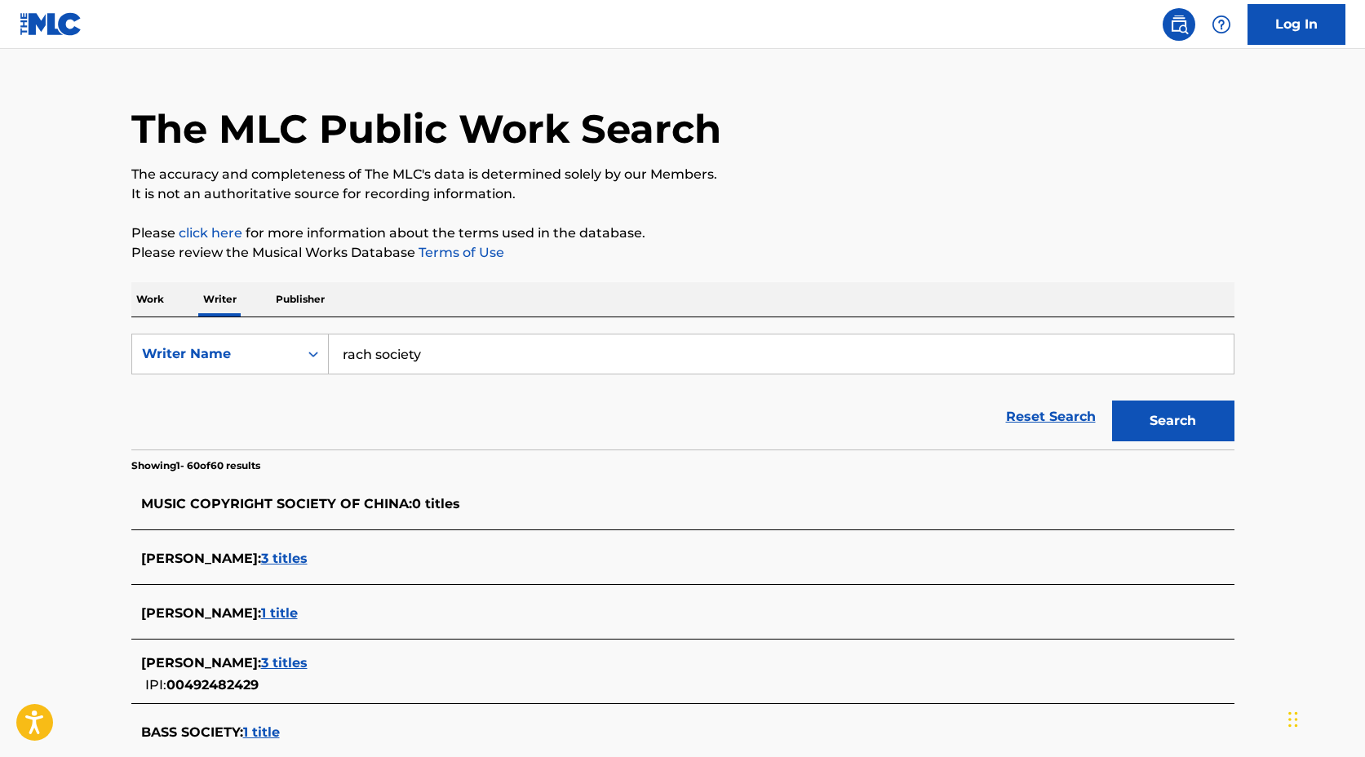
scroll to position [0, 0]
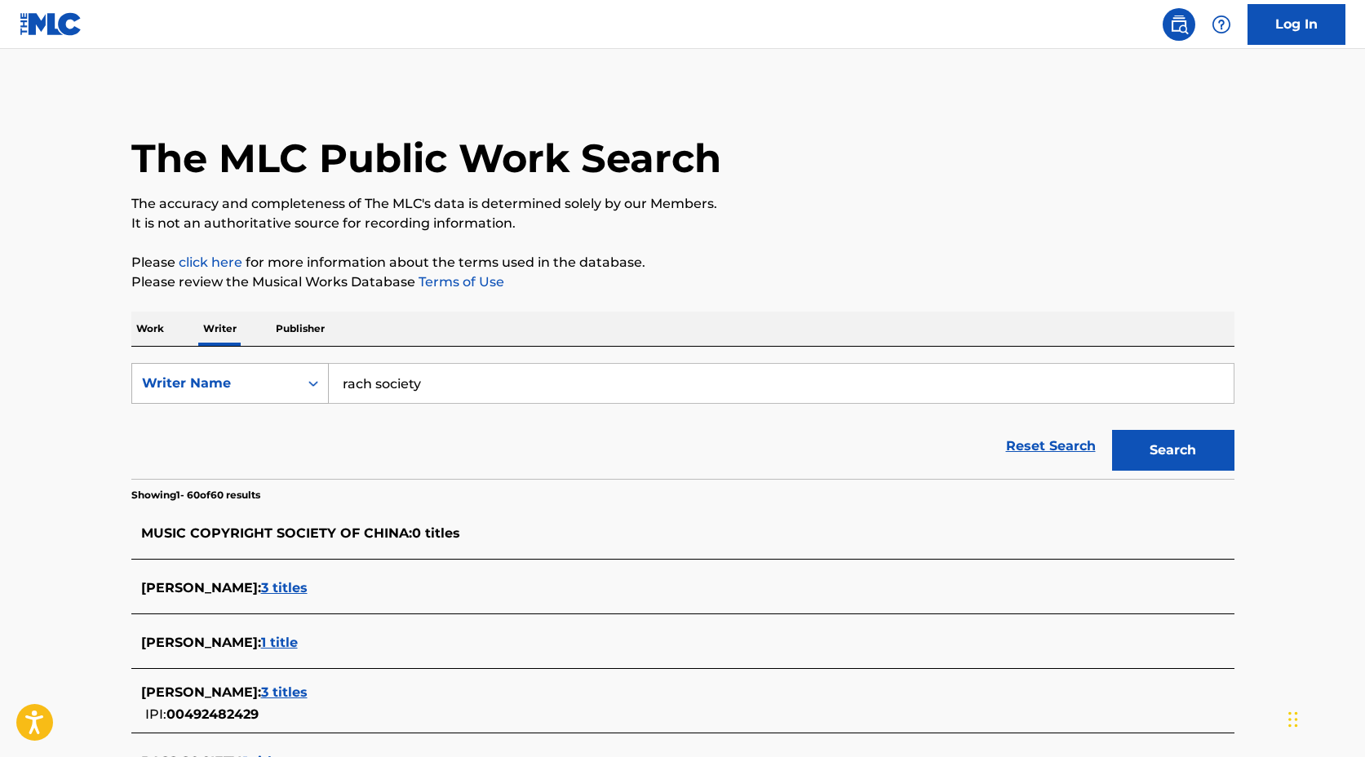
drag, startPoint x: 414, startPoint y: 382, endPoint x: 293, endPoint y: 390, distance: 121.0
click at [292, 390] on div "SearchWithCriteria8d3dbe3b-f32e-4f36-b00f-aad3c19dcdb3 Writer Name rach society" at bounding box center [682, 383] width 1103 height 41
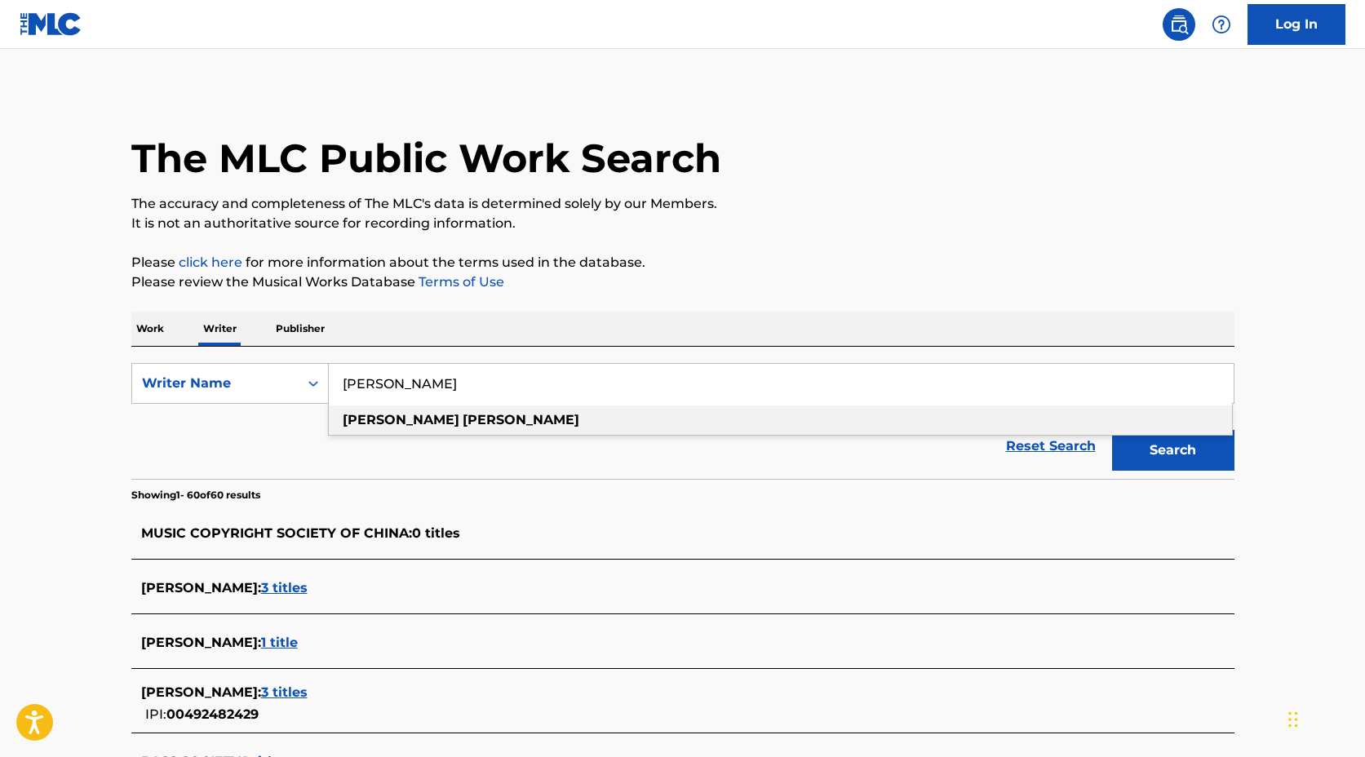
click at [391, 418] on strong "[PERSON_NAME]" at bounding box center [401, 419] width 117 height 15
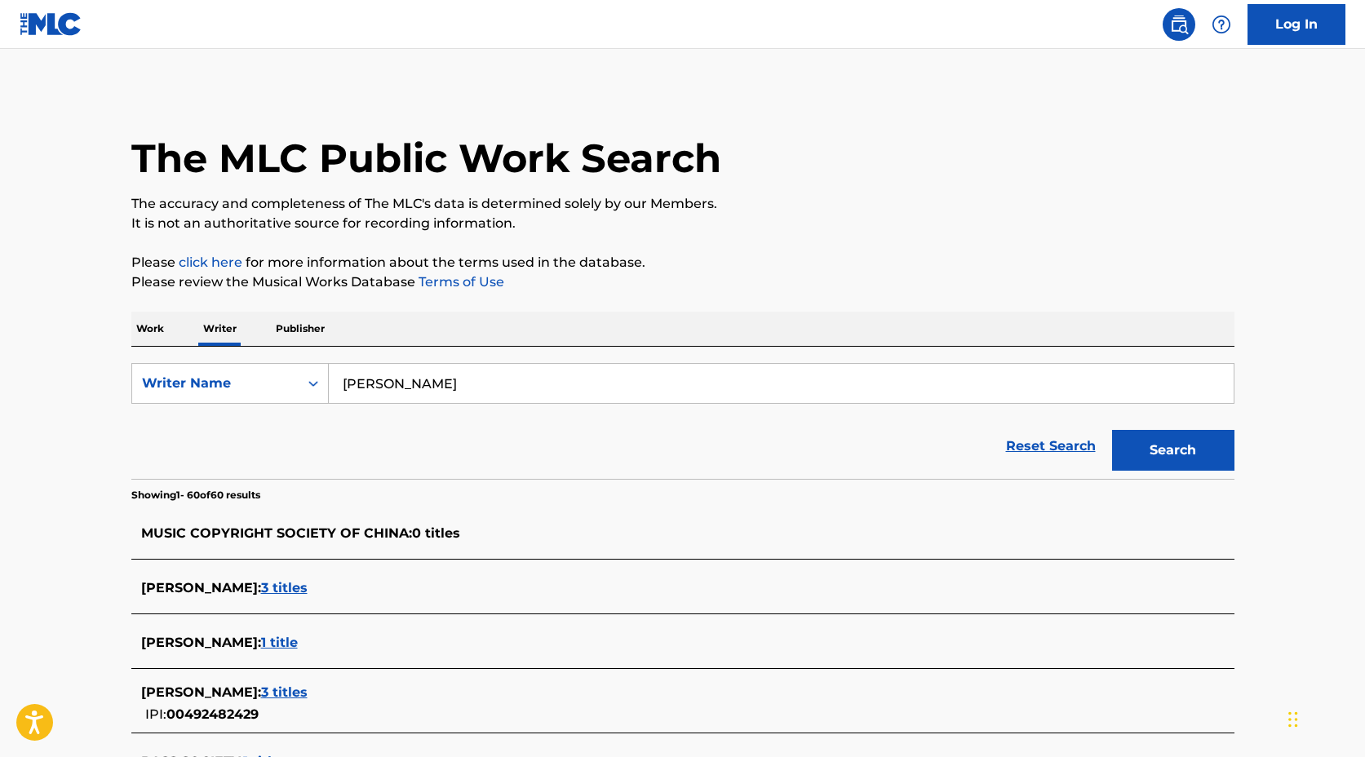
click at [1169, 454] on button "Search" at bounding box center [1173, 450] width 122 height 41
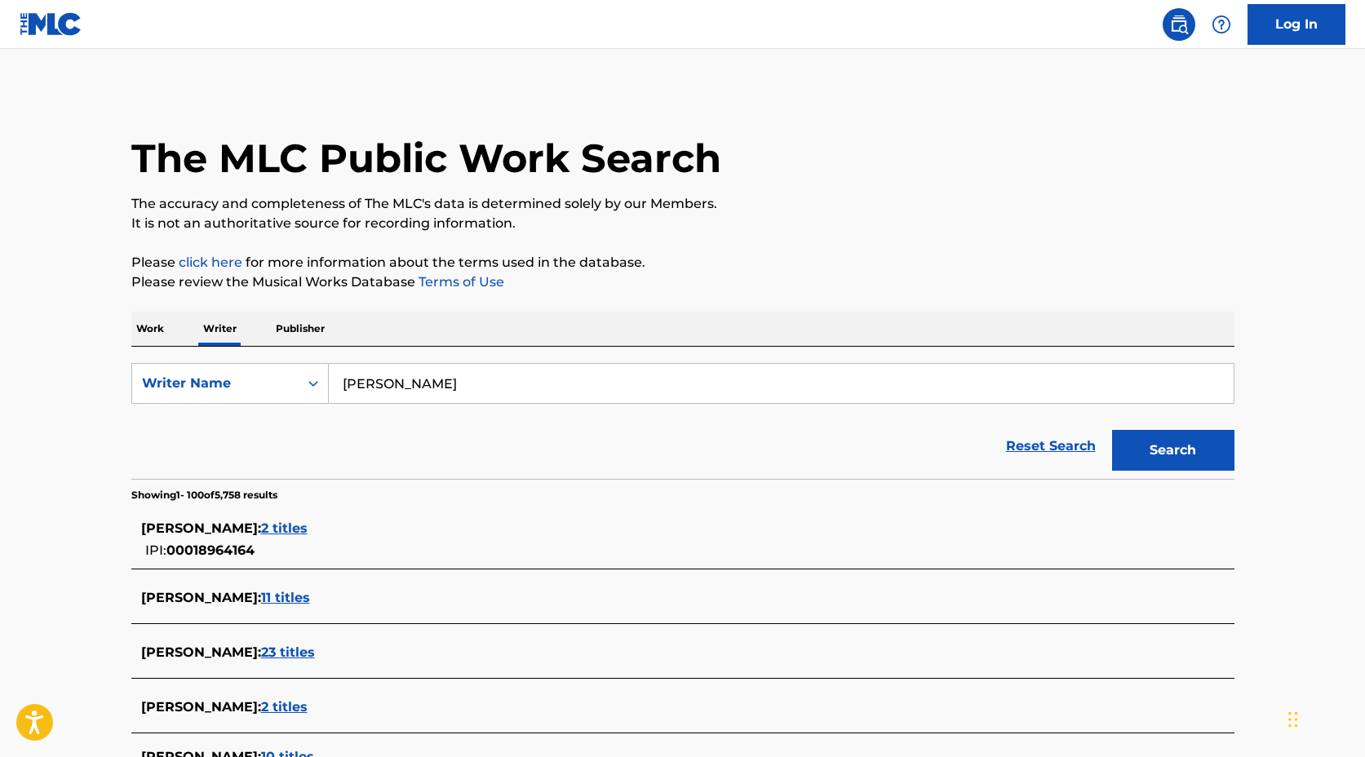
click at [403, 383] on input "[PERSON_NAME]" at bounding box center [781, 383] width 905 height 39
type input "[PERSON_NAME]"
click at [1112, 430] on button "Search" at bounding box center [1173, 450] width 122 height 41
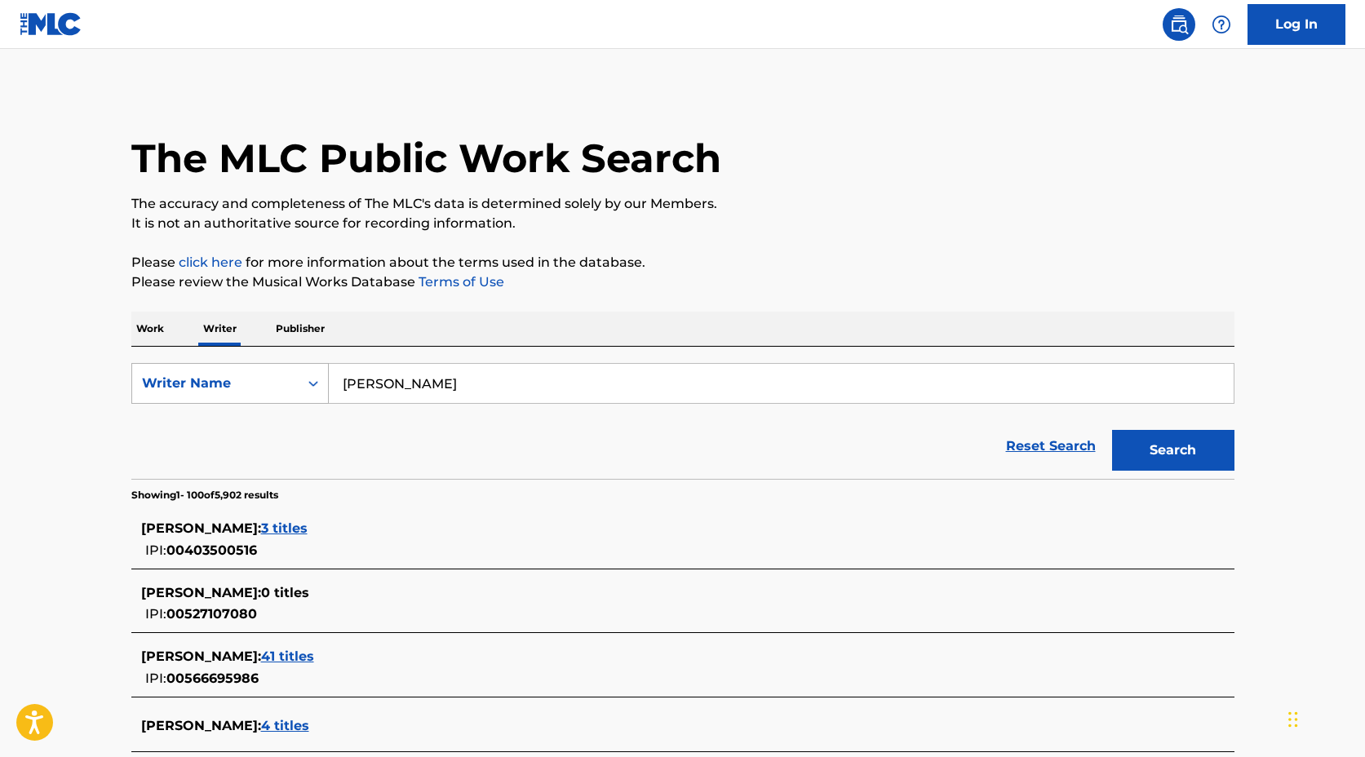
click at [309, 381] on icon "Search Form" at bounding box center [313, 383] width 16 height 16
click at [293, 465] on div "Writer Name" at bounding box center [230, 465] width 196 height 41
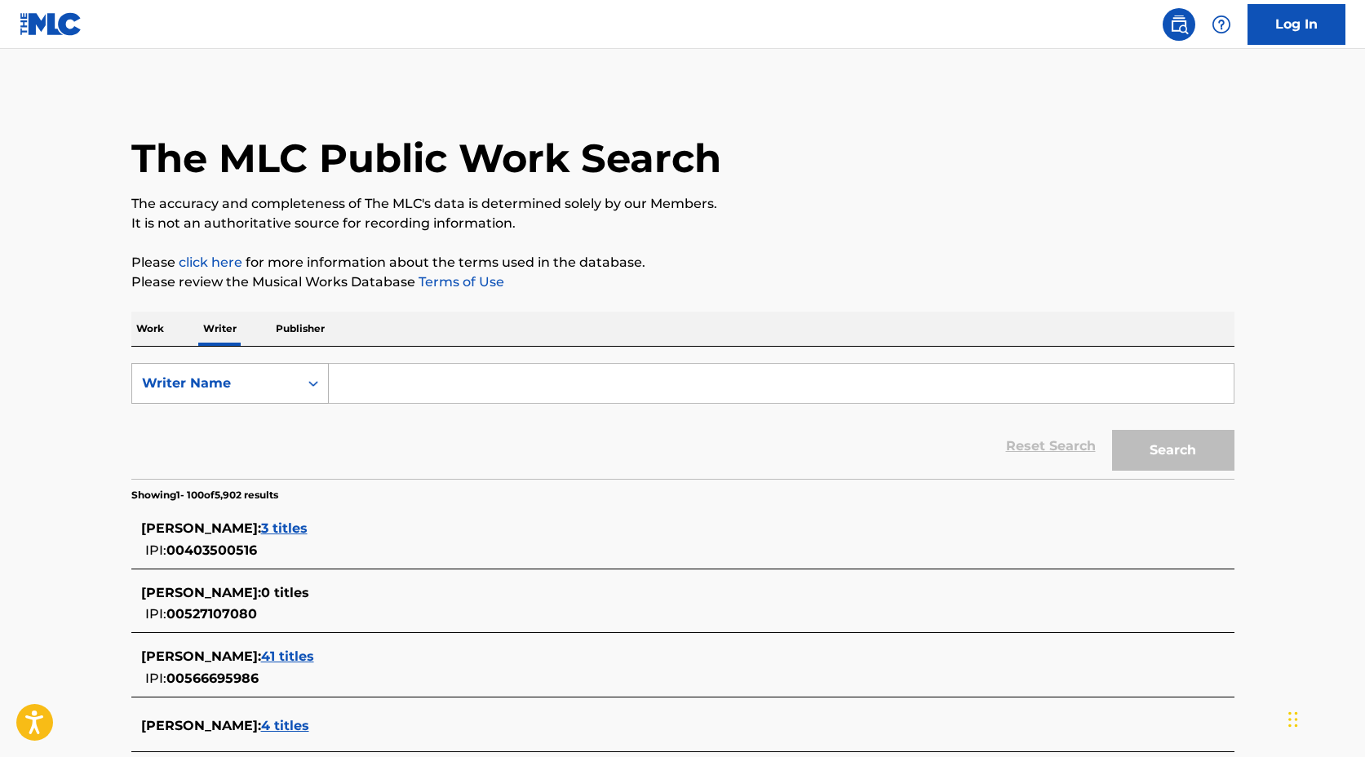
click at [318, 389] on icon "Search Form" at bounding box center [313, 383] width 16 height 16
drag, startPoint x: 245, startPoint y: 422, endPoint x: 265, endPoint y: 418, distance: 20.8
click at [249, 422] on div "Writer IPI" at bounding box center [230, 424] width 196 height 41
click at [359, 383] on input "Search Form" at bounding box center [781, 383] width 905 height 39
paste input "00454462453"
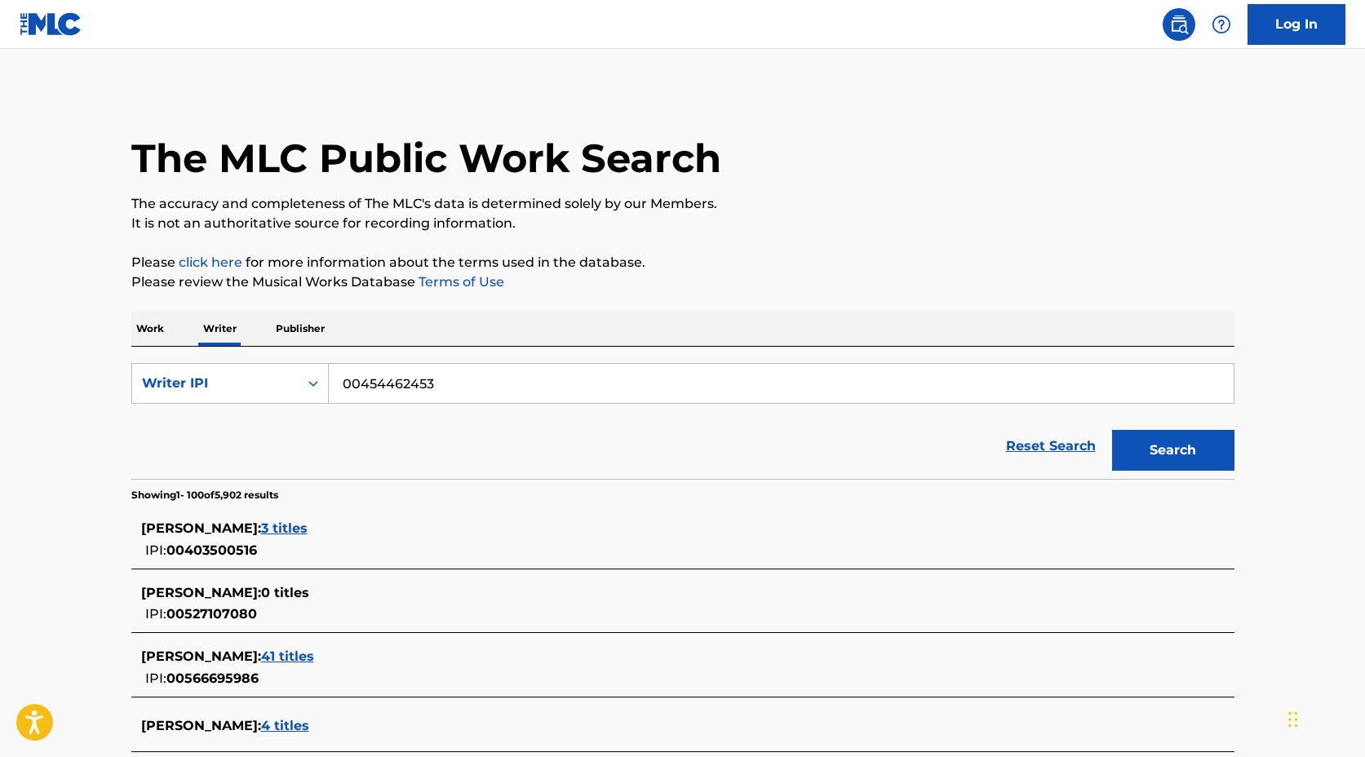
type input "00454462453"
click at [1112, 430] on button "Search" at bounding box center [1173, 450] width 122 height 41
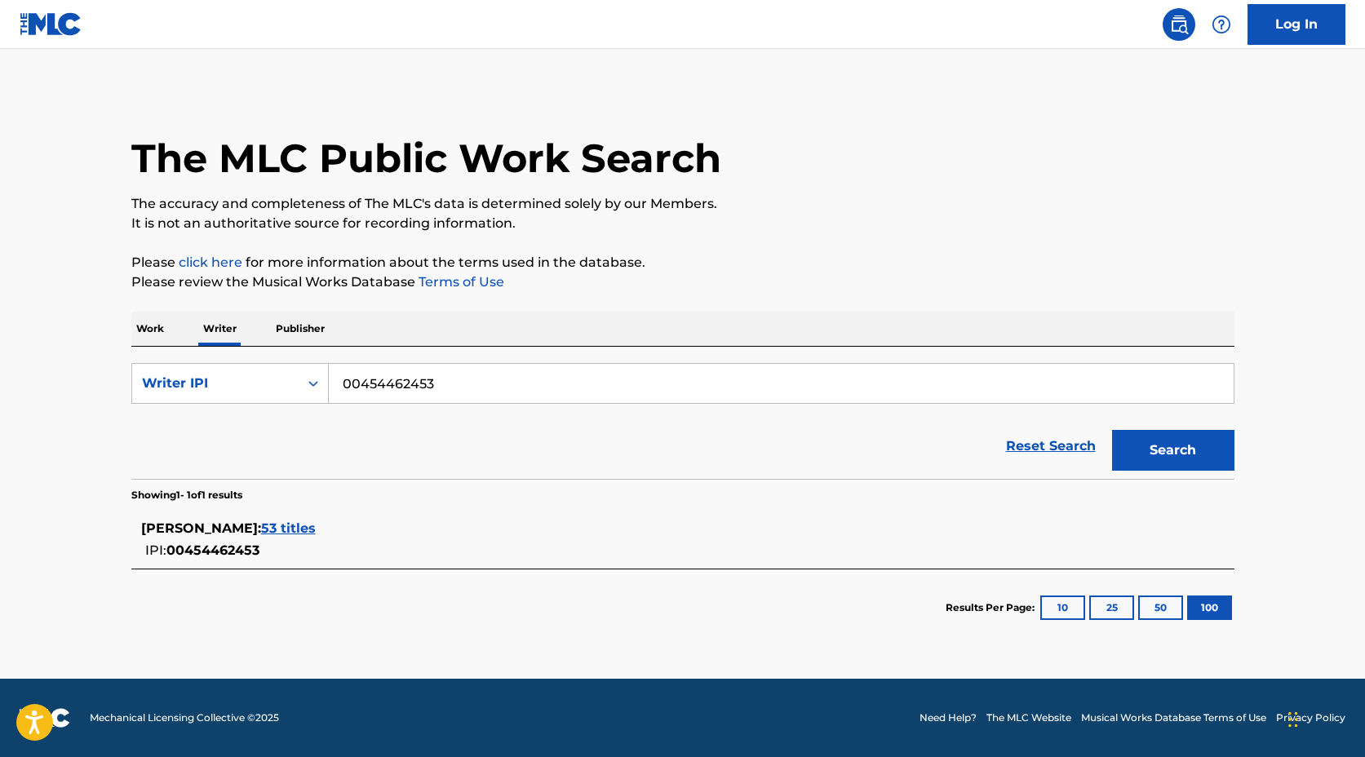
click at [310, 529] on span "53 titles" at bounding box center [288, 527] width 55 height 15
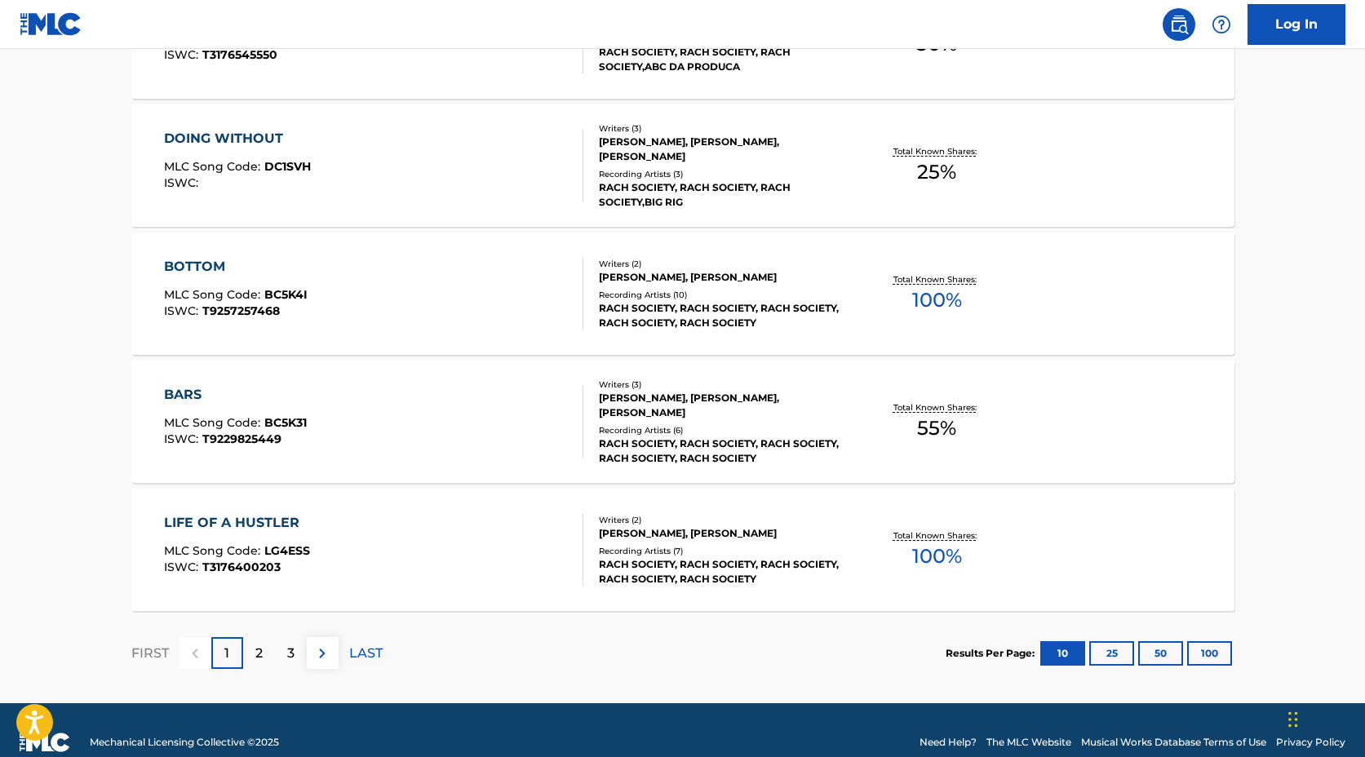
scroll to position [1229, 0]
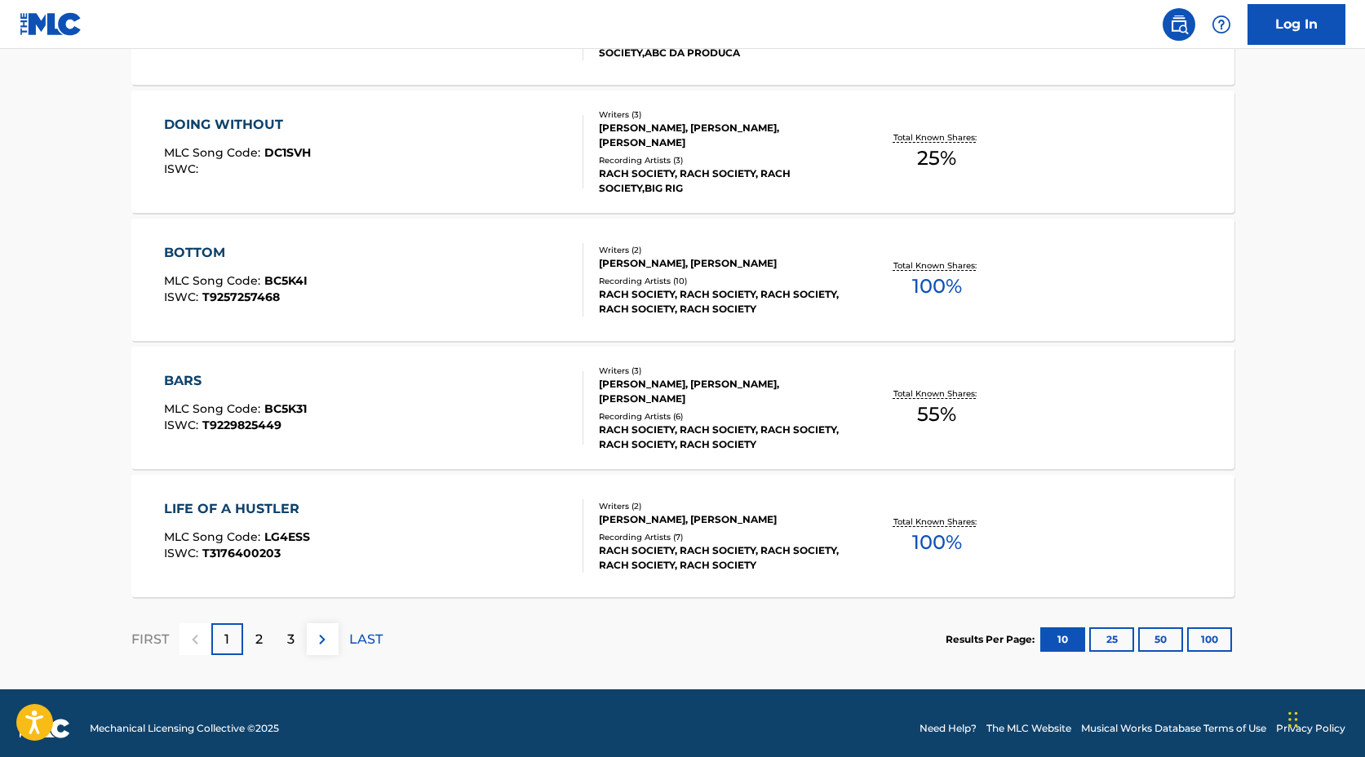
click at [261, 649] on div "2" at bounding box center [259, 639] width 32 height 32
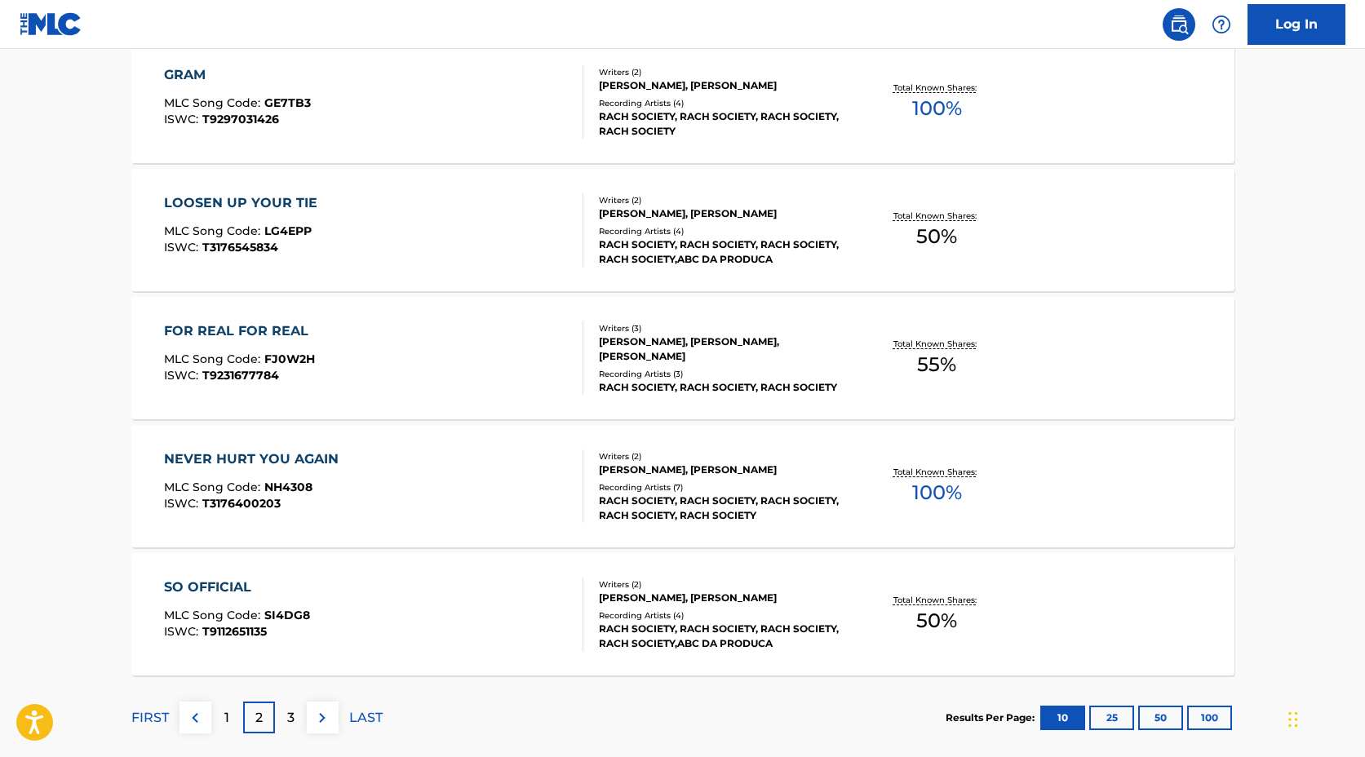
scroll to position [1193, 0]
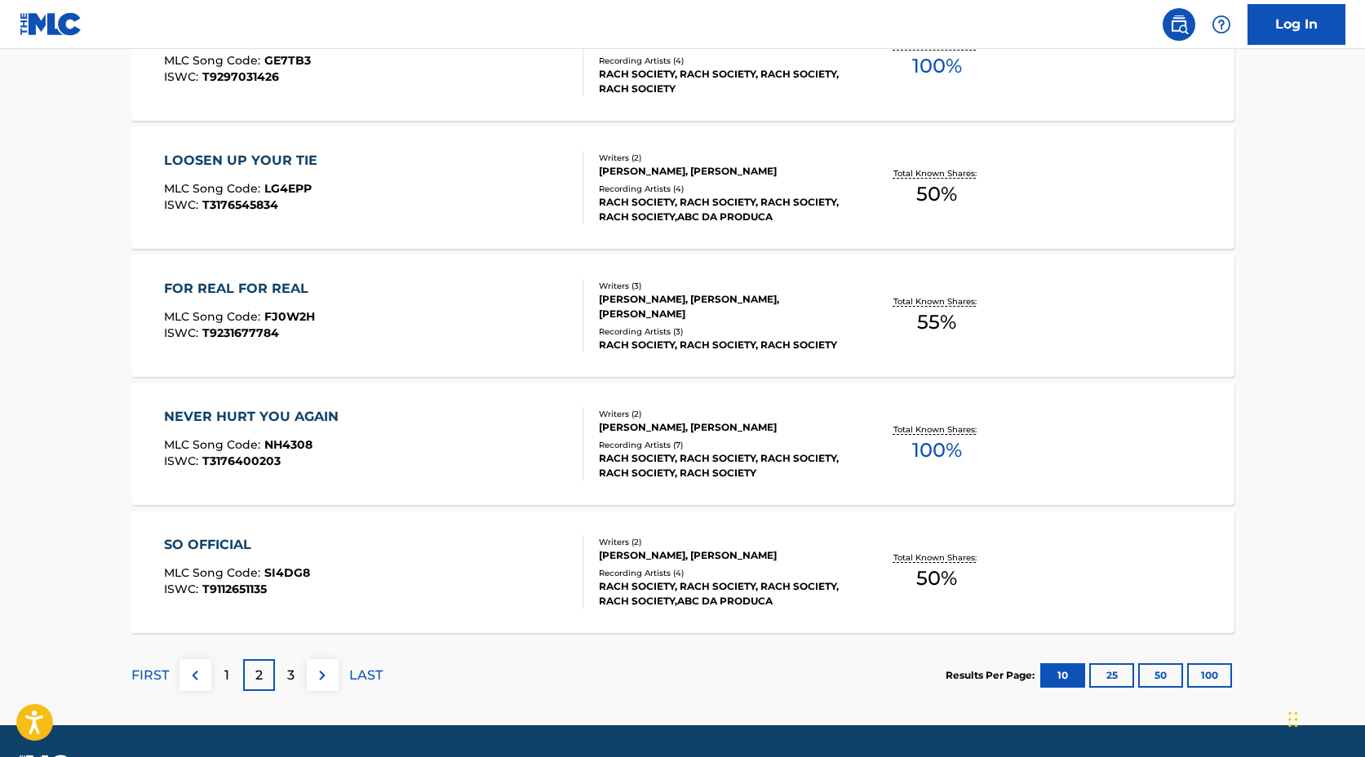
click at [294, 678] on div "3" at bounding box center [291, 675] width 32 height 32
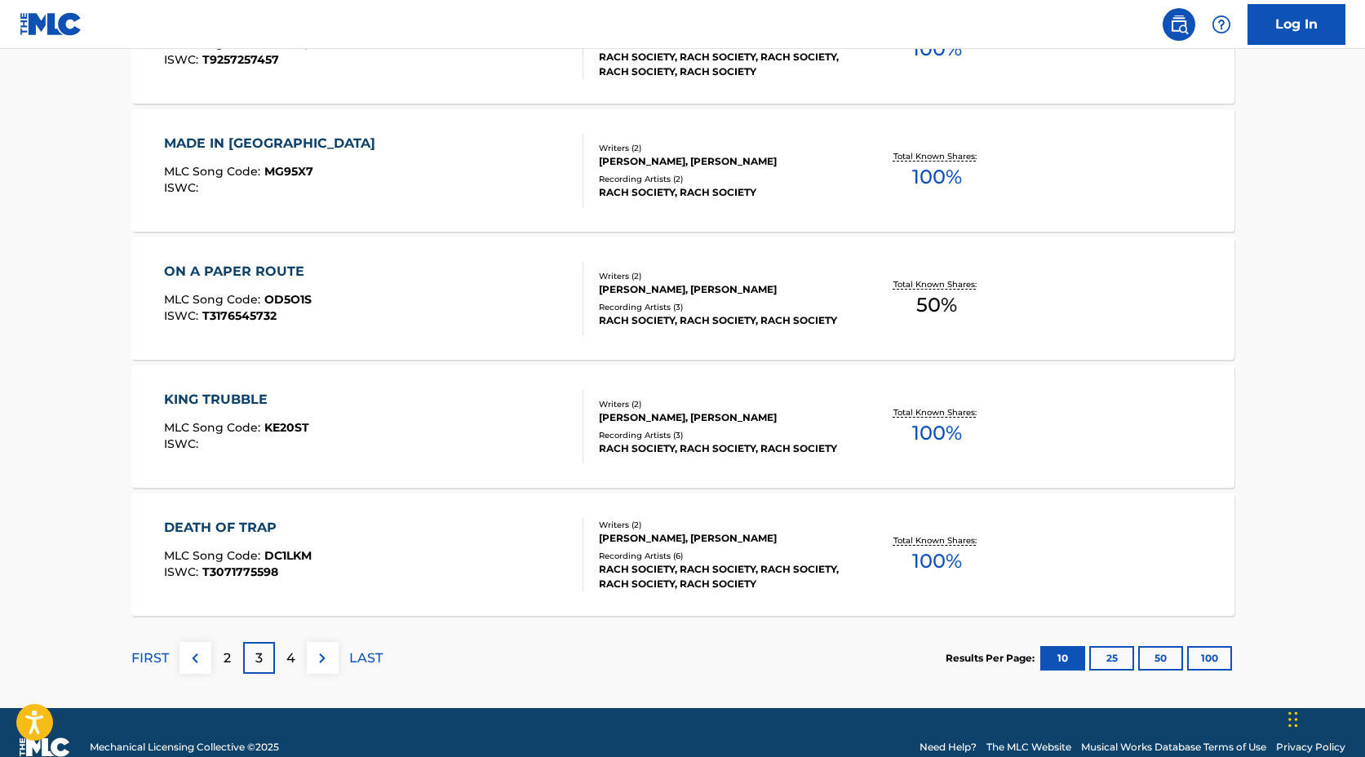
scroll to position [1240, 0]
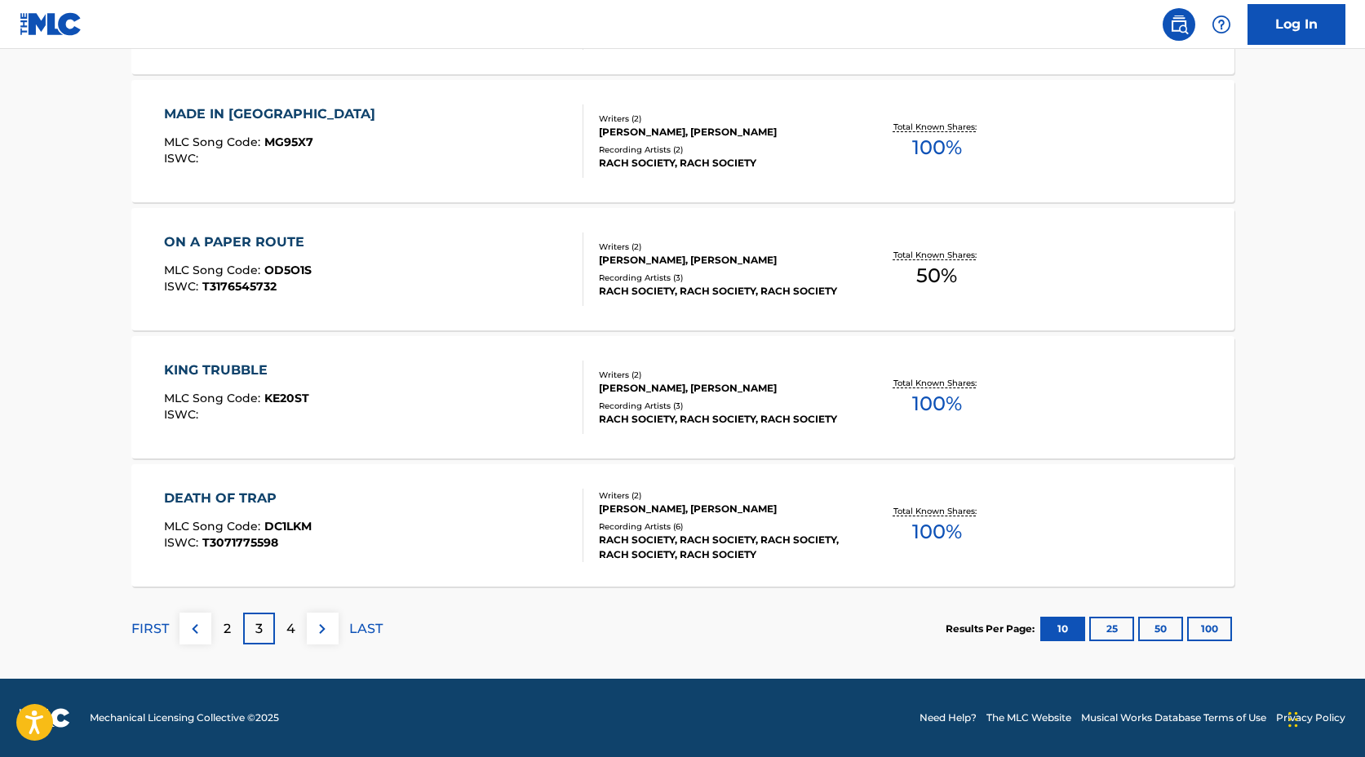
click at [293, 634] on p "4" at bounding box center [290, 629] width 9 height 20
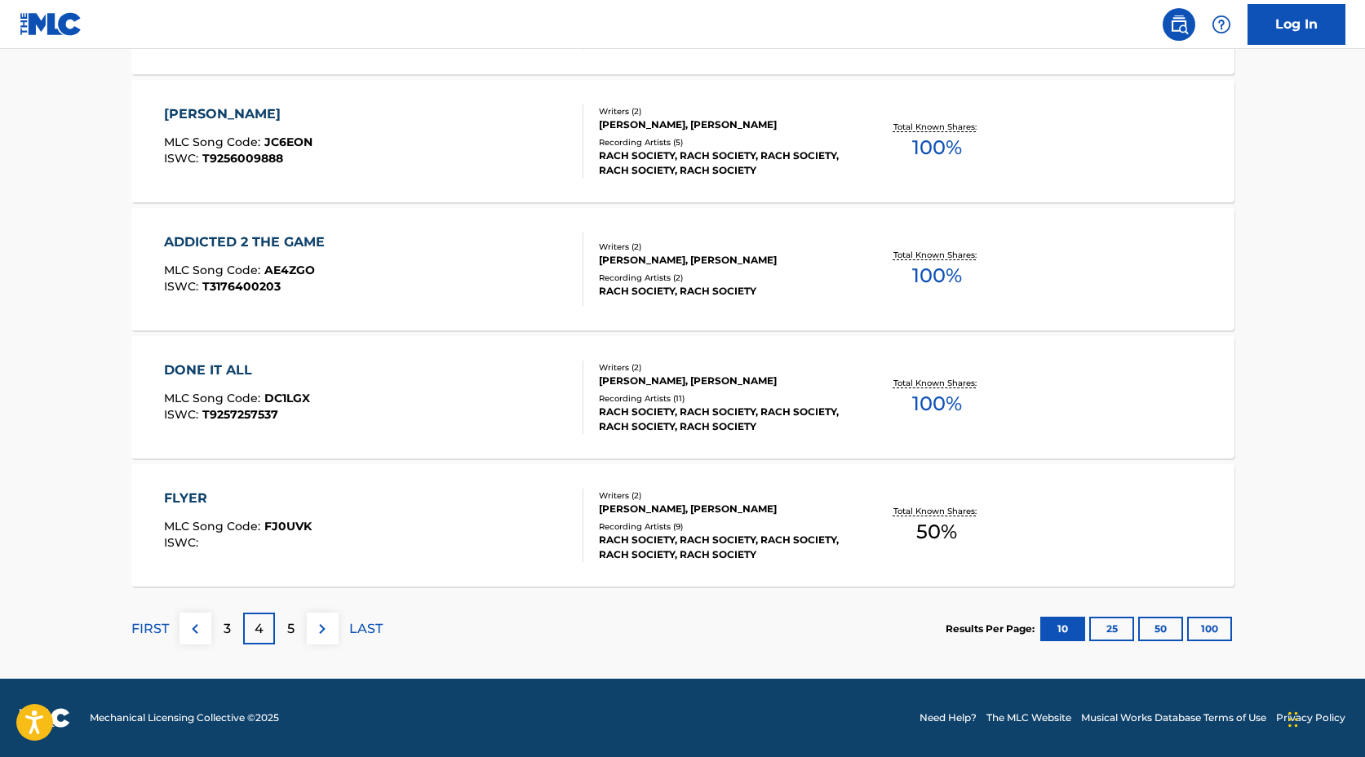
click at [289, 632] on p "5" at bounding box center [290, 629] width 7 height 20
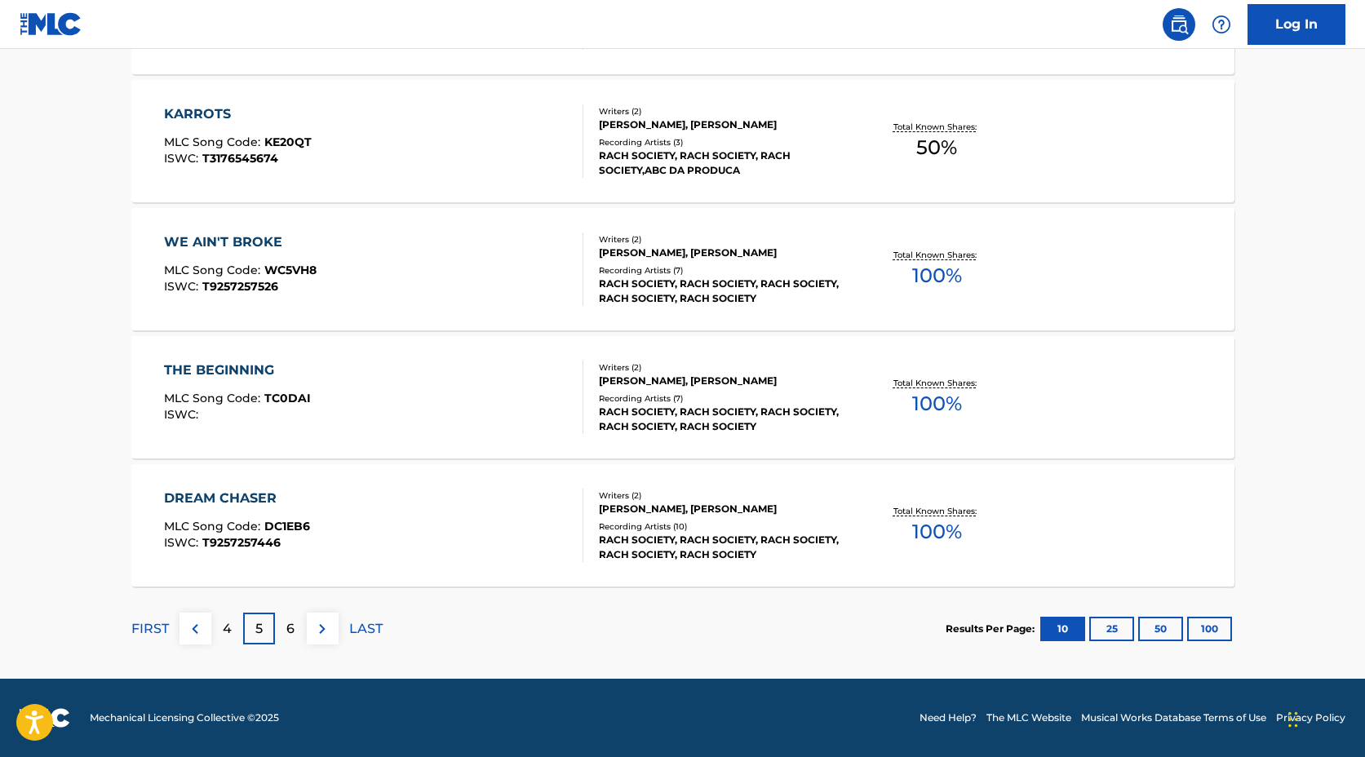
click at [374, 631] on p "LAST" at bounding box center [365, 629] width 33 height 20
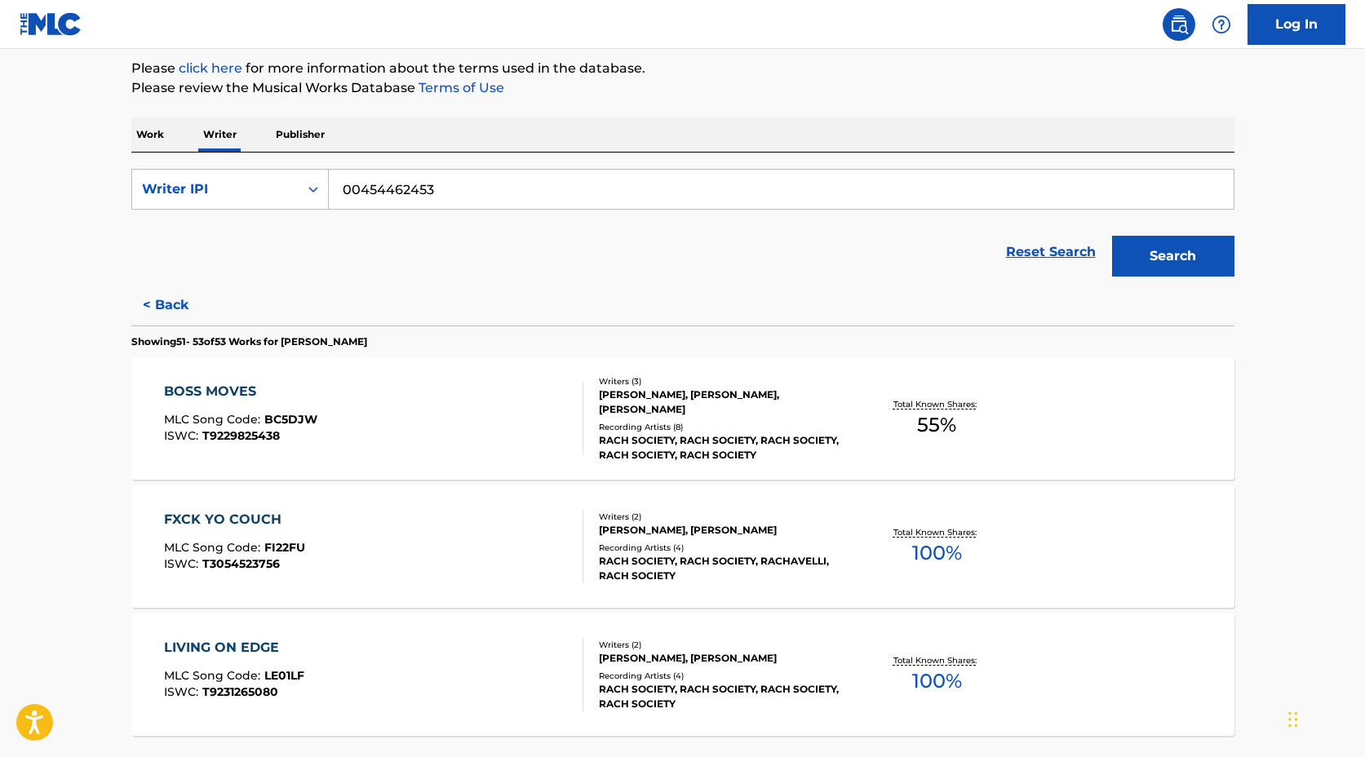
scroll to position [193, 0]
click at [235, 390] on div "BOSS MOVES" at bounding box center [240, 393] width 153 height 20
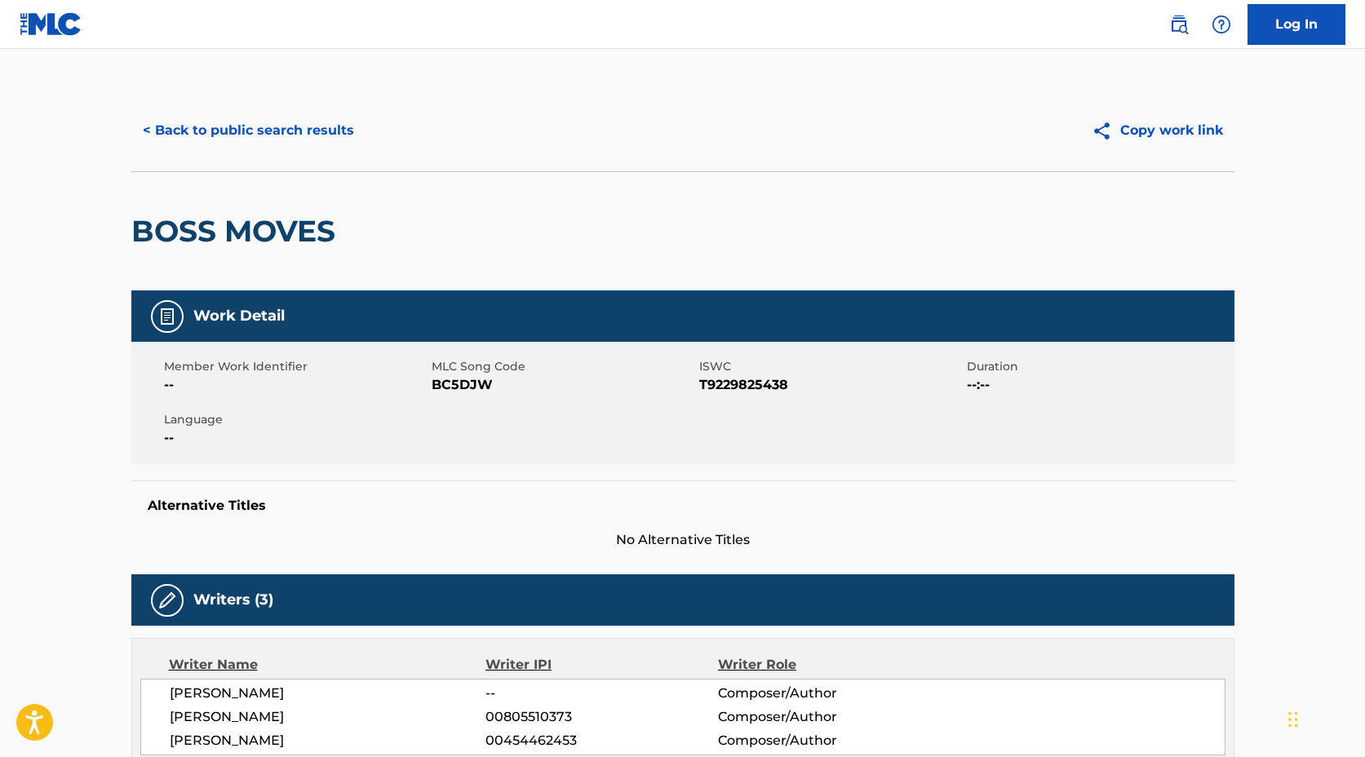
click at [253, 132] on button "< Back to public search results" at bounding box center [248, 130] width 234 height 41
